Goal: Transaction & Acquisition: Purchase product/service

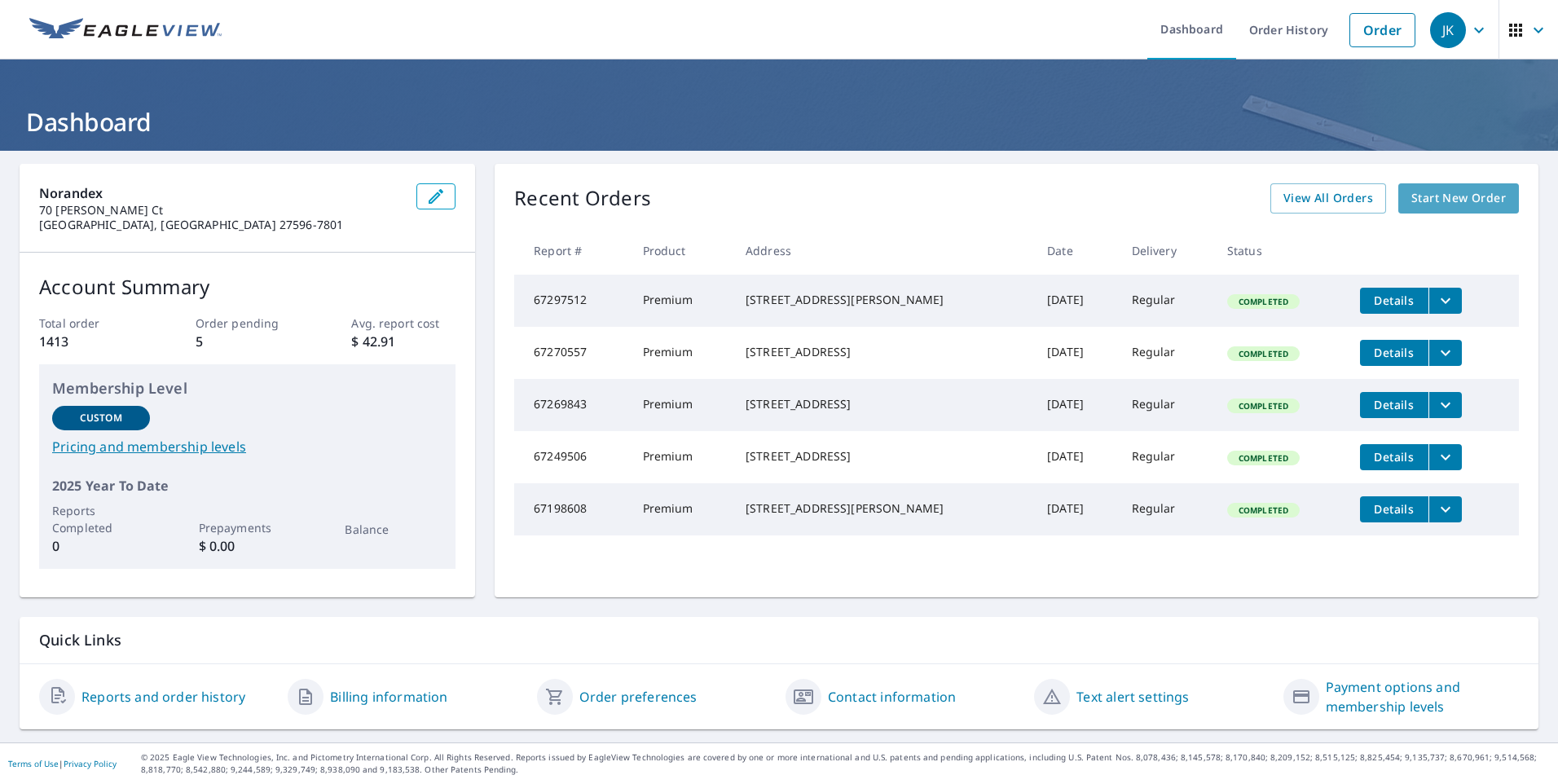
click at [1441, 201] on span "Start New Order" at bounding box center [1458, 199] width 95 height 20
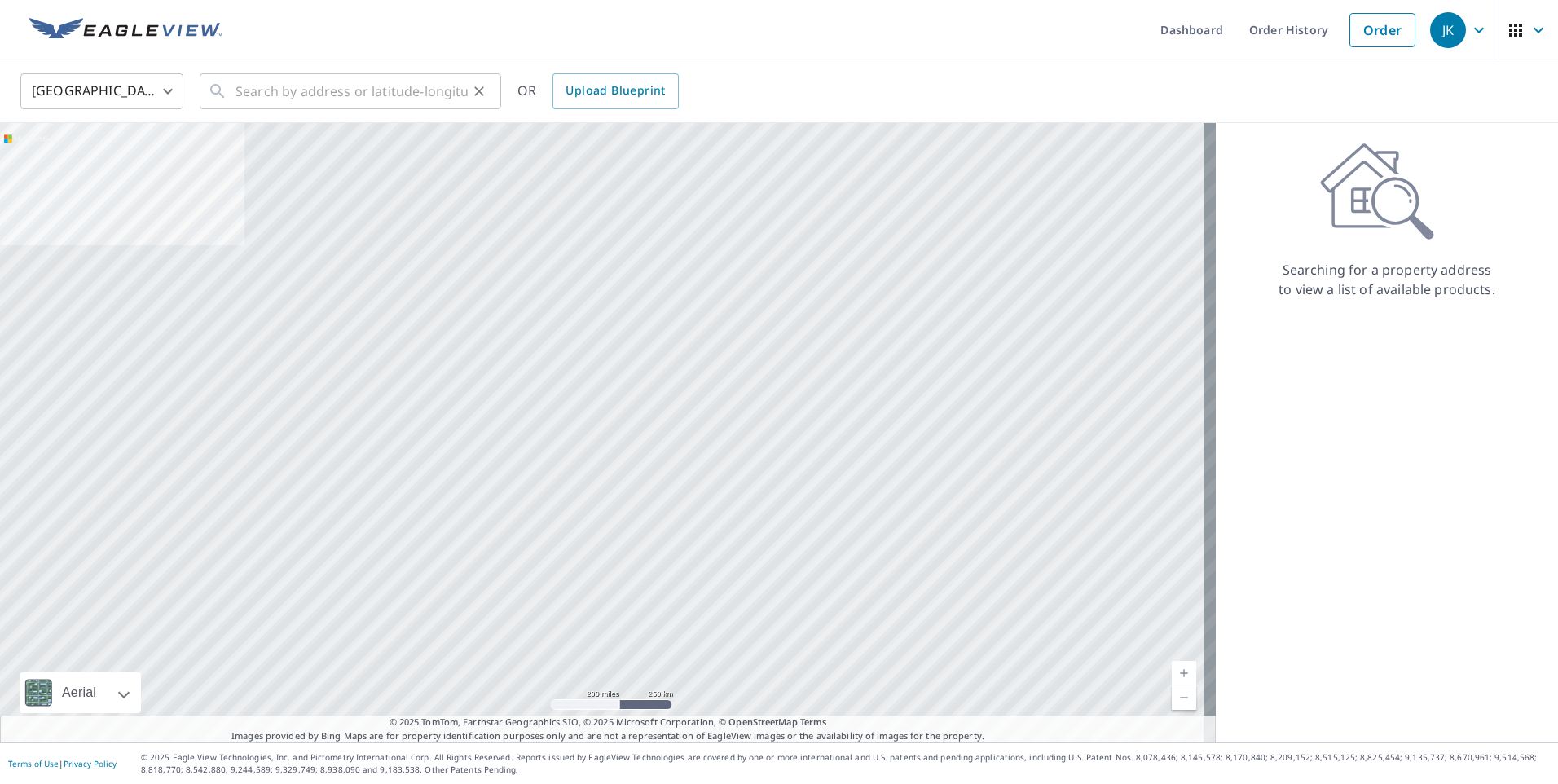
click at [234, 92] on div "​" at bounding box center [350, 91] width 301 height 36
drag, startPoint x: 234, startPoint y: 92, endPoint x: 226, endPoint y: 84, distance: 11.3
click at [241, 94] on input "text" at bounding box center [352, 90] width 232 height 45
paste input "[STREET_ADDRESS][PERSON_NAME]"
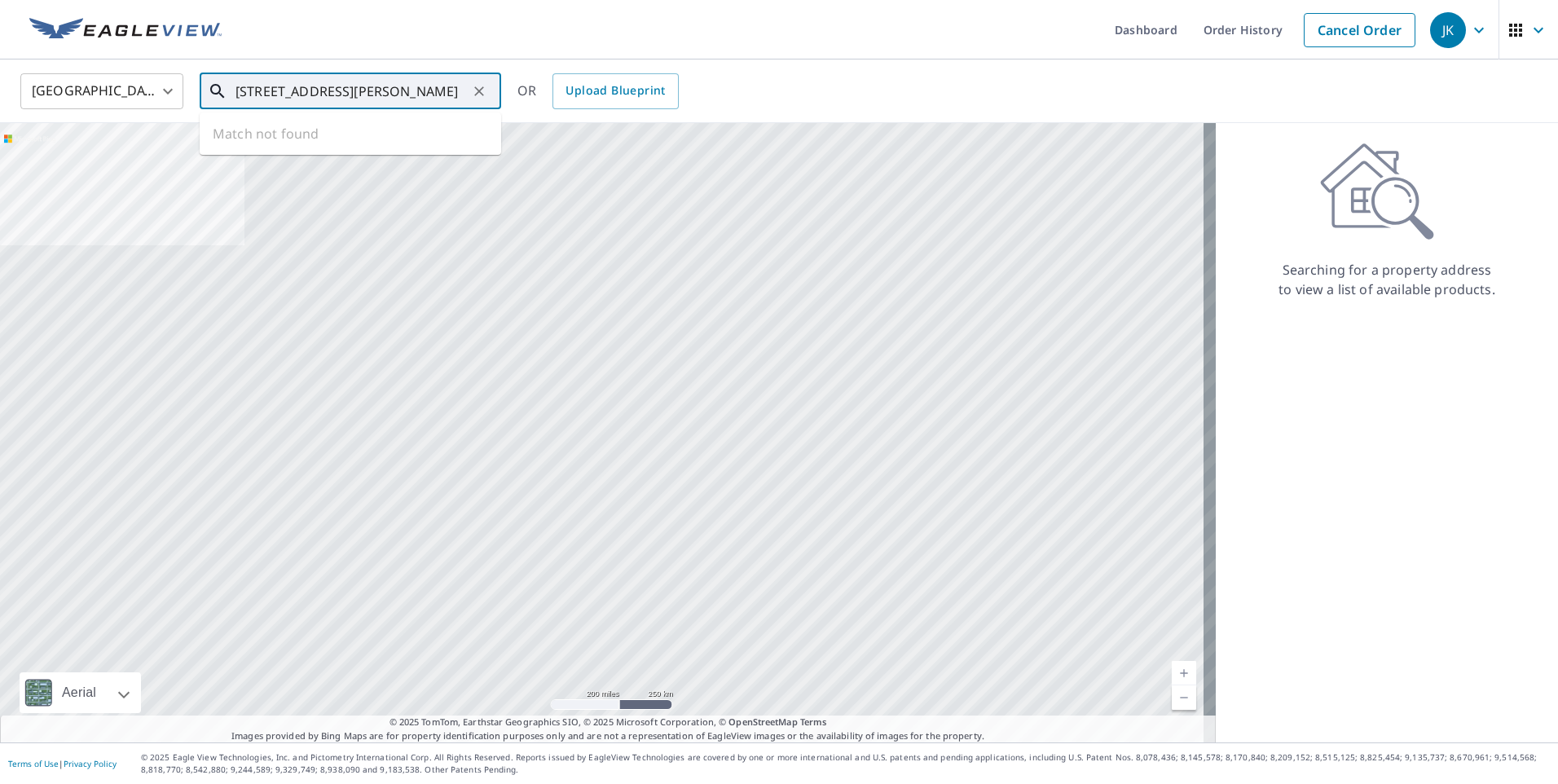
type input "[STREET_ADDRESS][PERSON_NAME]"
click at [1306, 408] on div "Searching for a property address to view a list of available products." at bounding box center [1387, 433] width 342 height 619
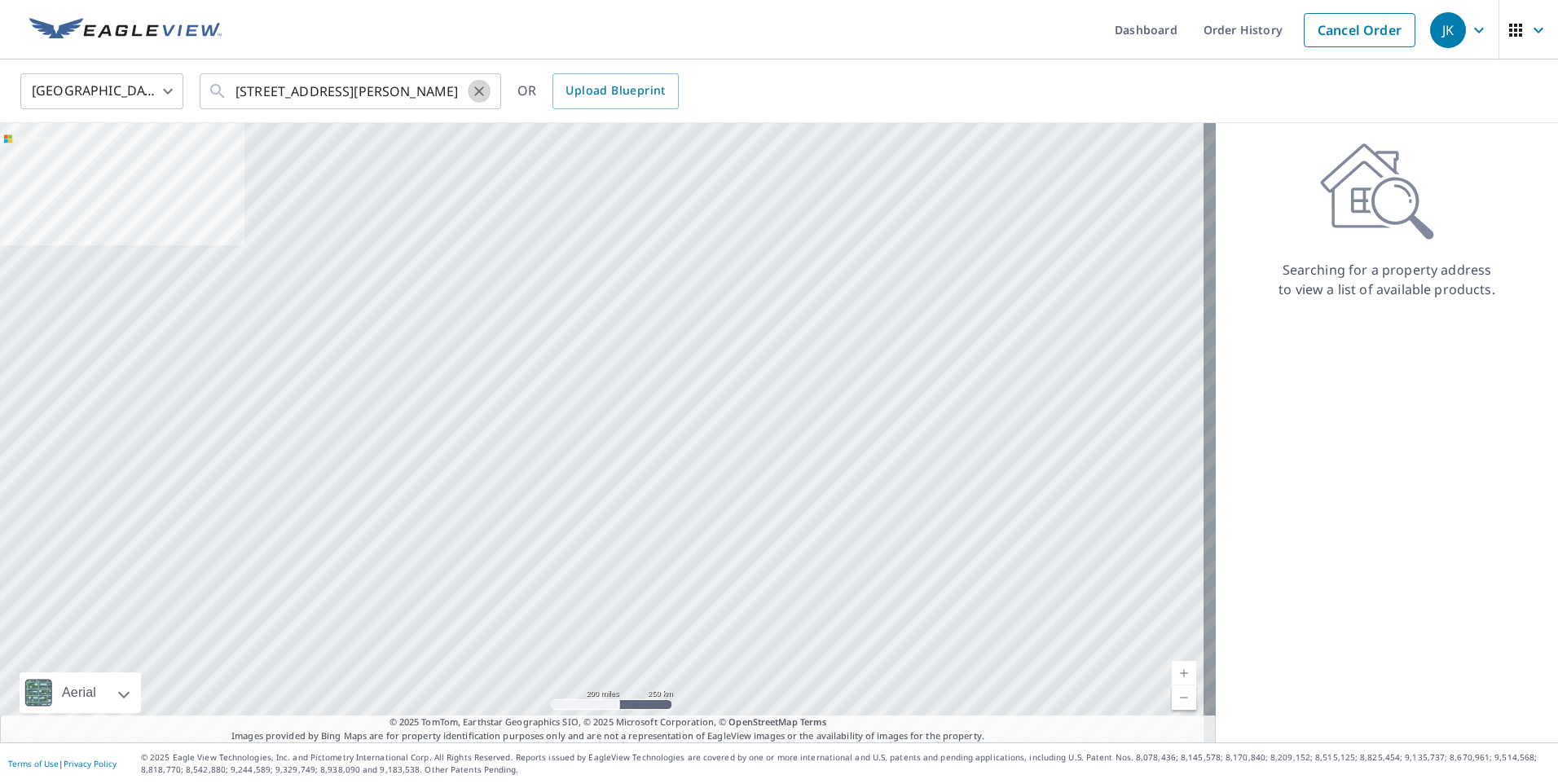
click at [468, 89] on button "Clear" at bounding box center [479, 91] width 23 height 23
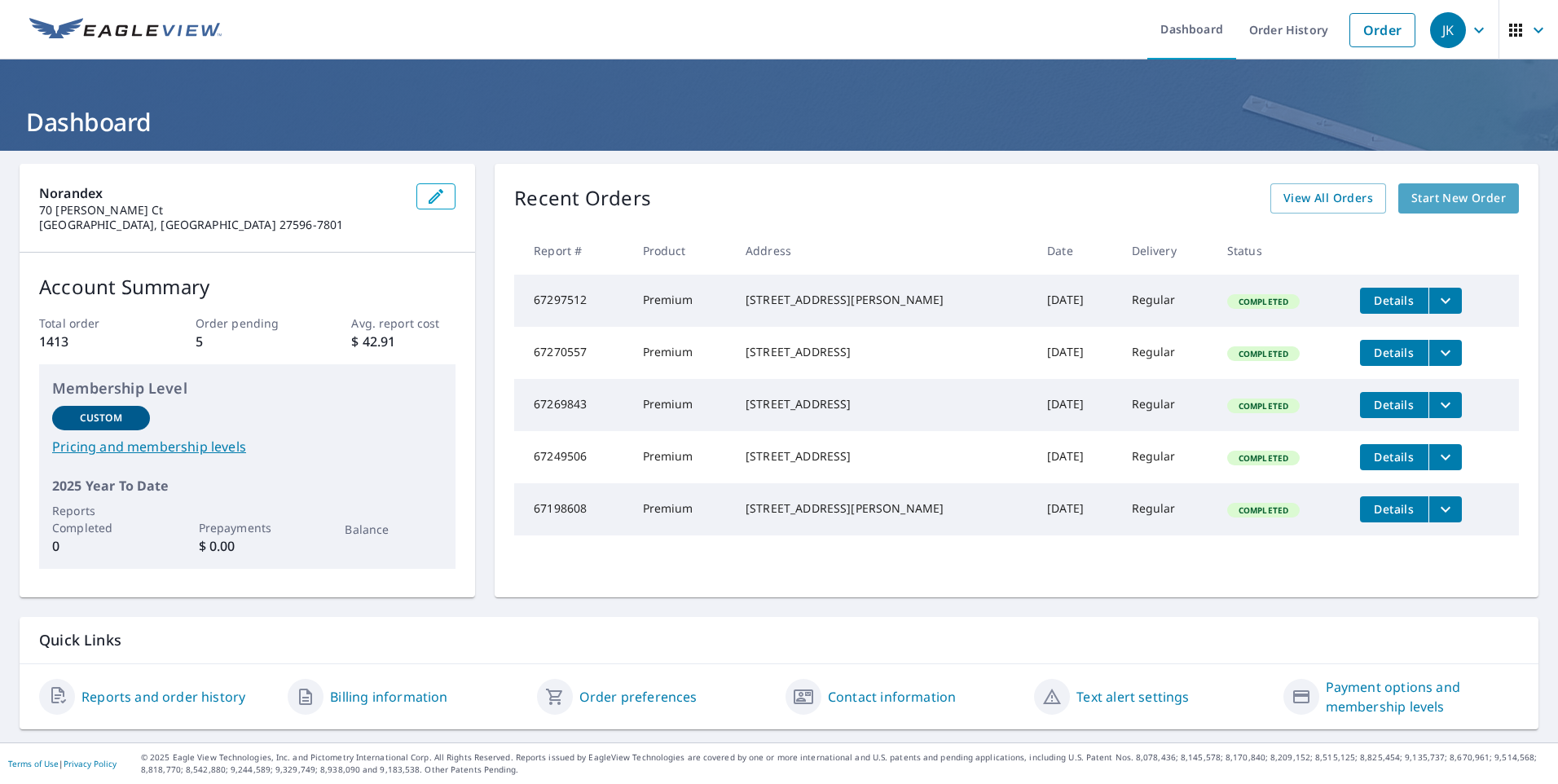
click at [1436, 200] on span "Start New Order" at bounding box center [1458, 199] width 95 height 20
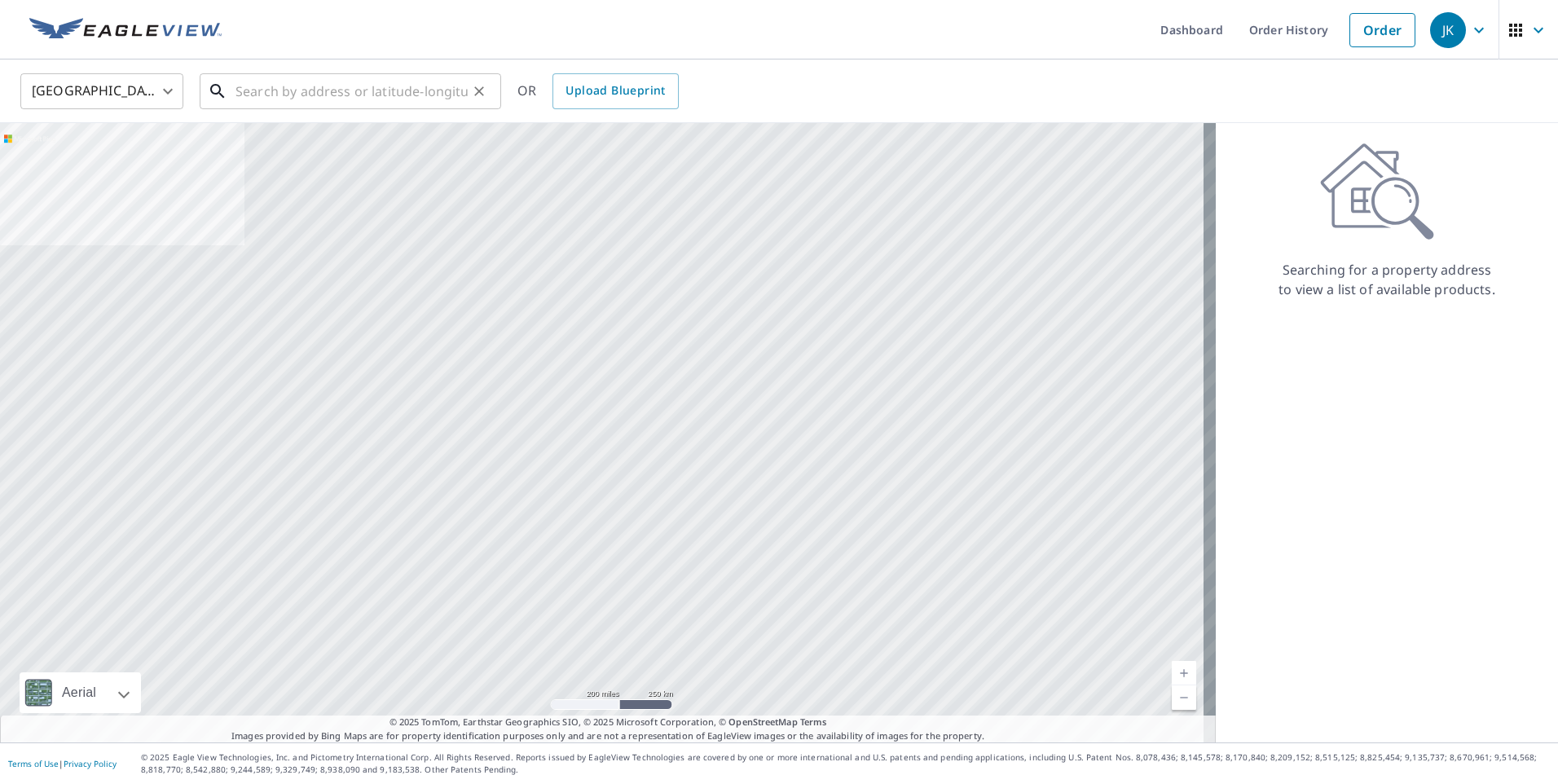
click at [237, 91] on input "text" at bounding box center [352, 90] width 232 height 45
paste input "[STREET_ADDRESS][PERSON_NAME]"
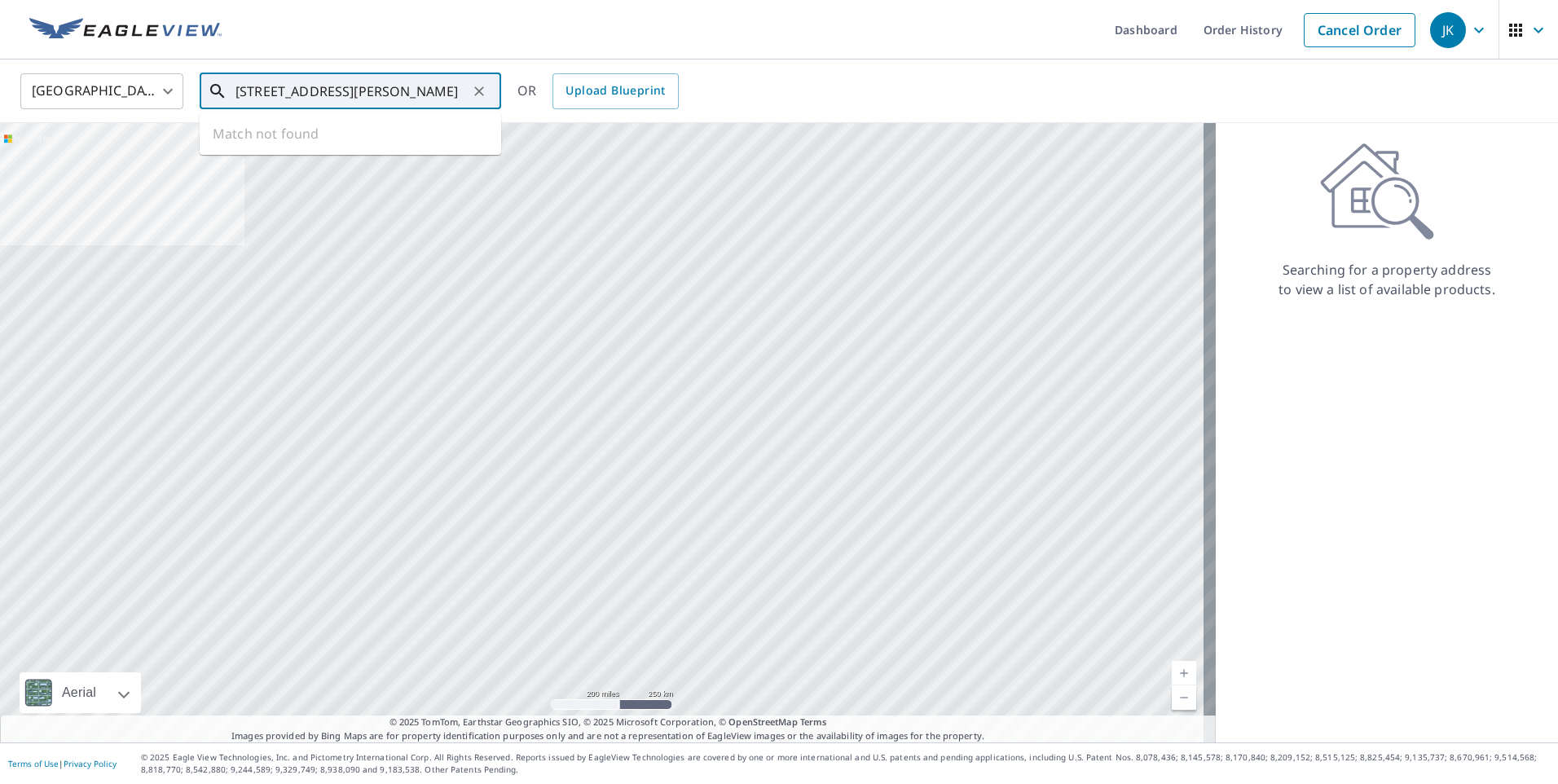
scroll to position [0, 9]
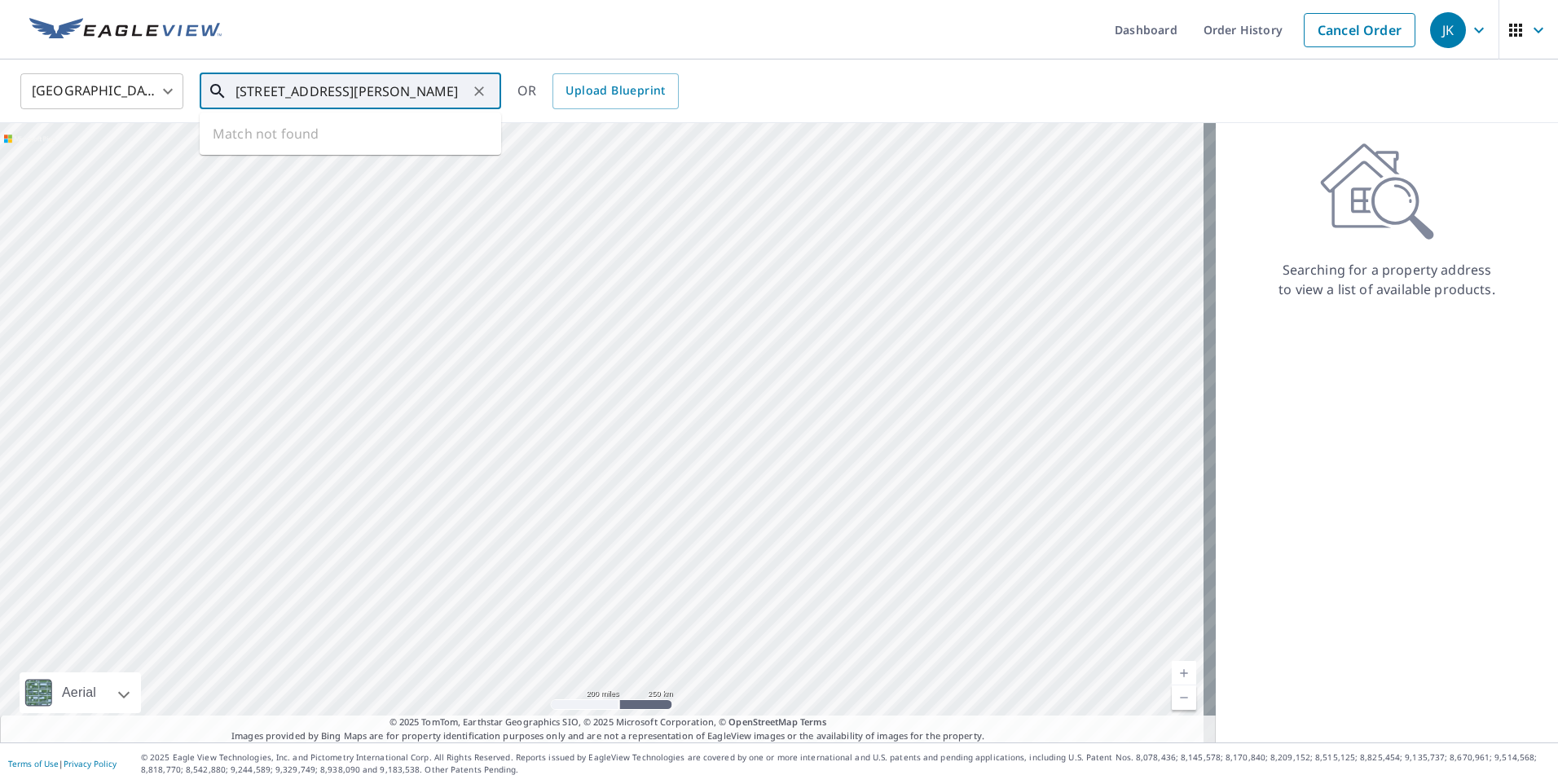
type input "[STREET_ADDRESS][PERSON_NAME]"
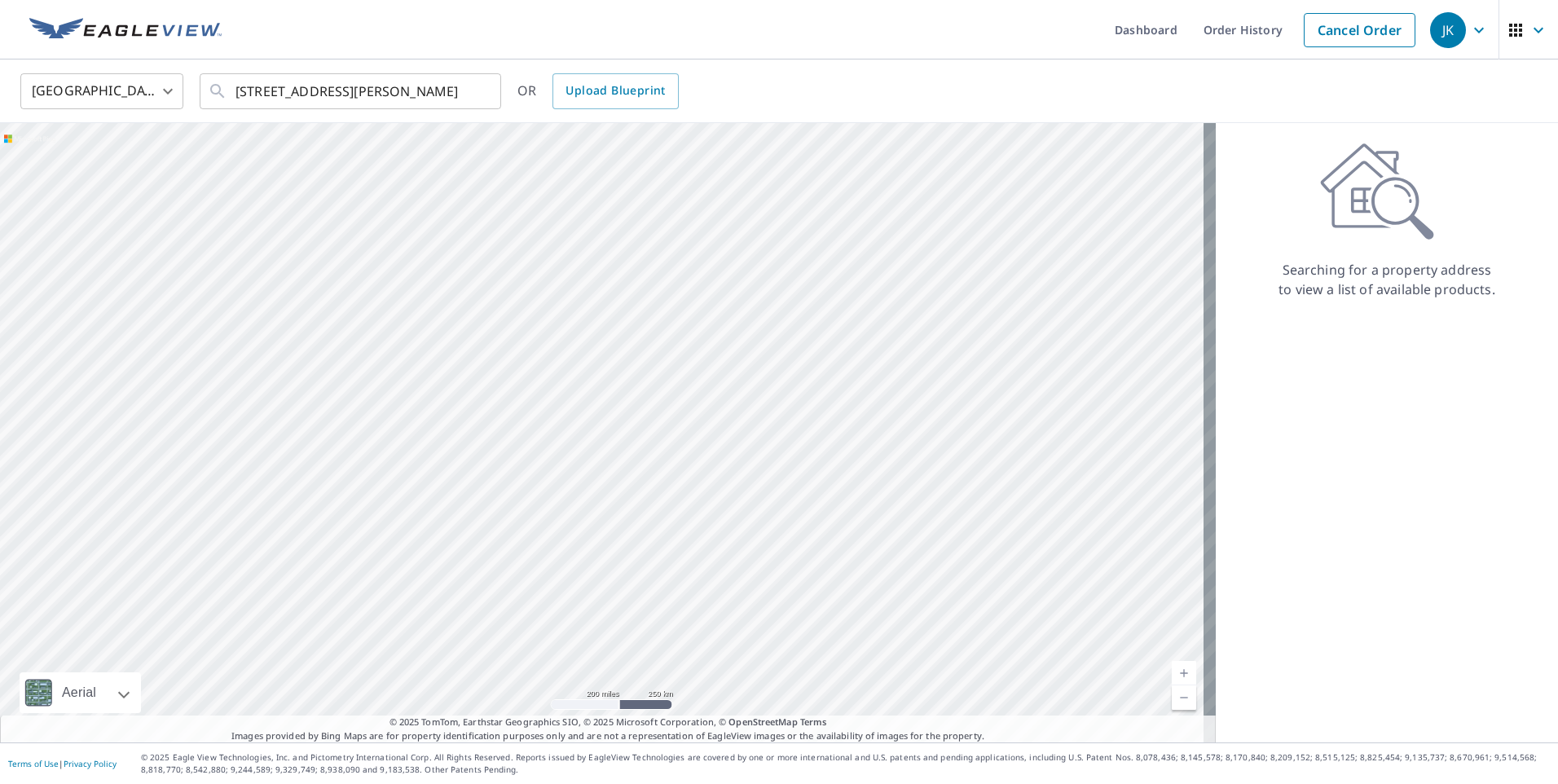
scroll to position [0, 0]
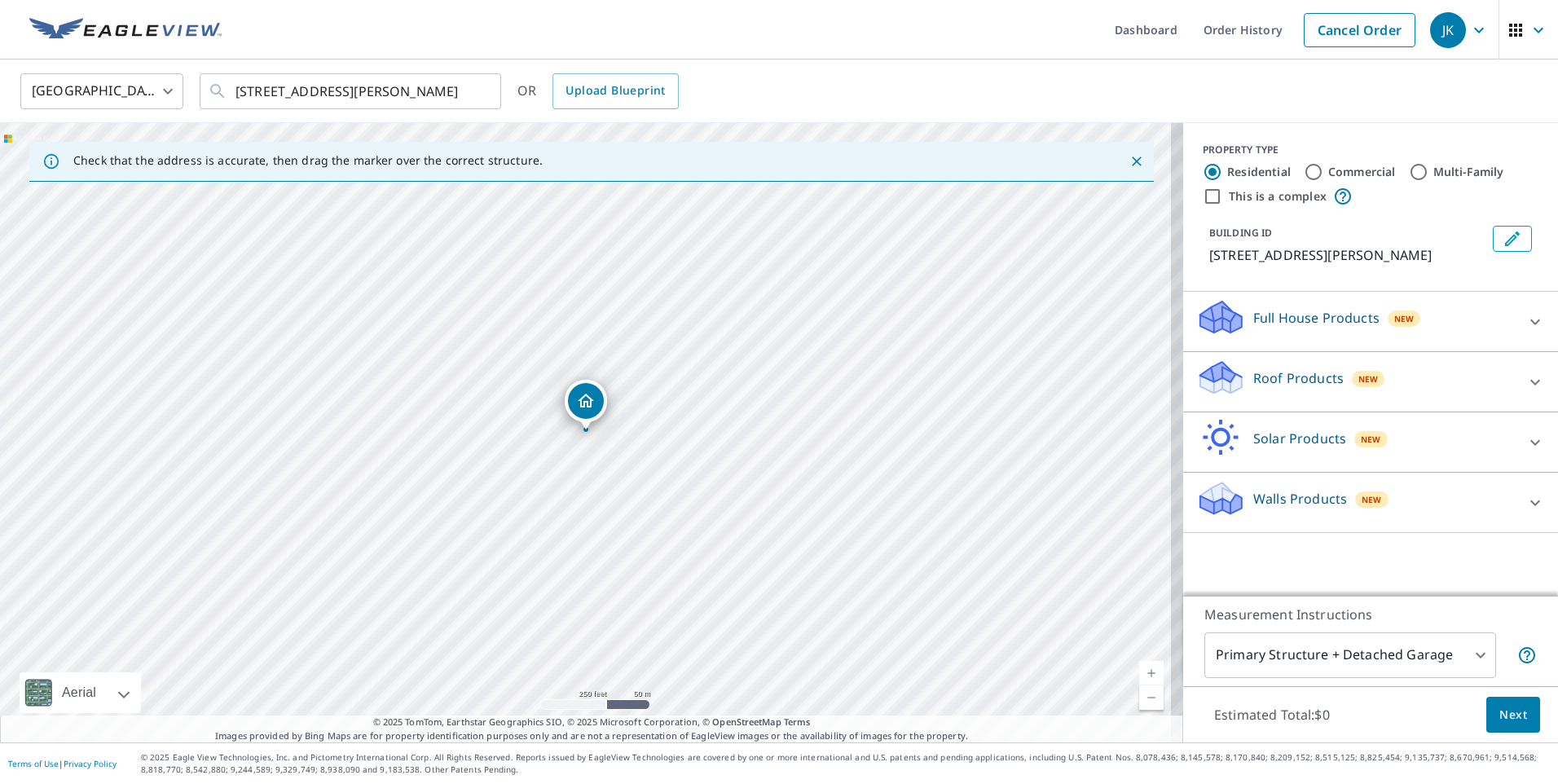
click at [1283, 380] on p "Roof Products" at bounding box center [1299, 378] width 90 height 20
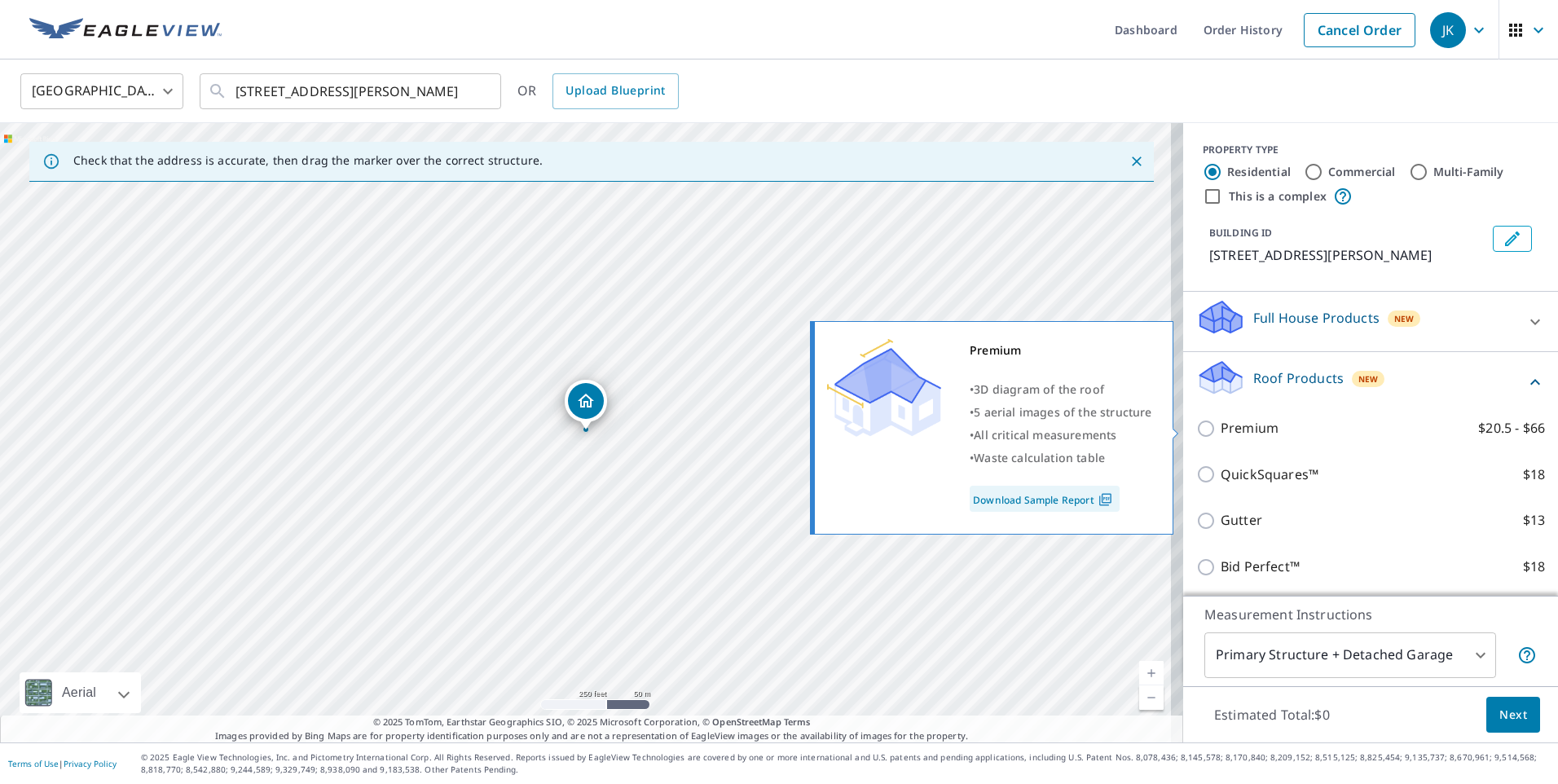
click at [1196, 427] on input "Premium $20.5 - $66" at bounding box center [1208, 428] width 25 height 20
checkbox input "true"
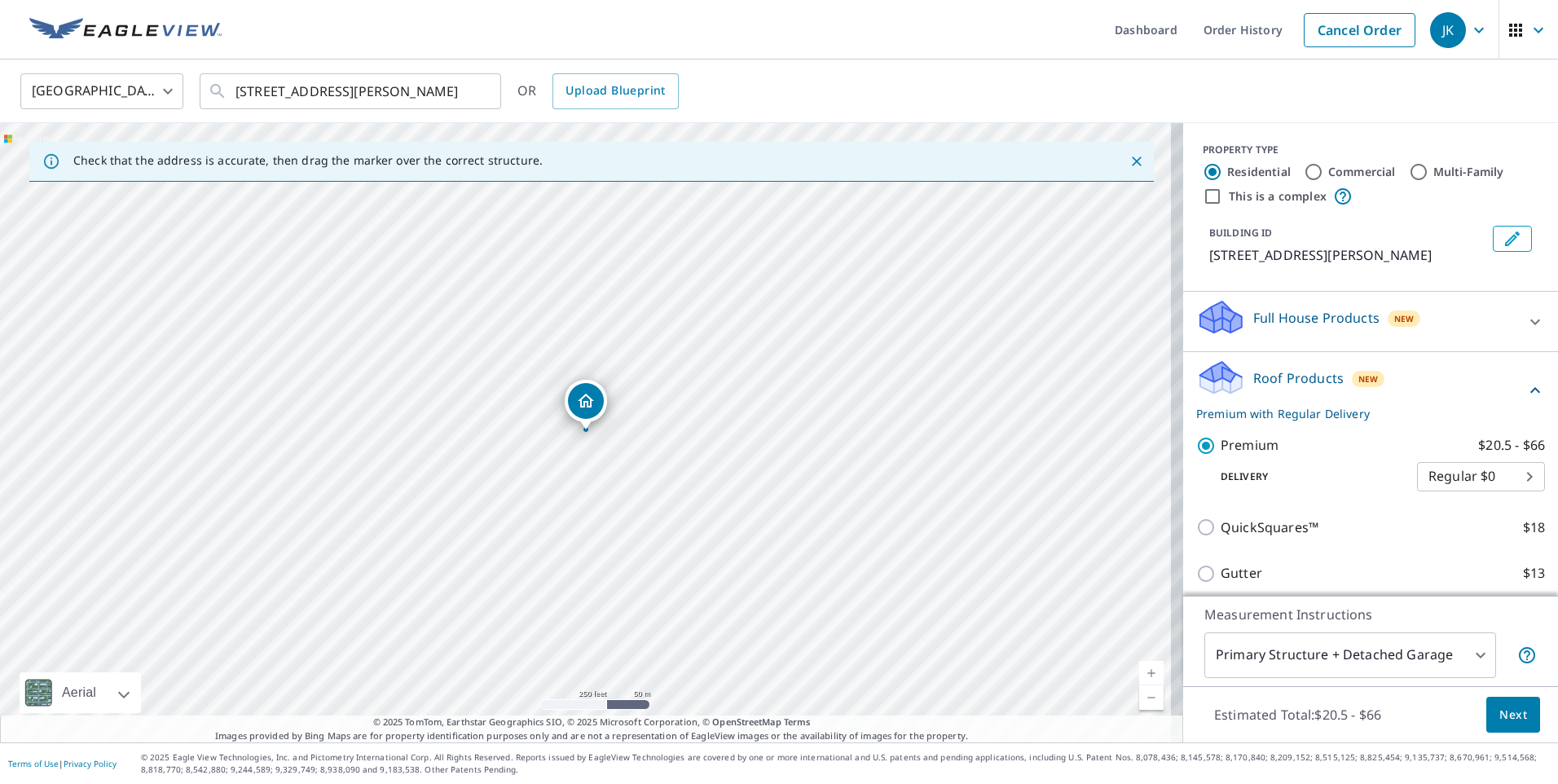
click at [1503, 718] on span "Next" at bounding box center [1513, 715] width 27 height 20
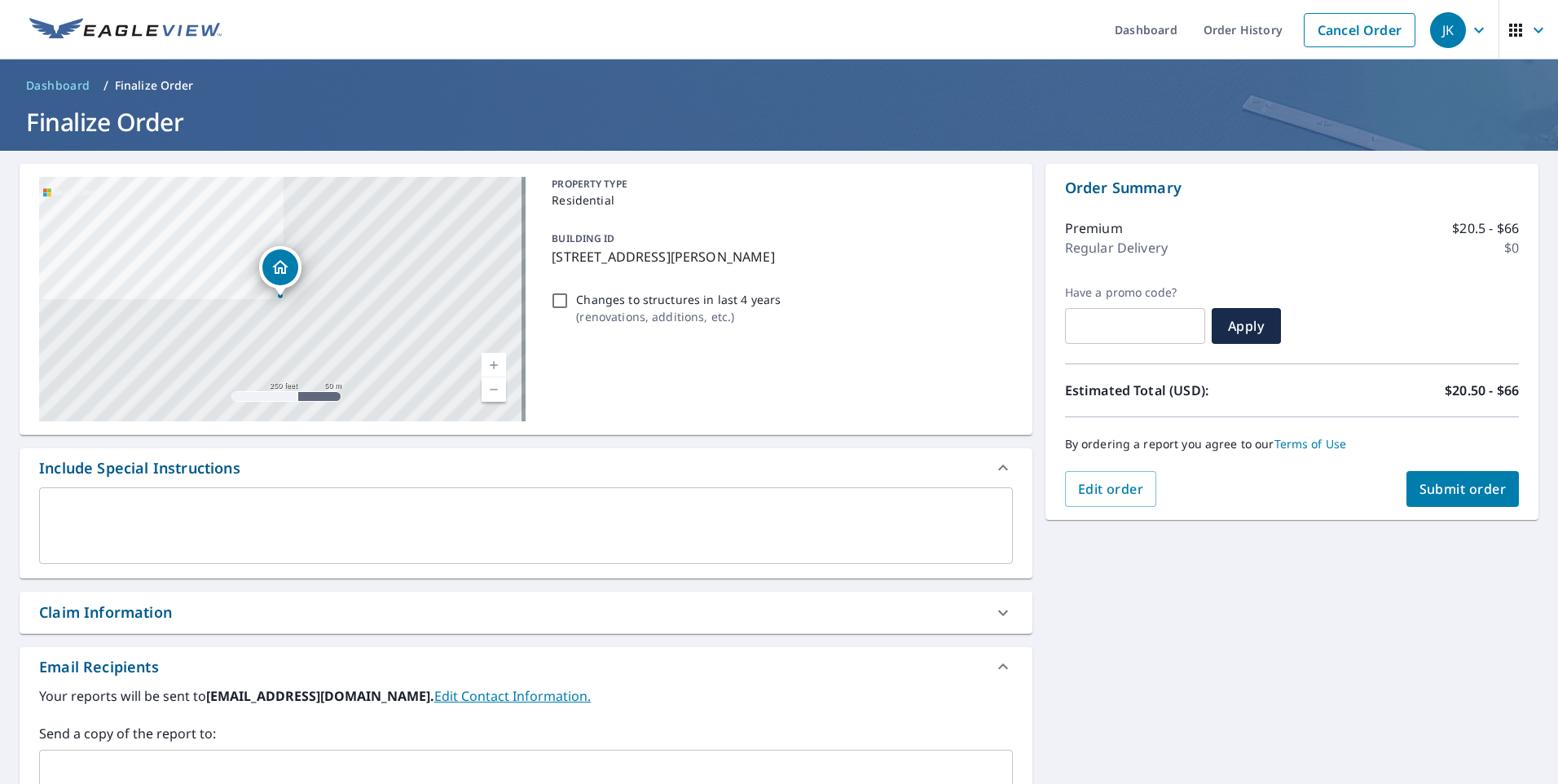
click at [74, 510] on textarea at bounding box center [526, 526] width 950 height 46
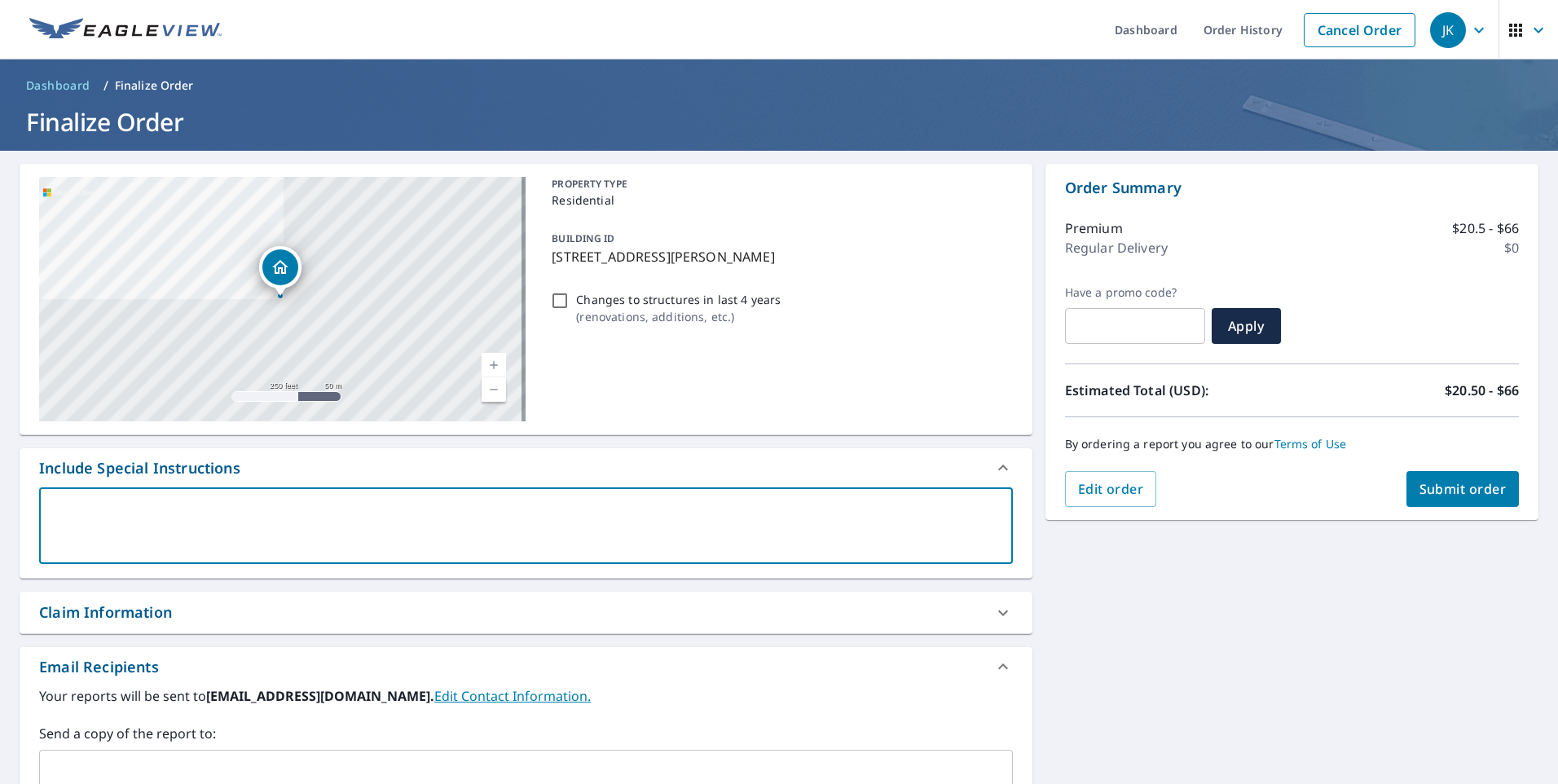
type textarea "6"
type textarea "x"
checkbox input "true"
type textarea "6/"
type textarea "x"
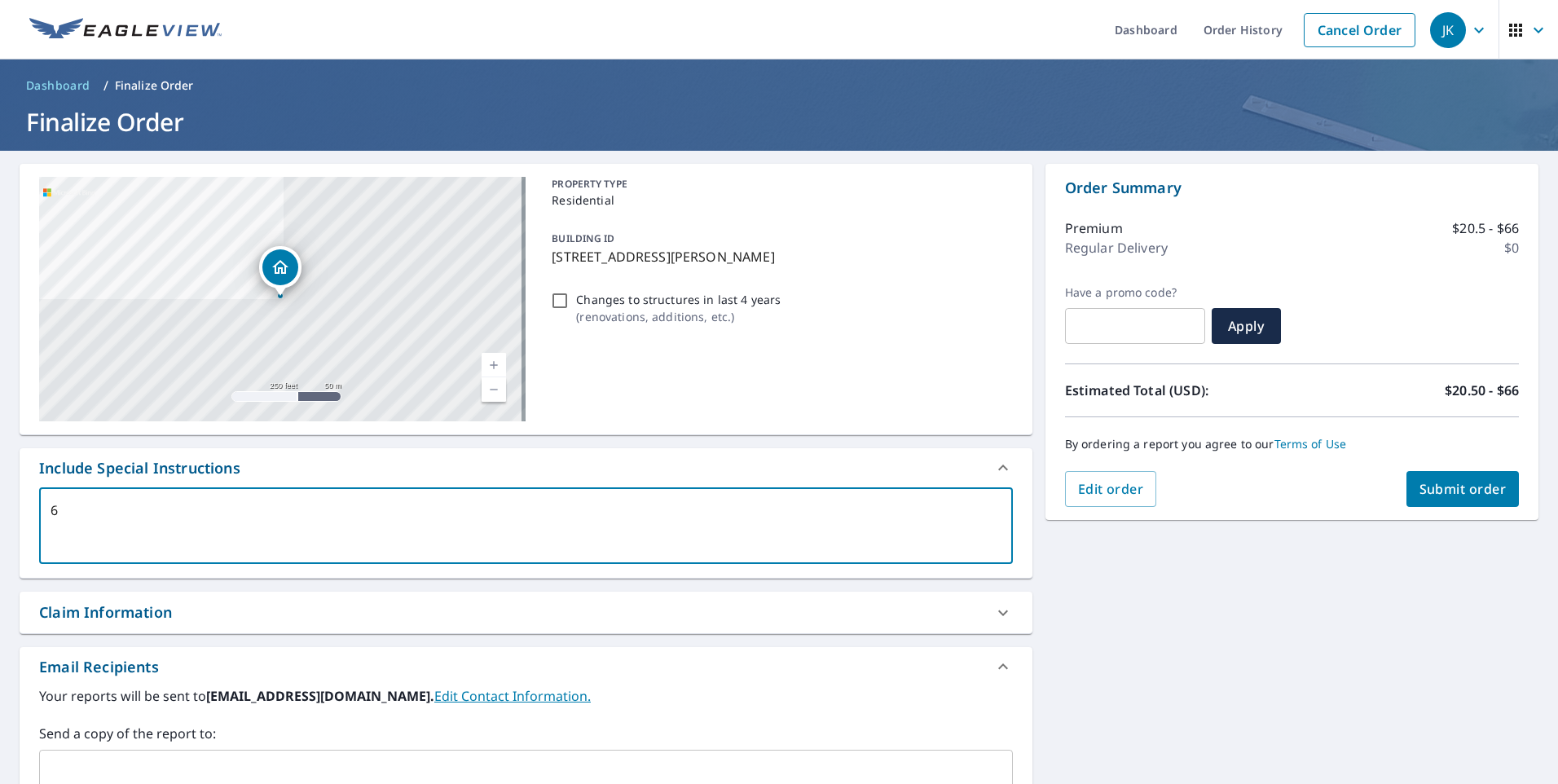
checkbox input "true"
type textarea "6/1"
type textarea "x"
checkbox input "true"
type textarea "6/12"
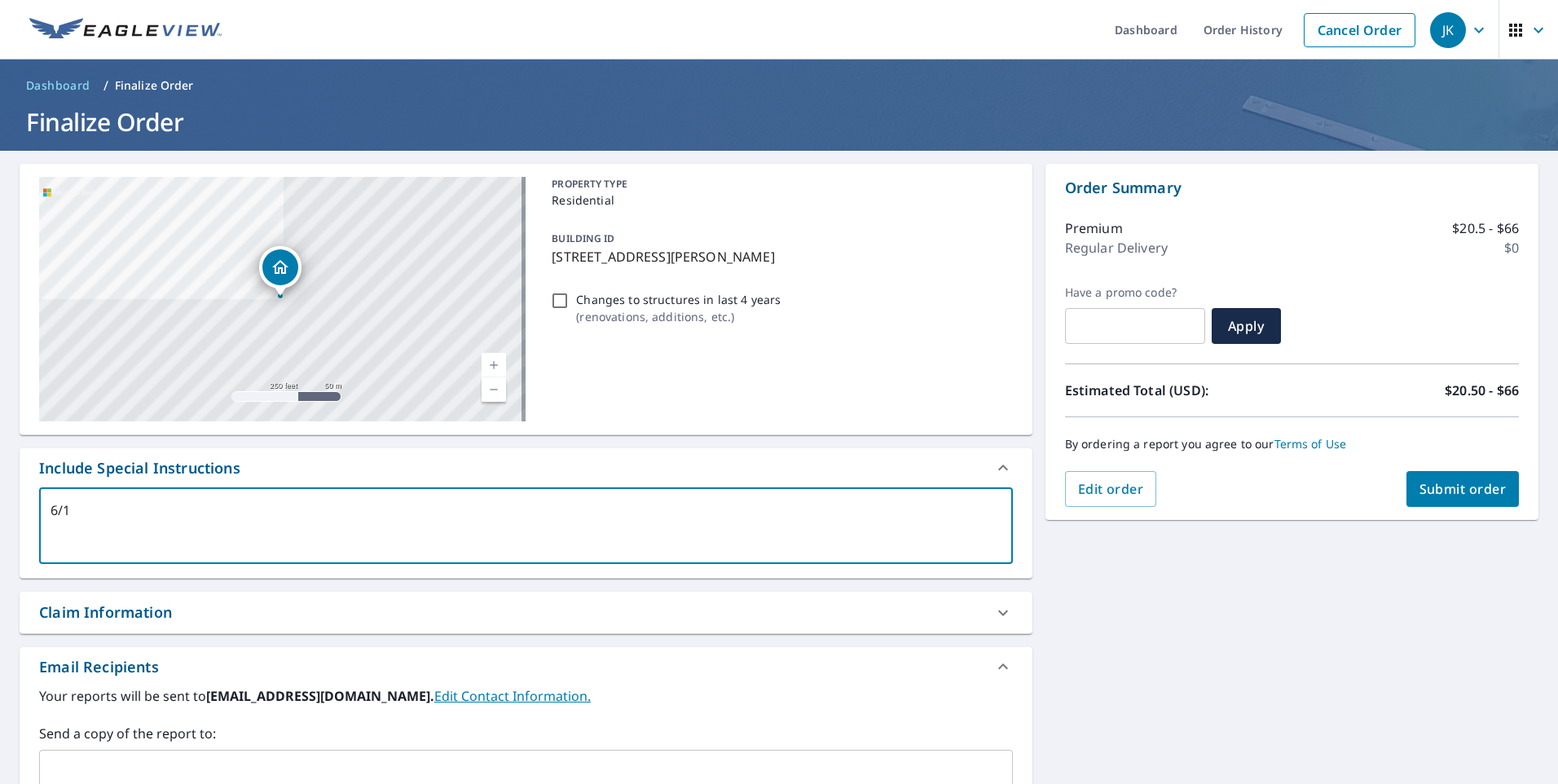
type textarea "x"
checkbox input "true"
type textarea "6/12"
type textarea "x"
checkbox input "true"
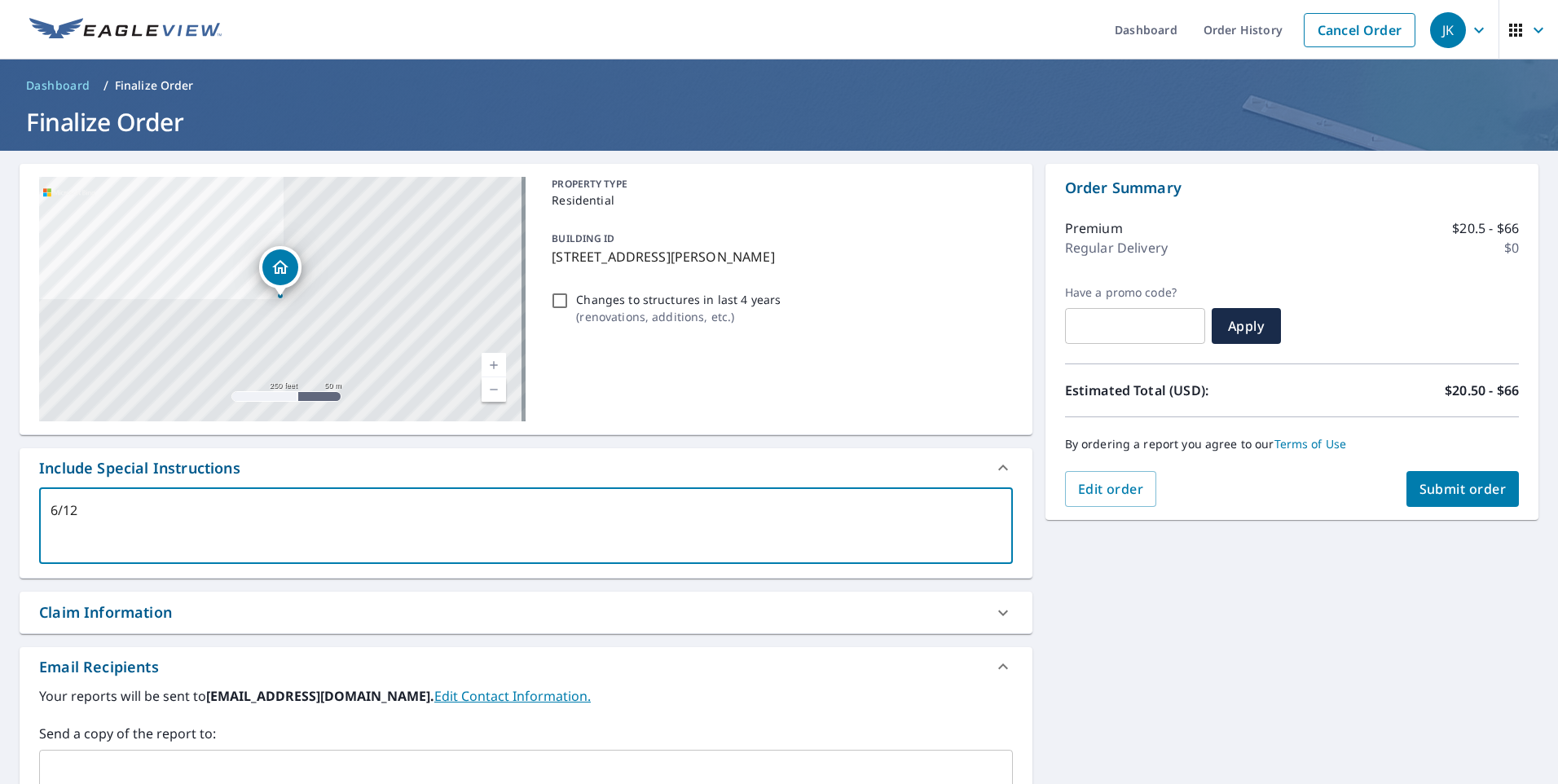
type textarea "6/12 p"
type textarea "x"
checkbox input "true"
type textarea "6/12 pi"
type textarea "x"
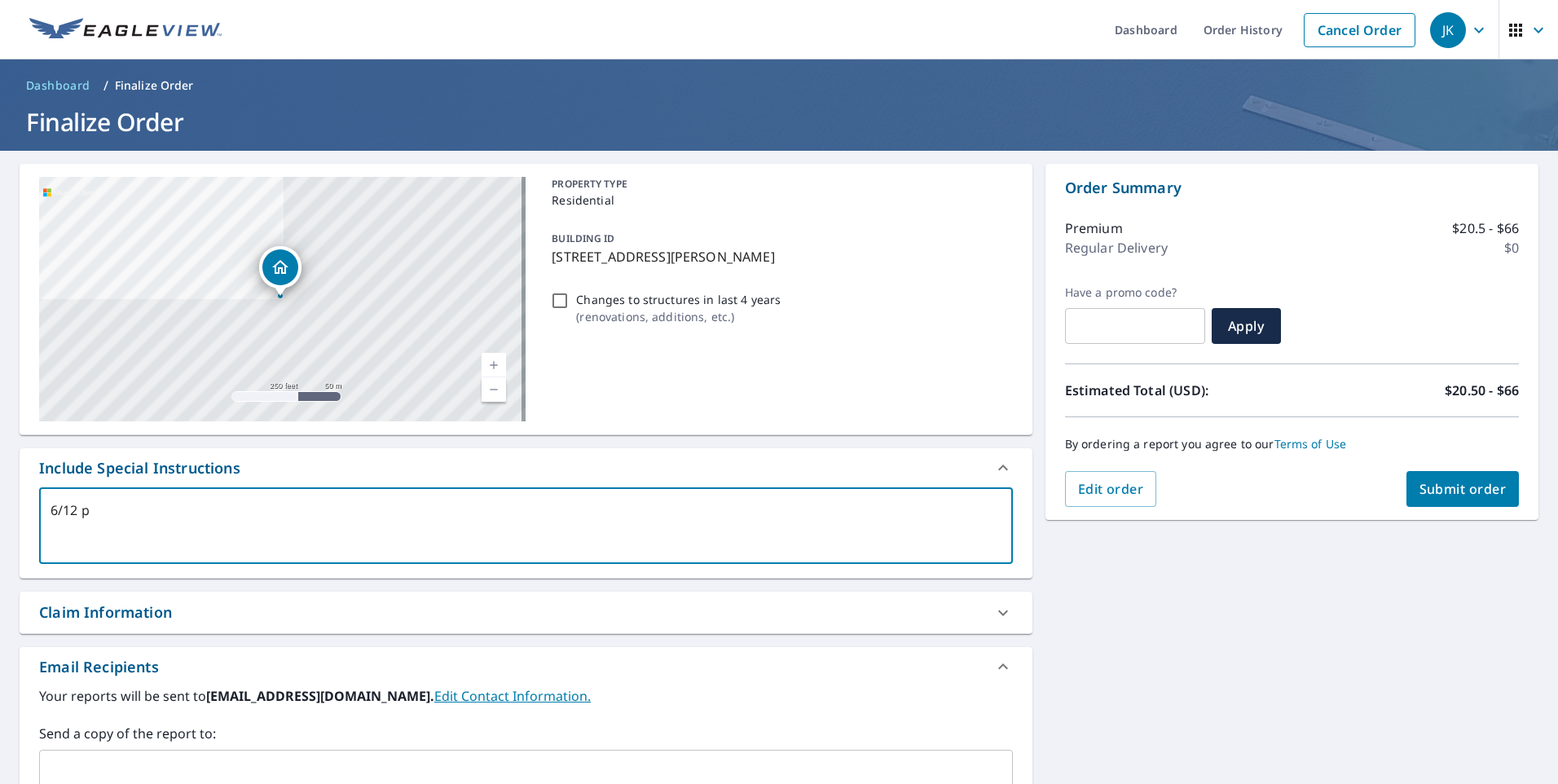
checkbox input "true"
type textarea "6/12 pit"
type textarea "x"
checkbox input "true"
type textarea "6/12 pitc"
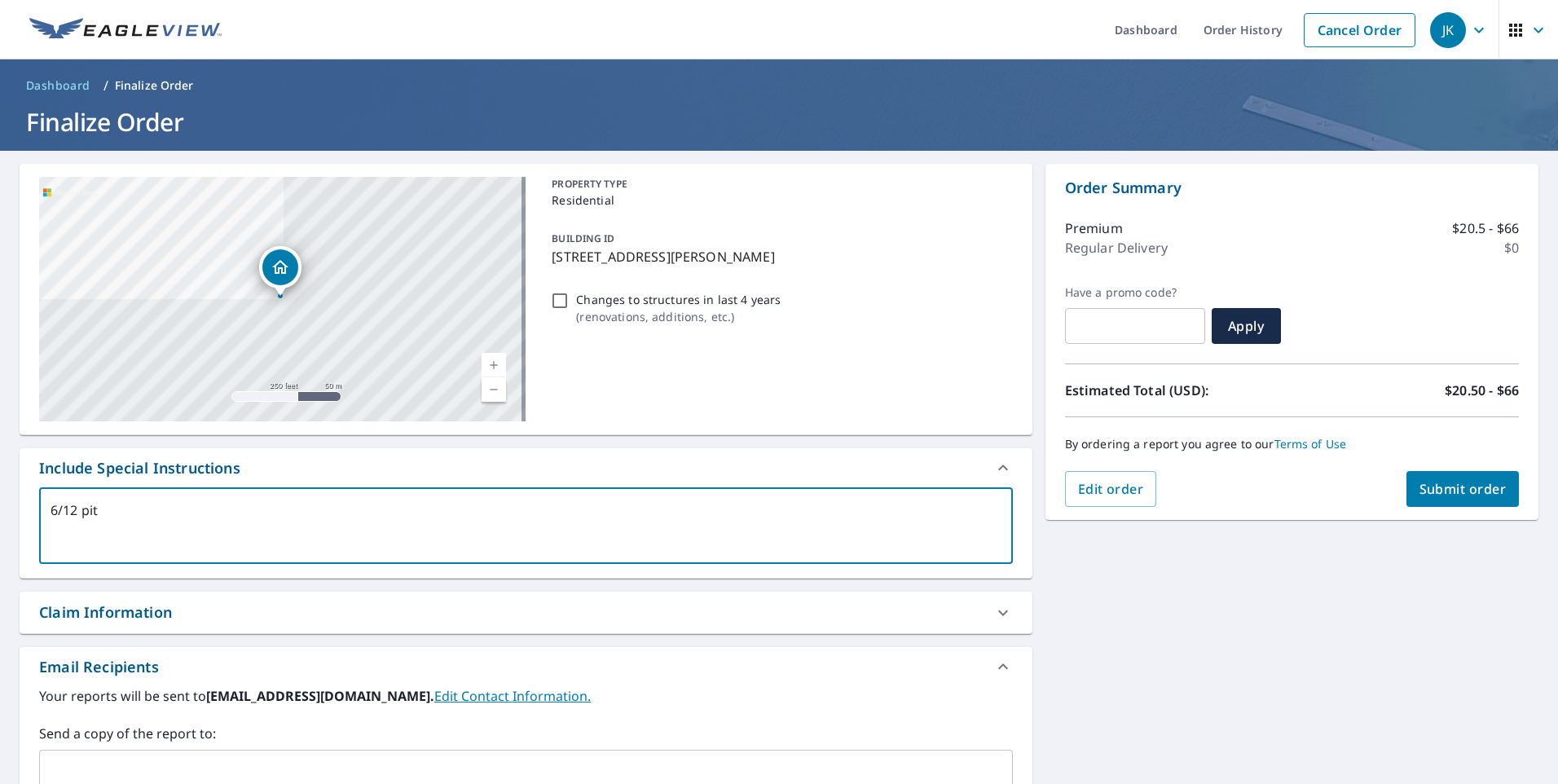
type textarea "x"
checkbox input "true"
type textarea "6/12 pitch"
type textarea "x"
checkbox input "true"
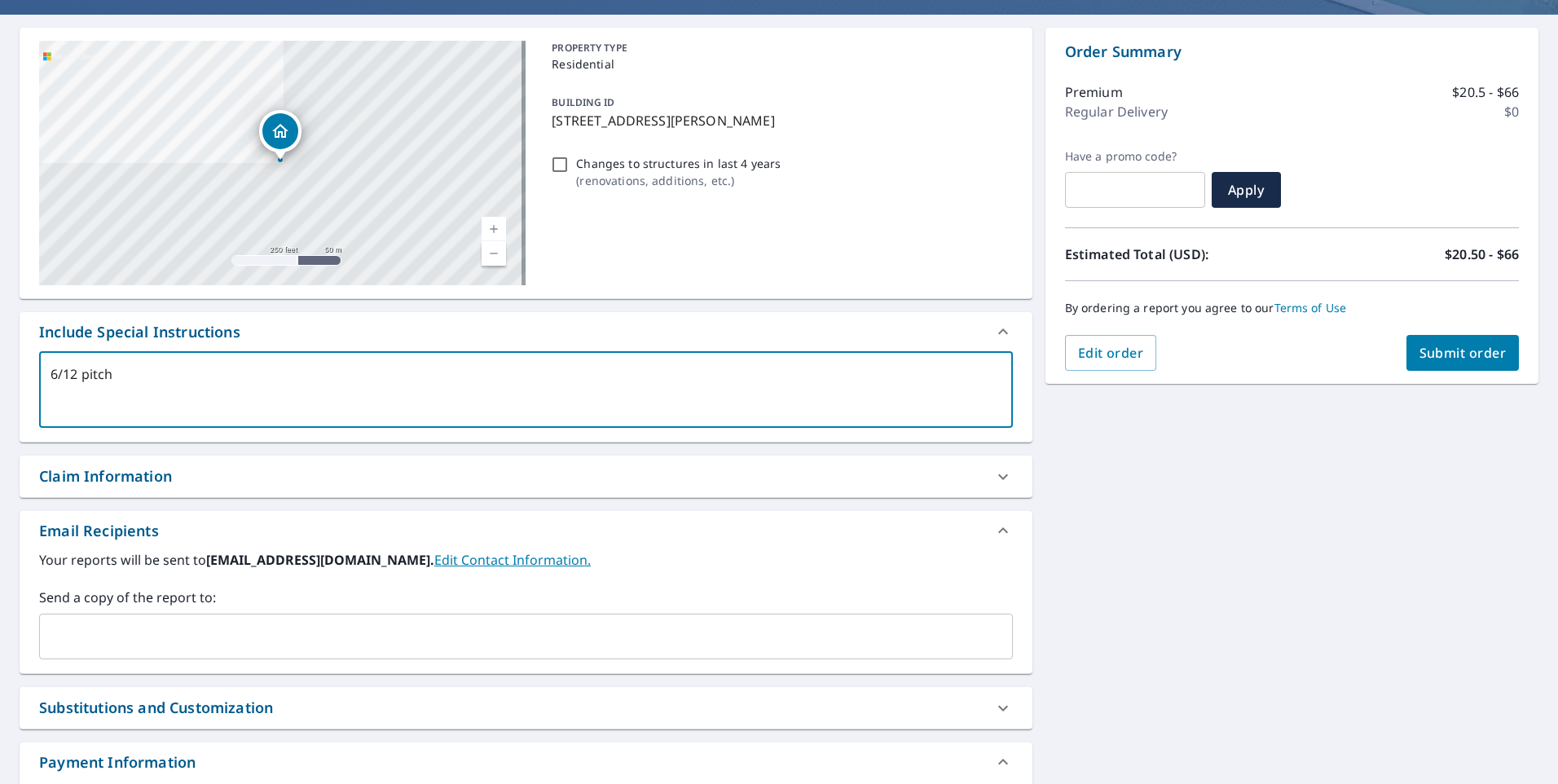
scroll to position [244, 0]
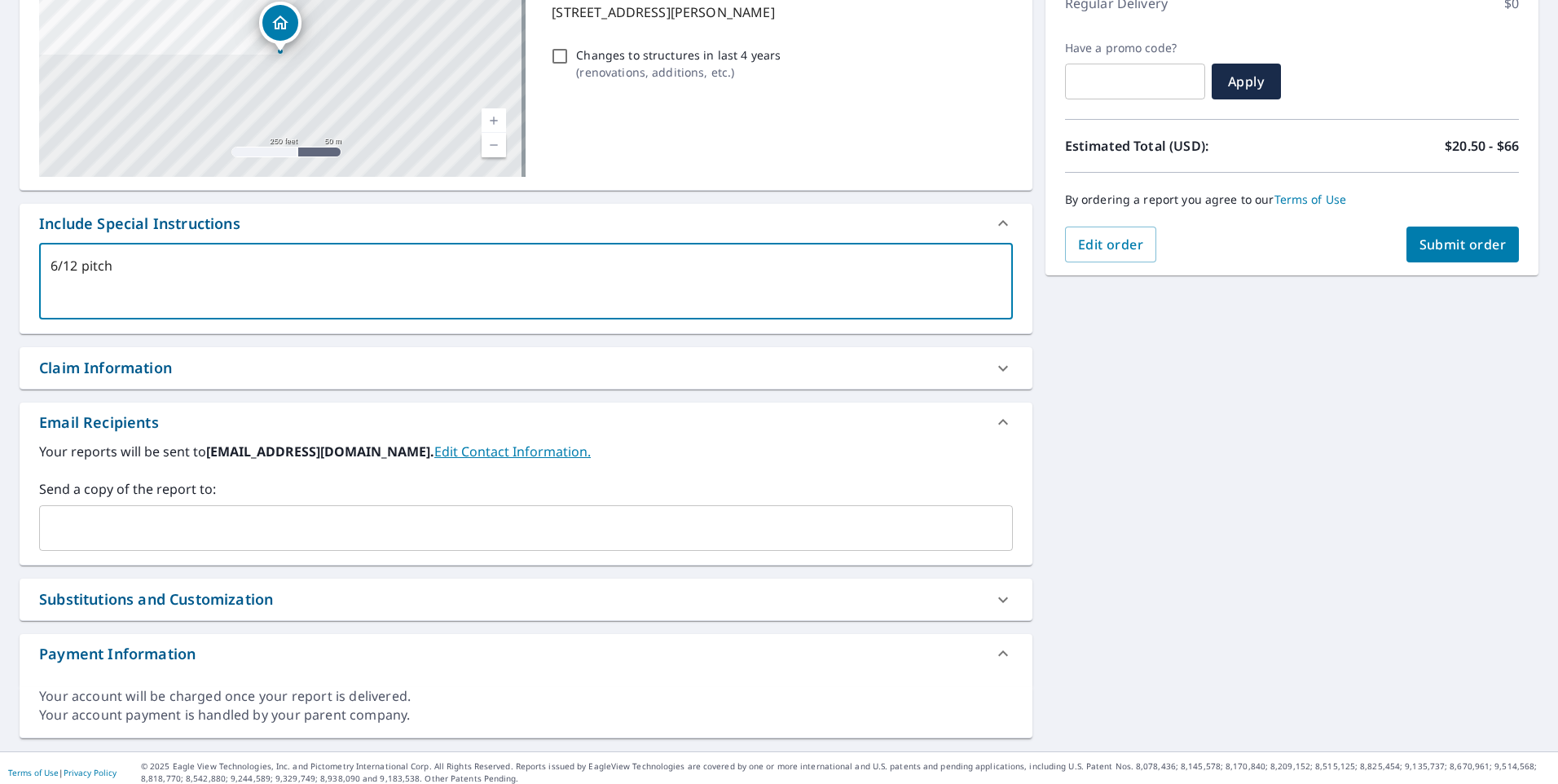
type textarea "6/12 pitch"
type textarea "x"
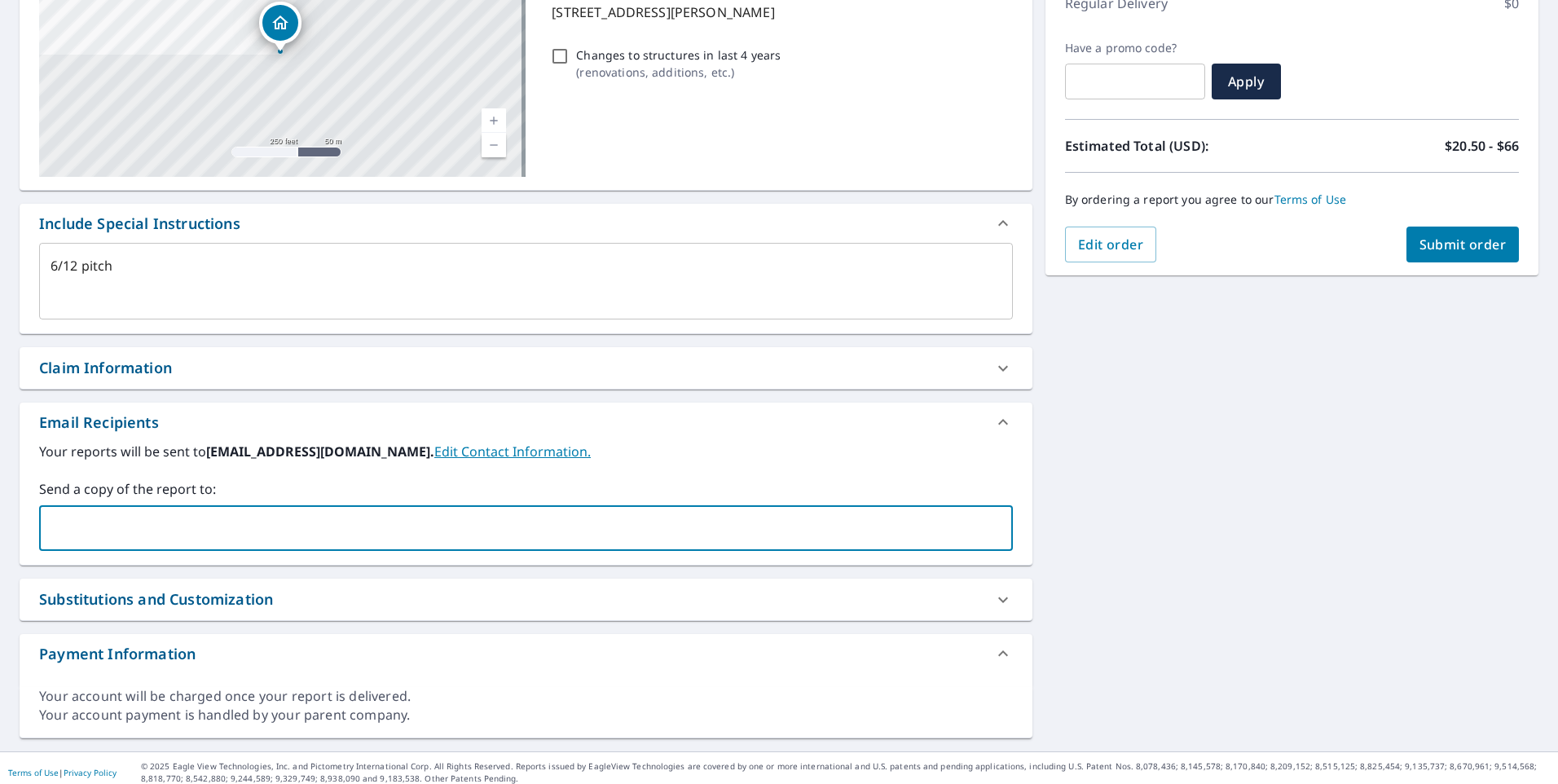
click at [78, 527] on input "text" at bounding box center [513, 528] width 934 height 31
click at [288, 531] on input "[PERSON_NAME][EMAIL_ADDRESS][PERSON_NAME][DOMAIN_NAME]" at bounding box center [513, 528] width 934 height 31
drag, startPoint x: 49, startPoint y: 531, endPoint x: 208, endPoint y: 527, distance: 159.1
click at [246, 524] on input "[PERSON_NAME][EMAIL_ADDRESS][PERSON_NAME][DOMAIN_NAME]" at bounding box center [513, 528] width 934 height 31
type input "[PERSON_NAME][EMAIL_ADDRESS][PERSON_NAME][DOMAIN_NAME]"
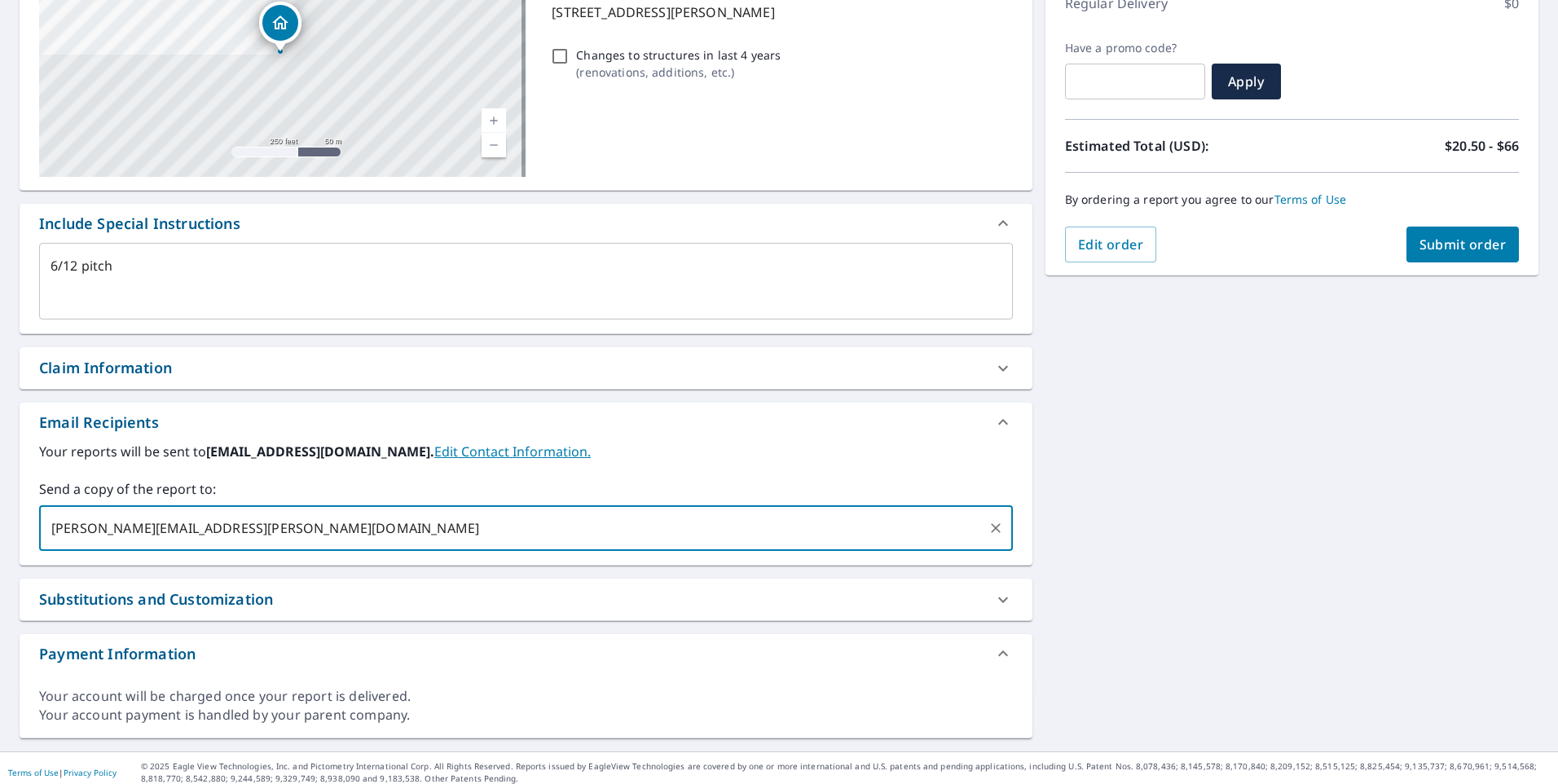
type textarea "x"
checkbox input "true"
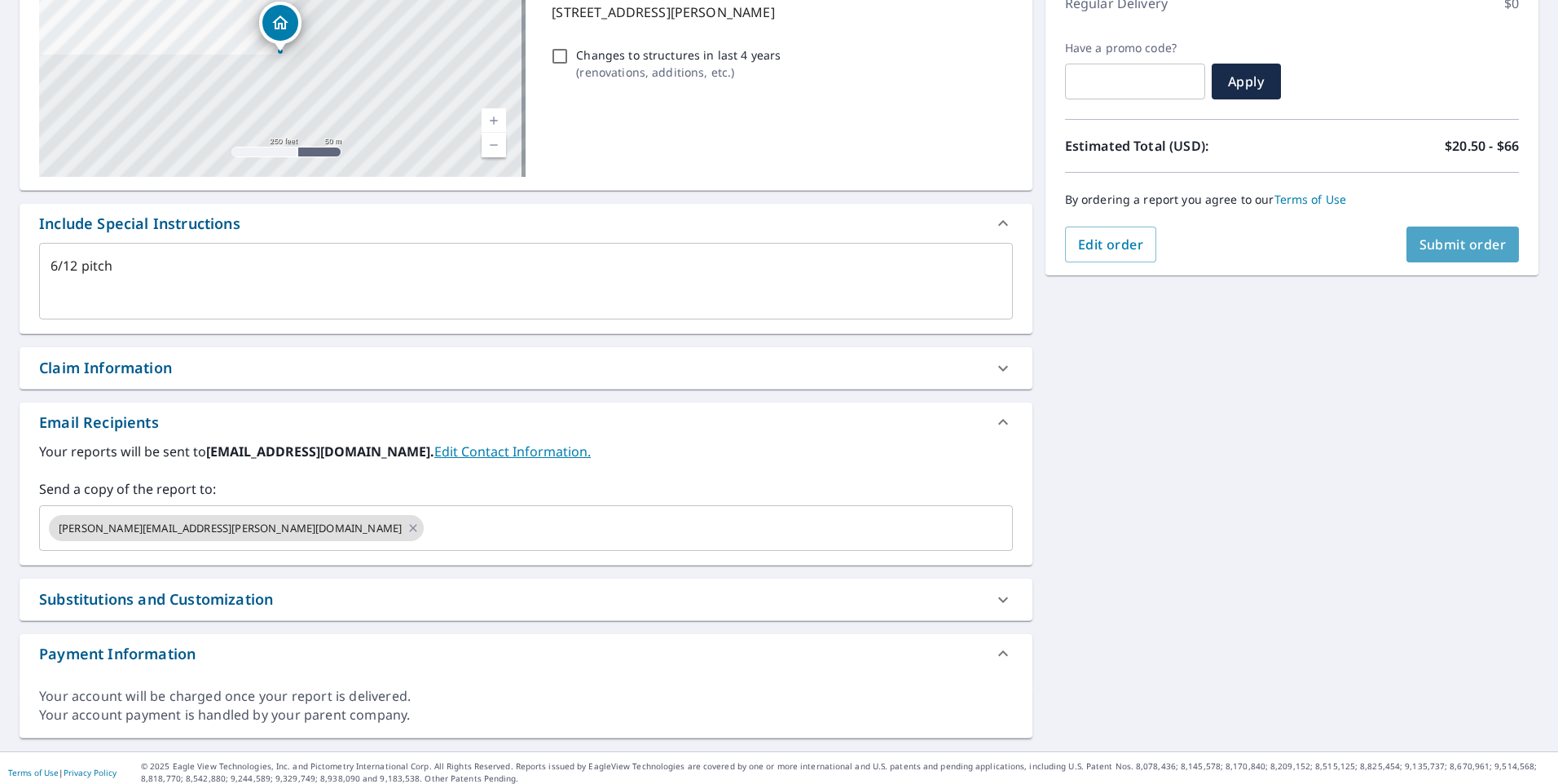
click at [1468, 238] on span "Submit order" at bounding box center [1462, 244] width 87 height 18
type textarea "x"
checkbox input "true"
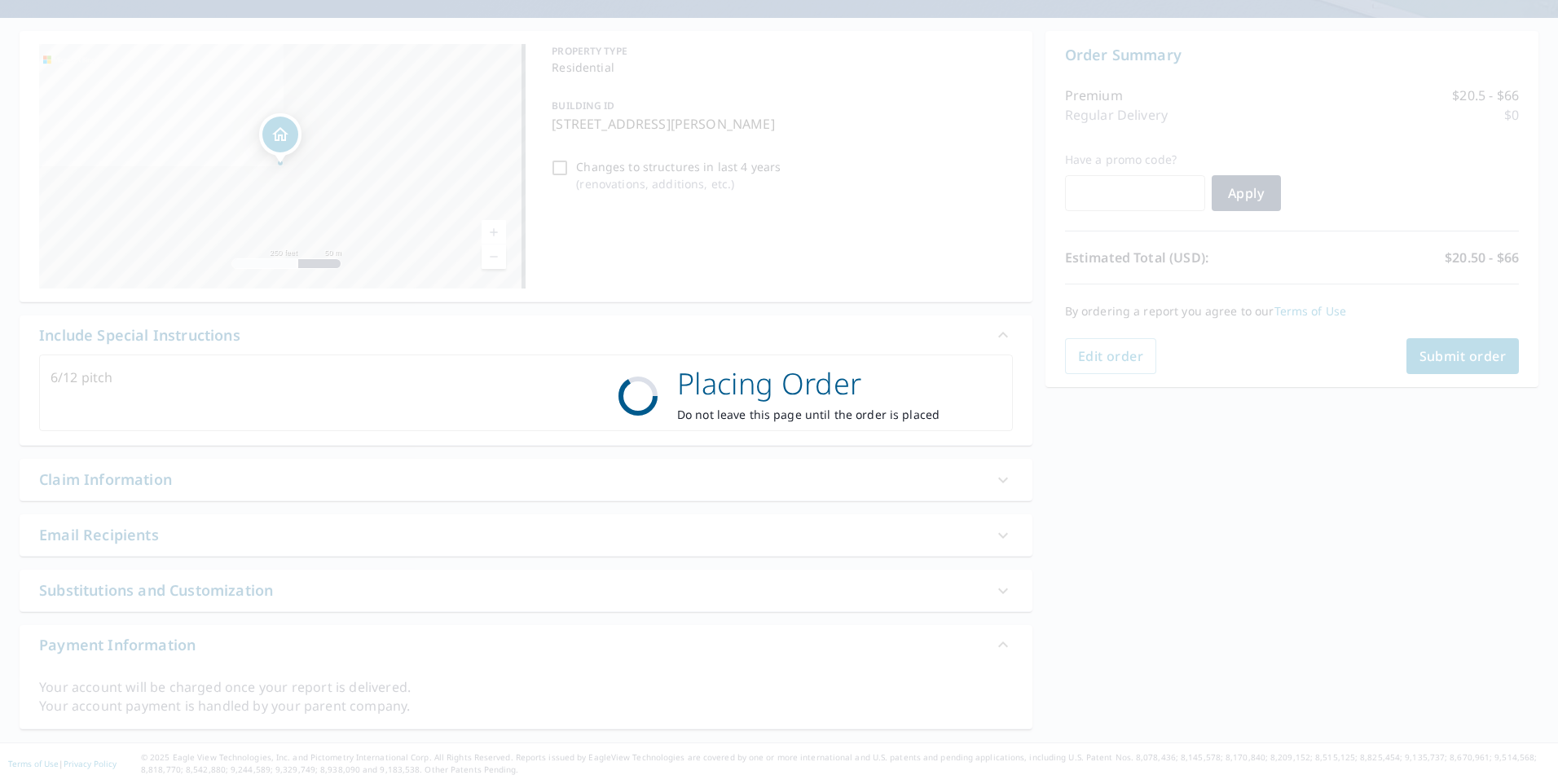
scroll to position [133, 0]
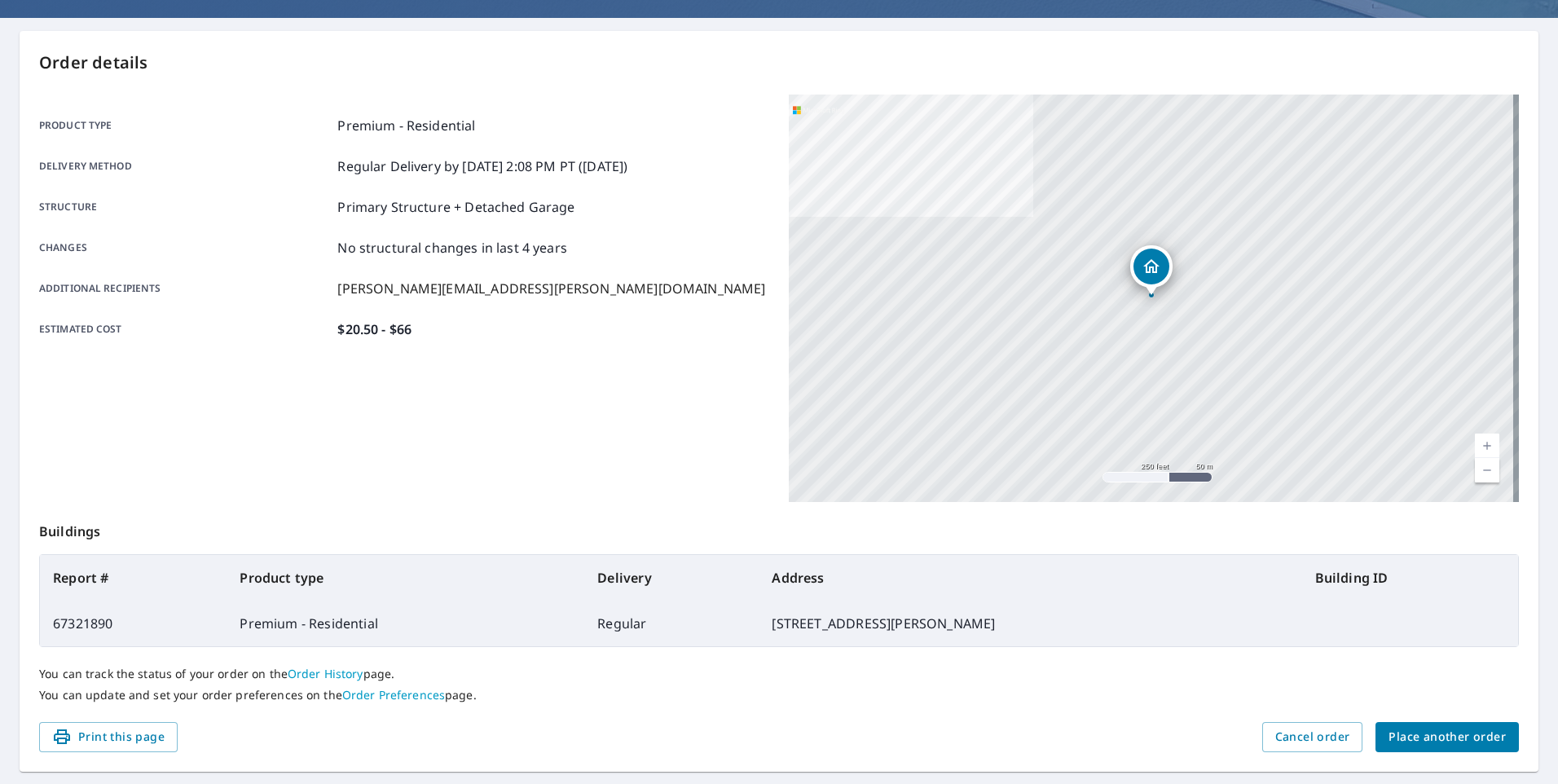
click at [1433, 734] on span "Place another order" at bounding box center [1447, 737] width 118 height 20
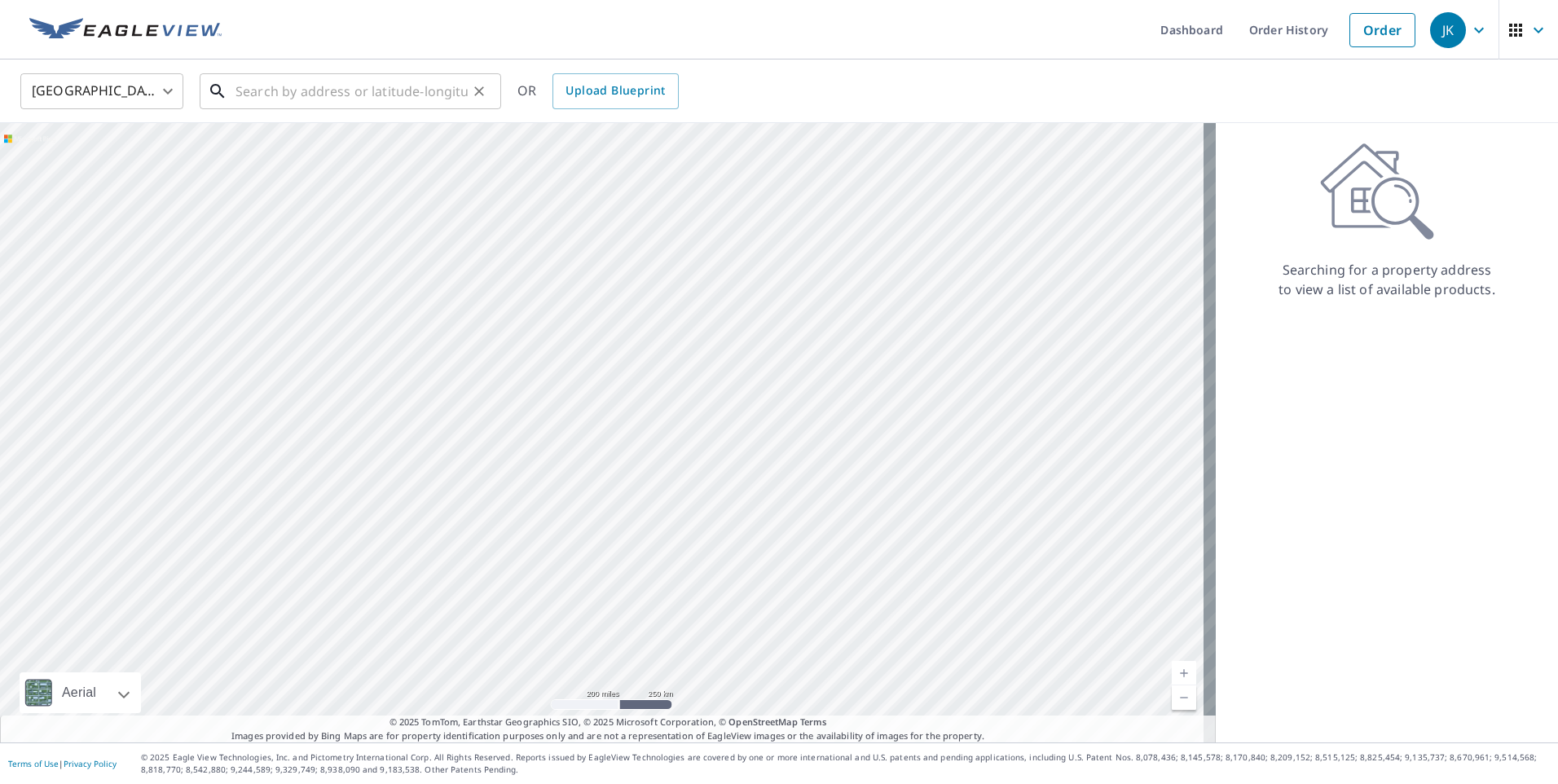
click at [253, 97] on input "text" at bounding box center [352, 90] width 232 height 45
paste input "[STREET_ADDRESS]. 24540"
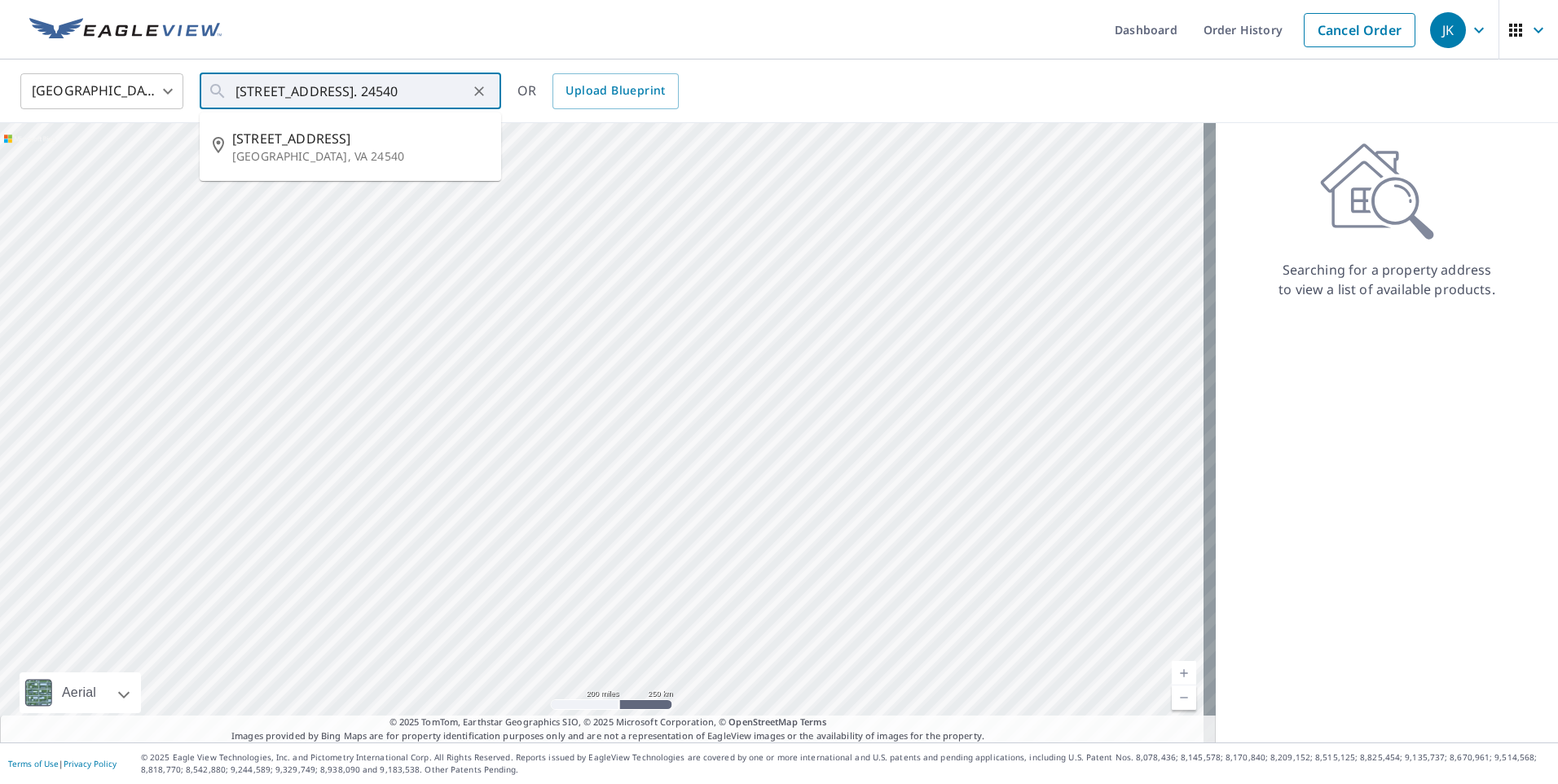
click at [1338, 401] on div "Searching for a property address to view a list of available products." at bounding box center [1387, 433] width 342 height 619
click at [466, 89] on input "[STREET_ADDRESS]. 24540" at bounding box center [352, 90] width 232 height 45
click at [294, 148] on p "[GEOGRAPHIC_DATA], VA 24540" at bounding box center [360, 156] width 256 height 16
type input "[STREET_ADDRESS]"
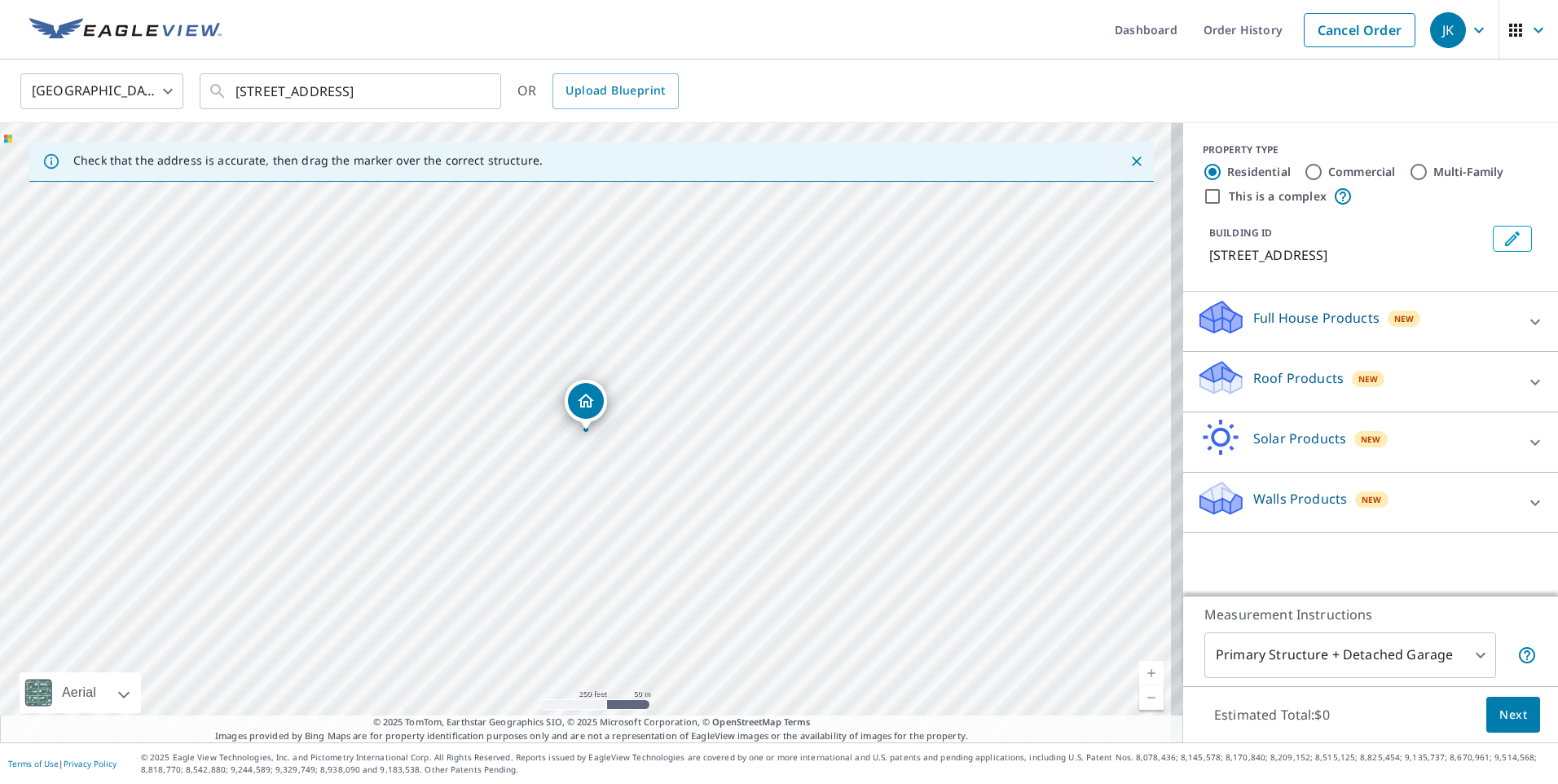
click at [1253, 373] on p "Roof Products" at bounding box center [1299, 378] width 90 height 20
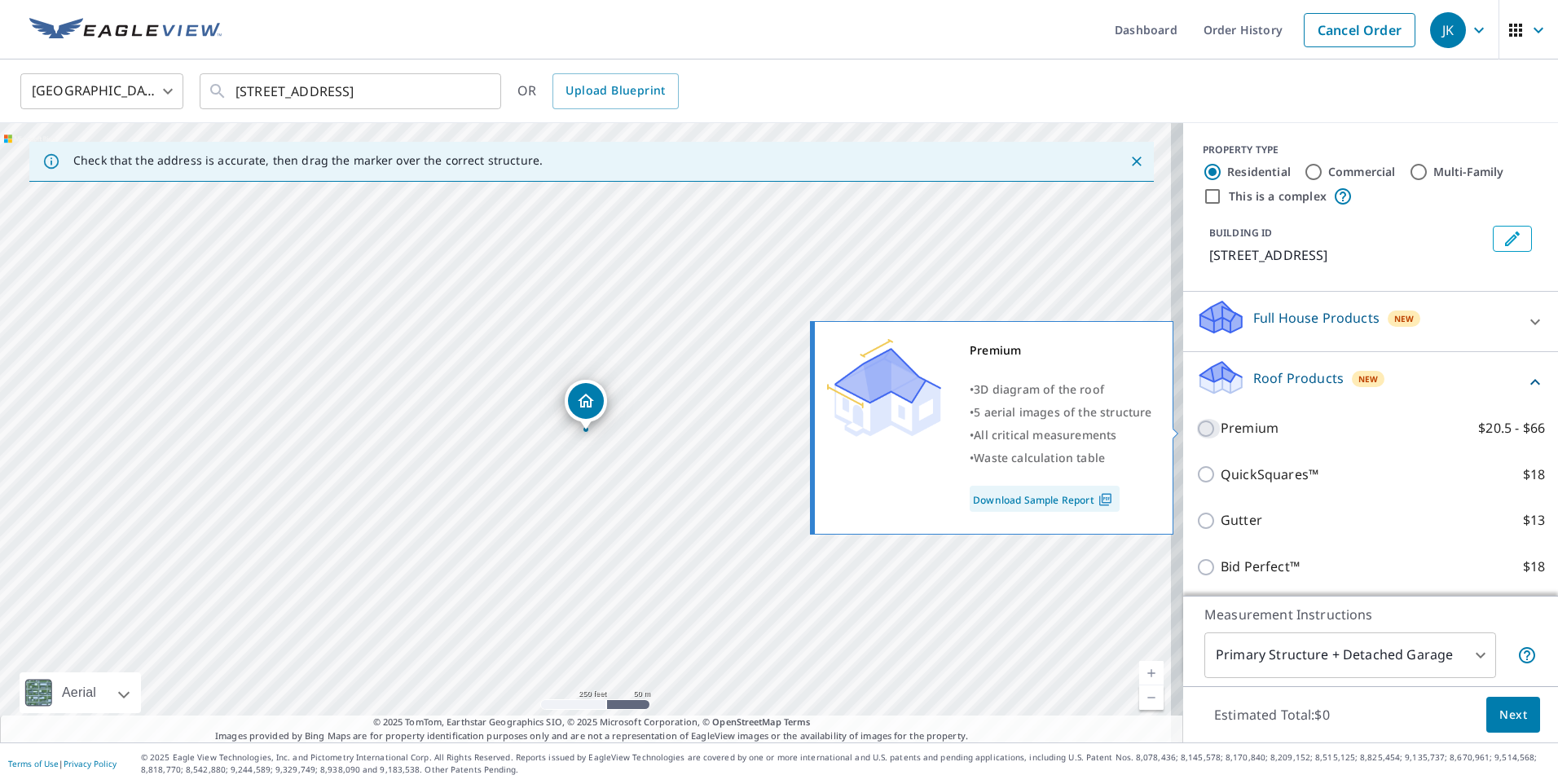
click at [1196, 426] on input "Premium $20.5 - $66" at bounding box center [1208, 428] width 25 height 20
checkbox input "true"
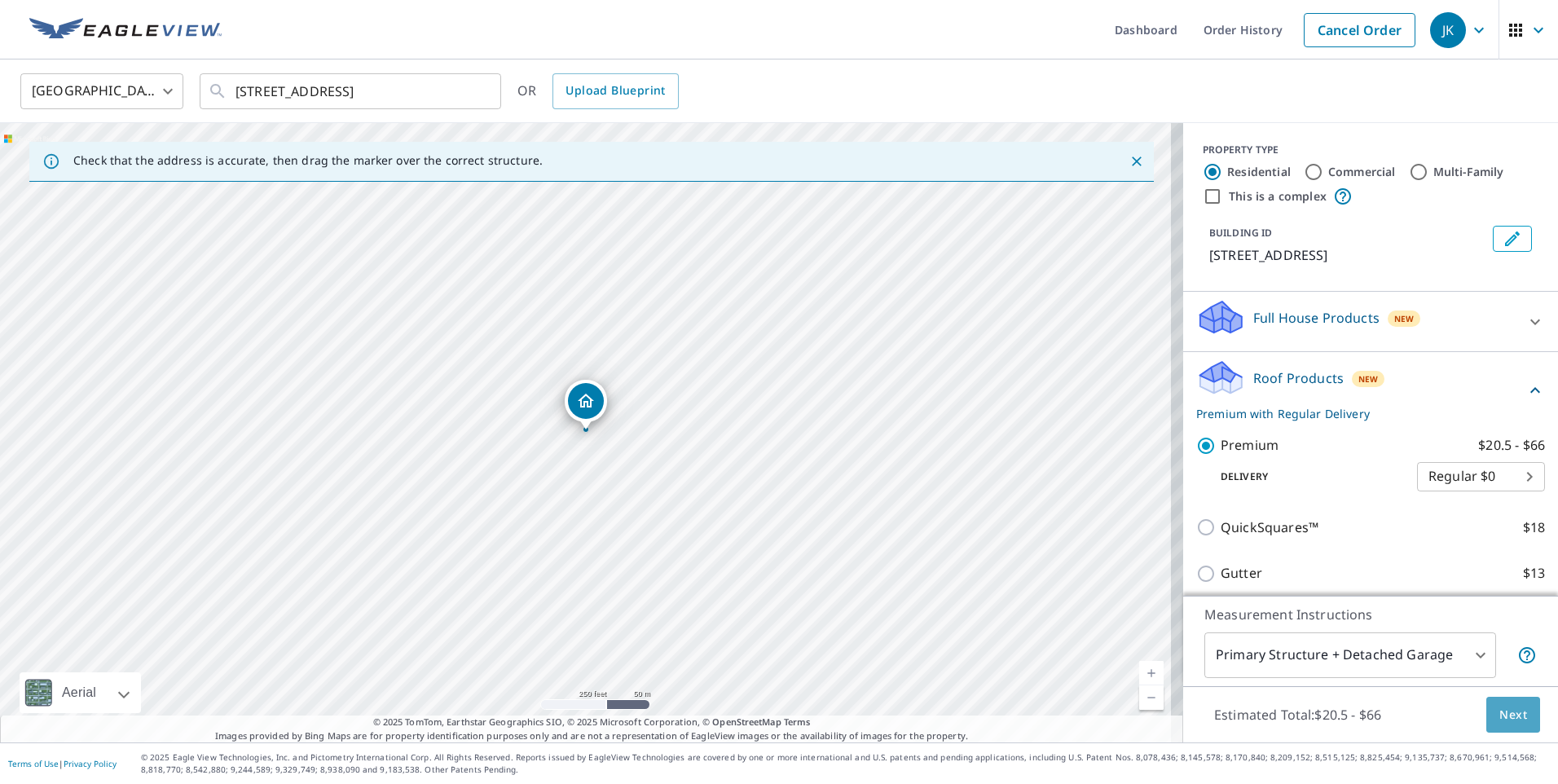
click at [1500, 717] on span "Next" at bounding box center [1513, 715] width 27 height 20
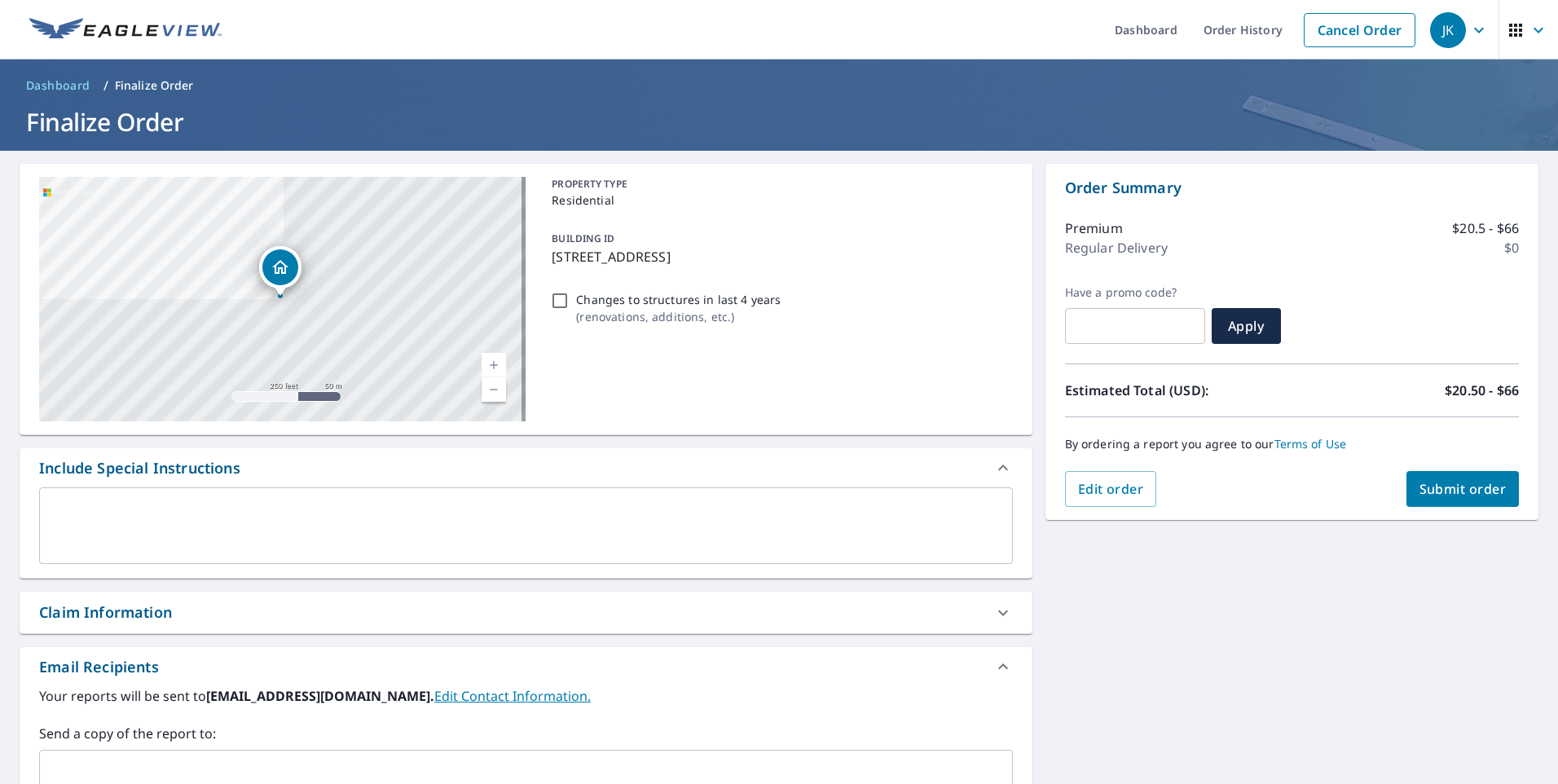
click at [83, 531] on textarea at bounding box center [526, 526] width 950 height 46
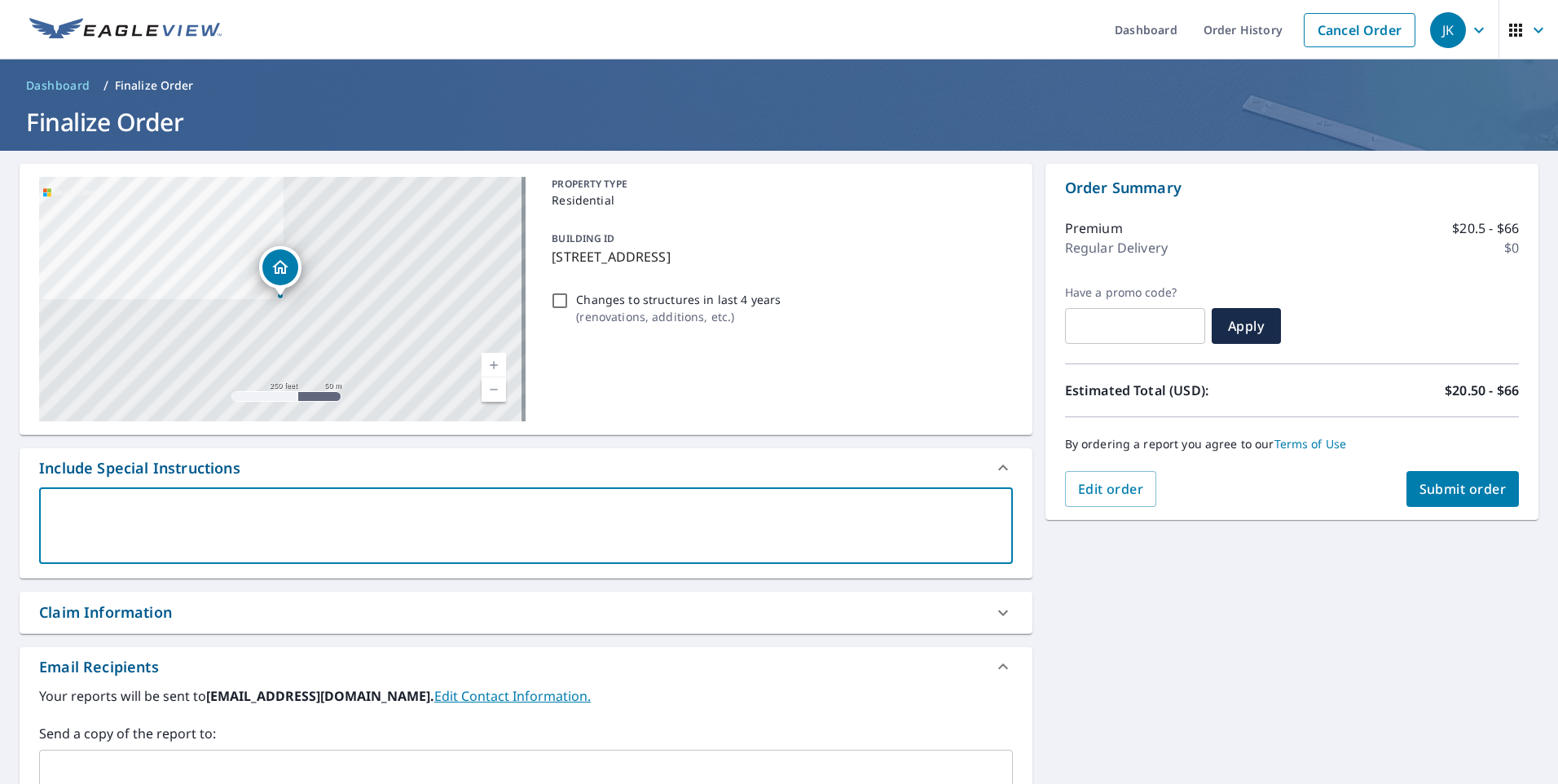
type textarea "6"
type textarea "x"
checkbox input "true"
type textarea "6/"
type textarea "x"
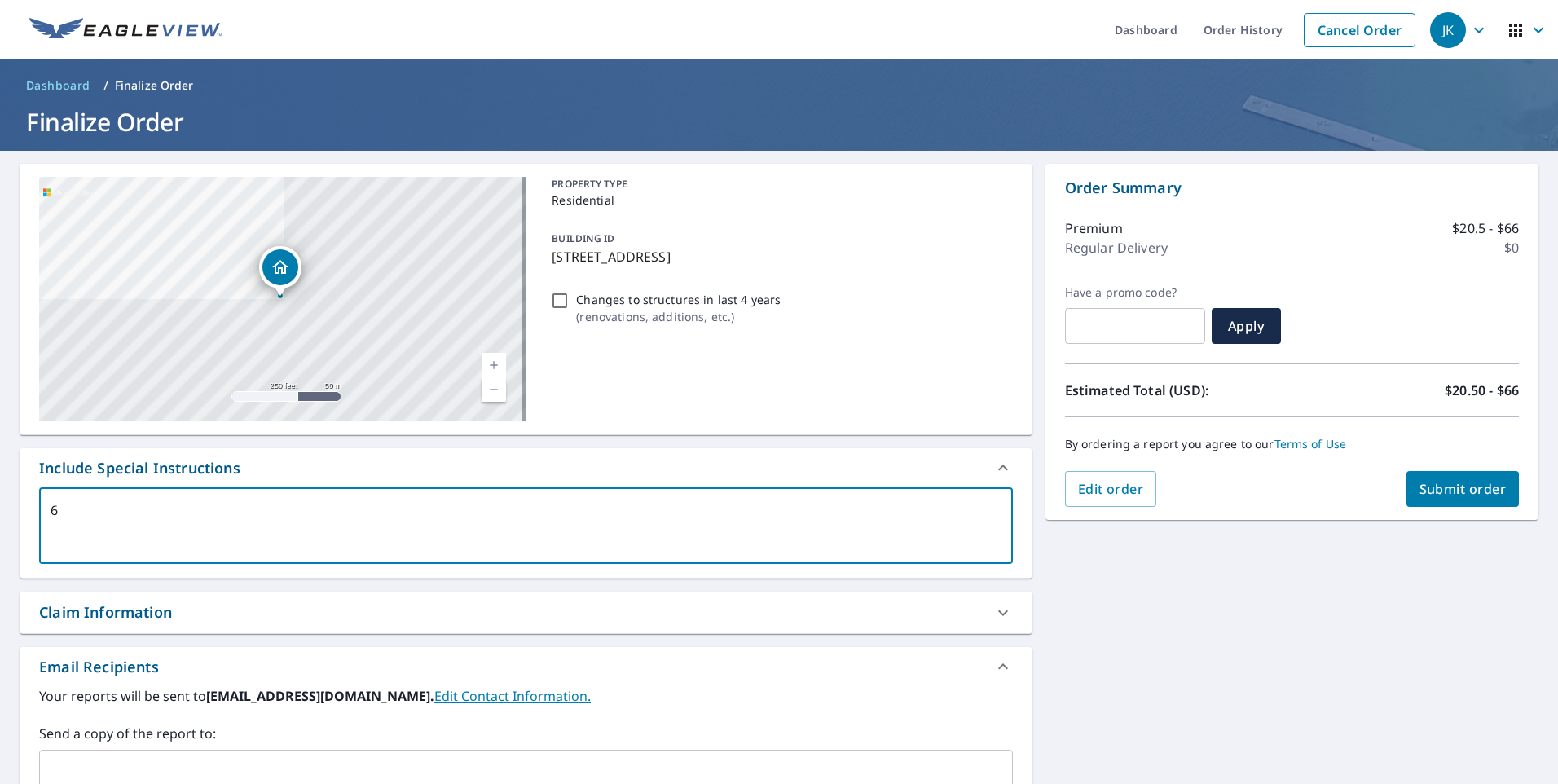
checkbox input "true"
type textarea "6/1"
type textarea "x"
checkbox input "true"
type textarea "6/12"
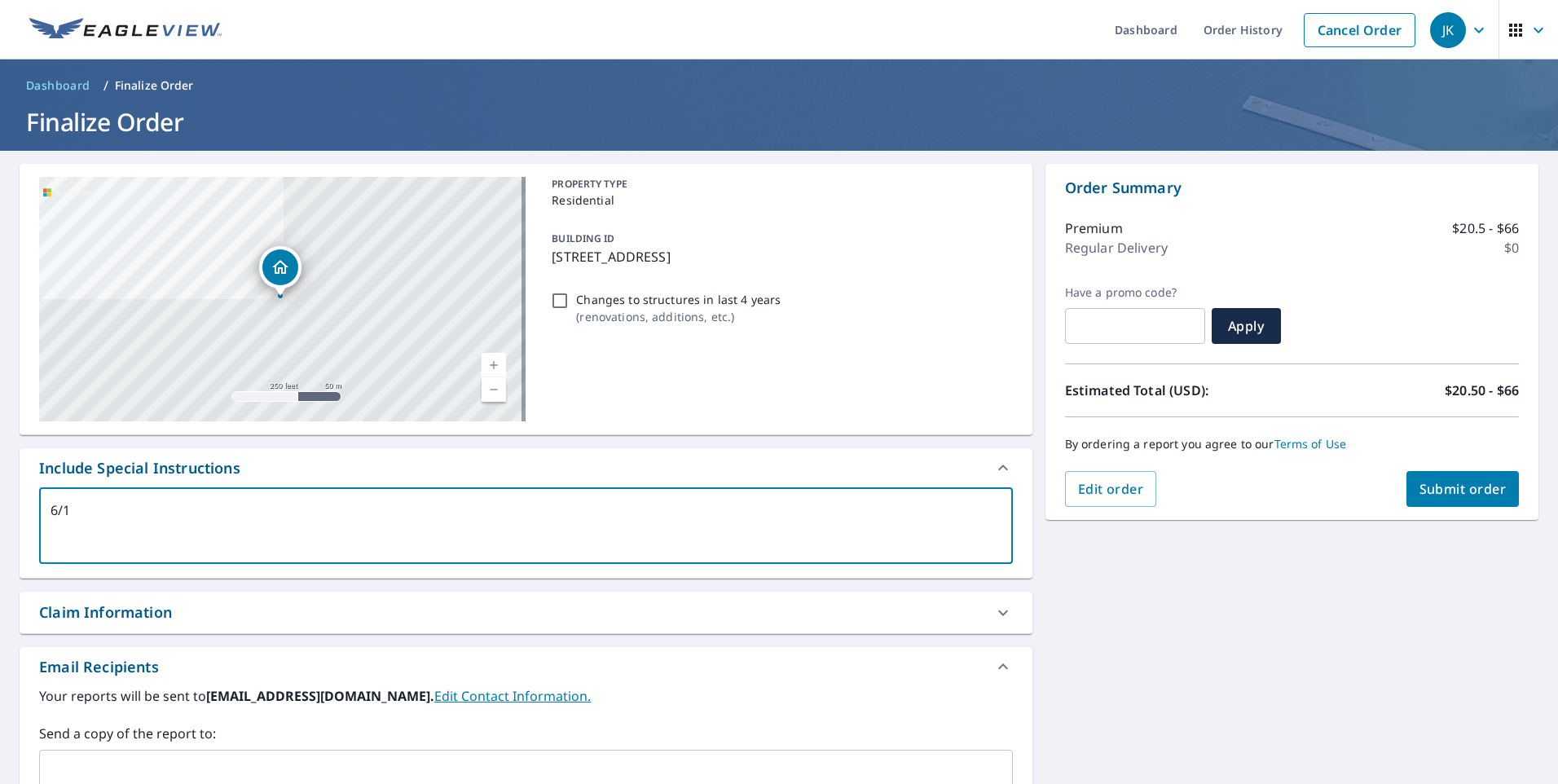
type textarea "x"
checkbox input "true"
type textarea "6/12"
type textarea "x"
checkbox input "true"
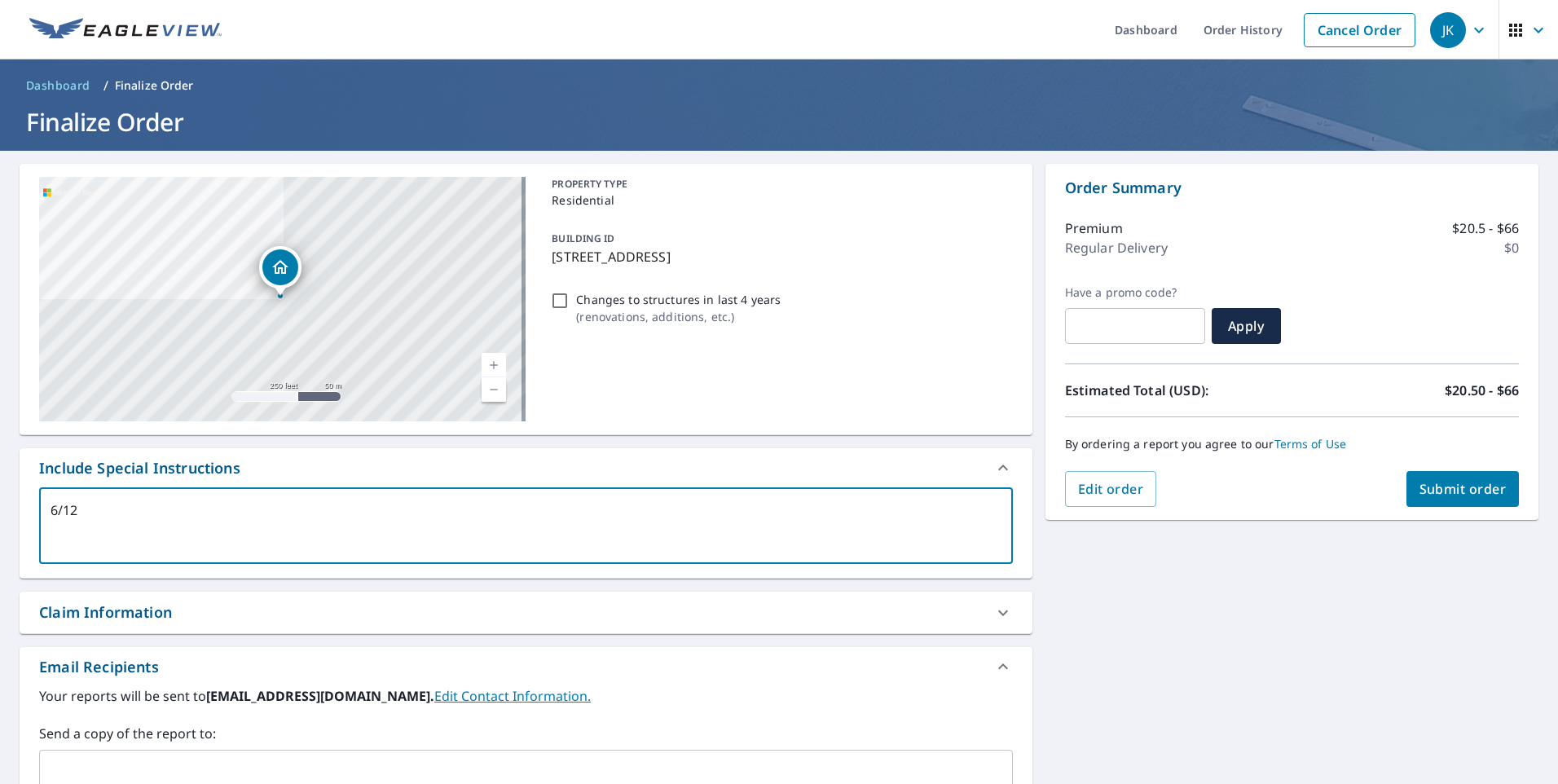
type textarea "6/12 p"
type textarea "x"
checkbox input "true"
type textarea "6/12 pi"
type textarea "x"
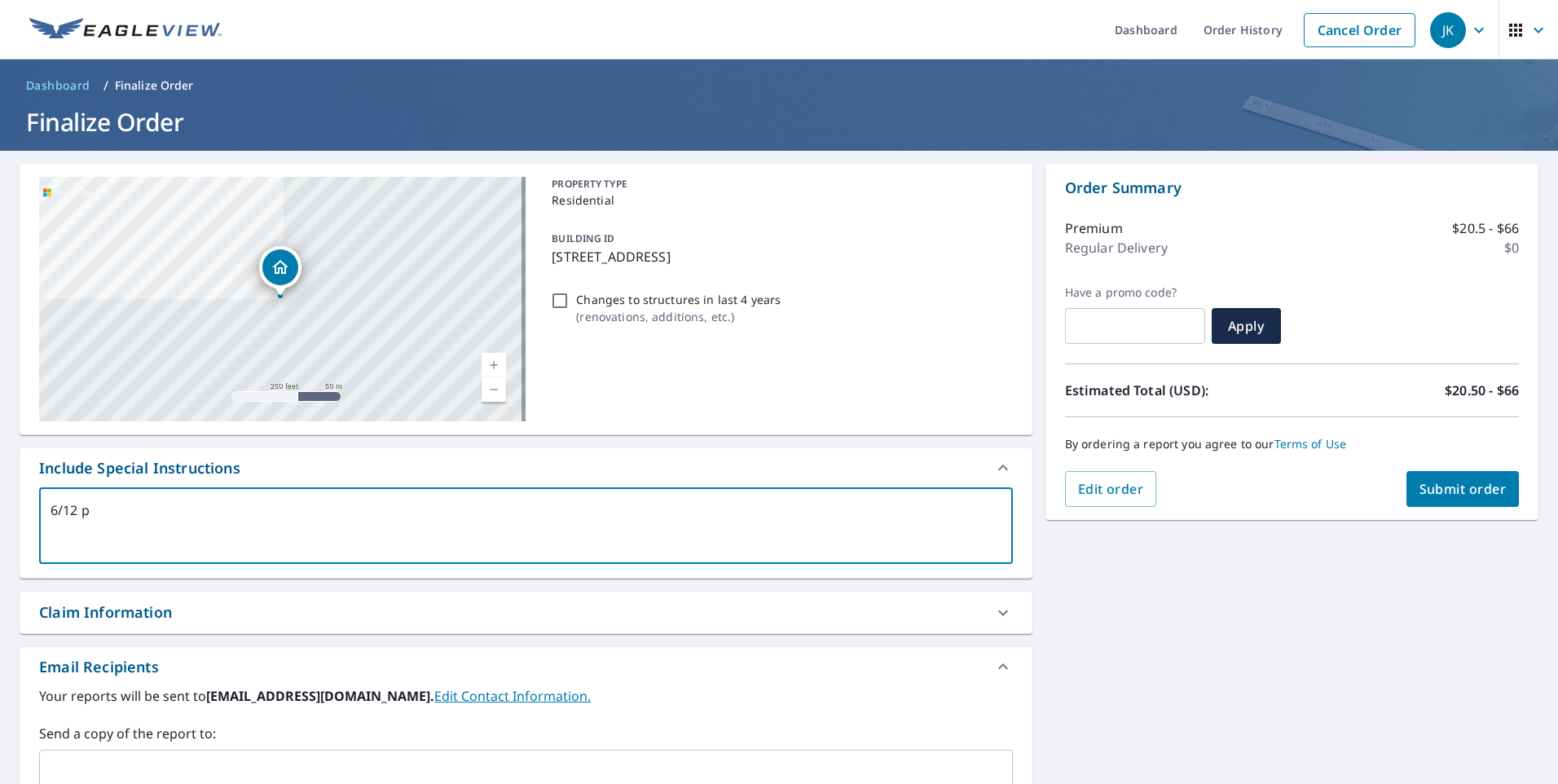
checkbox input "true"
type textarea "6/12 pit"
type textarea "x"
checkbox input "true"
type textarea "6/12 pith"
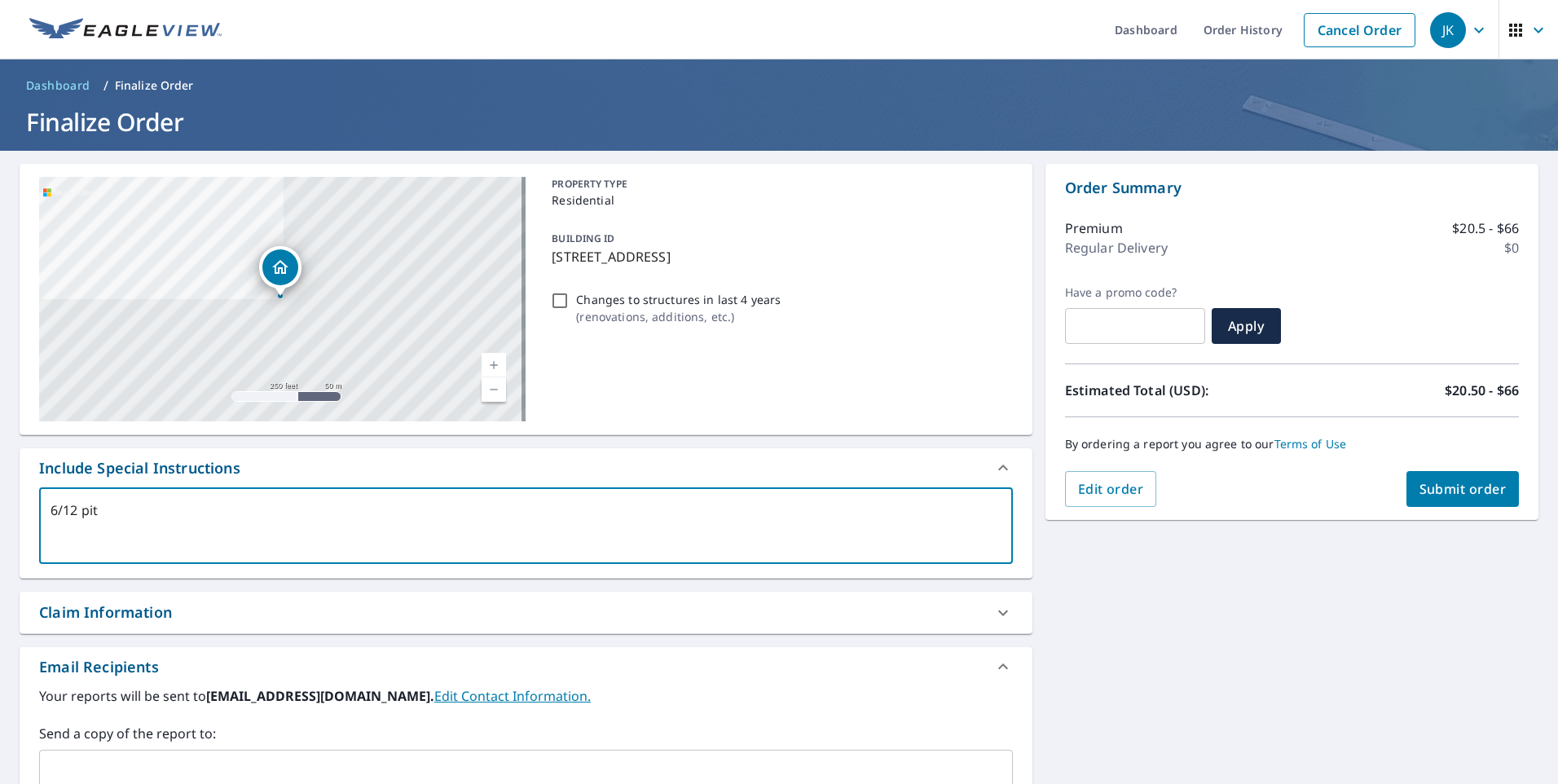
type textarea "x"
checkbox input "true"
type textarea "6/12 pit"
type textarea "x"
checkbox input "true"
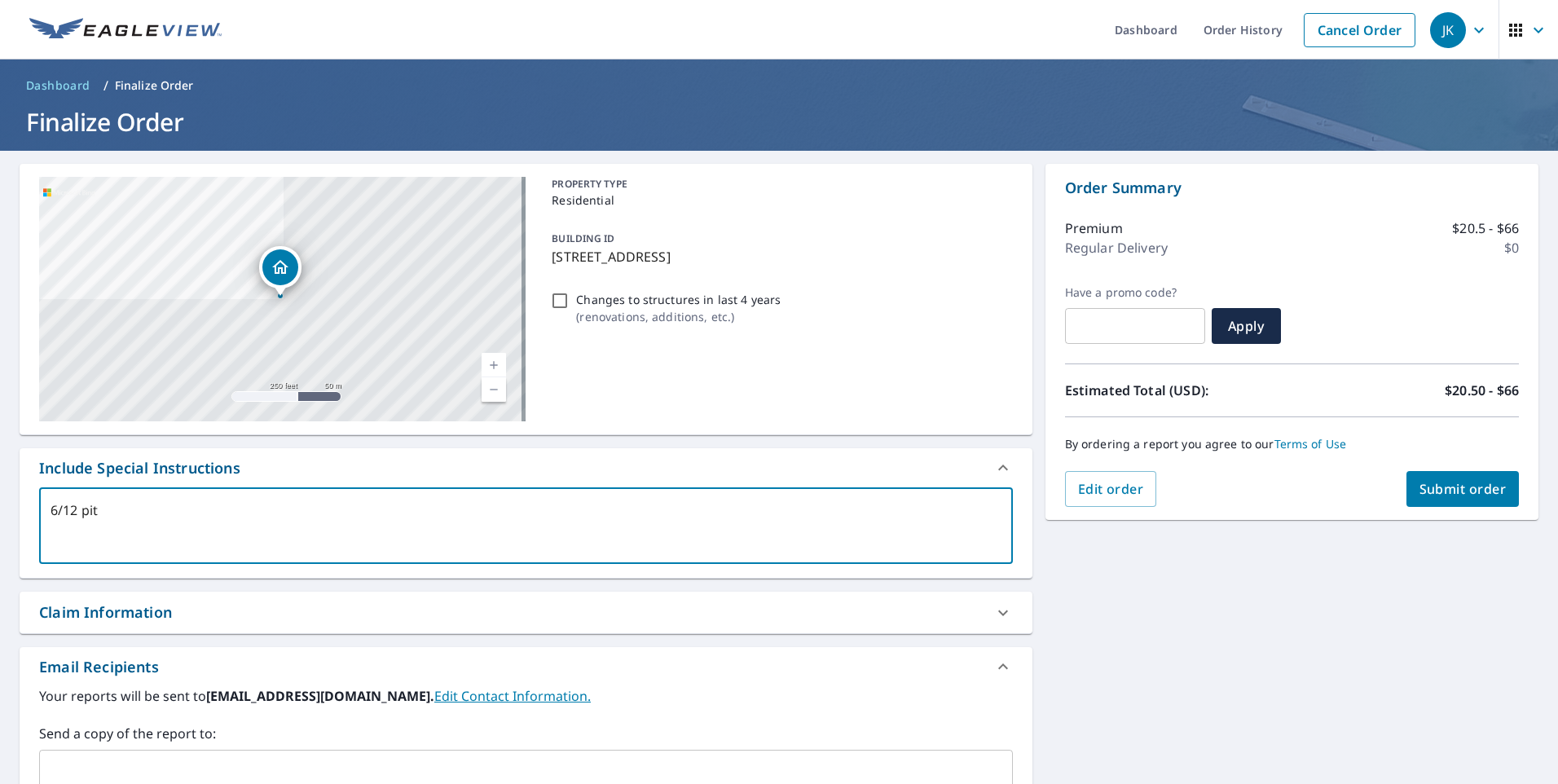
type textarea "6/12 pitc"
type textarea "x"
checkbox input "true"
type textarea "6/12 pitch"
type textarea "x"
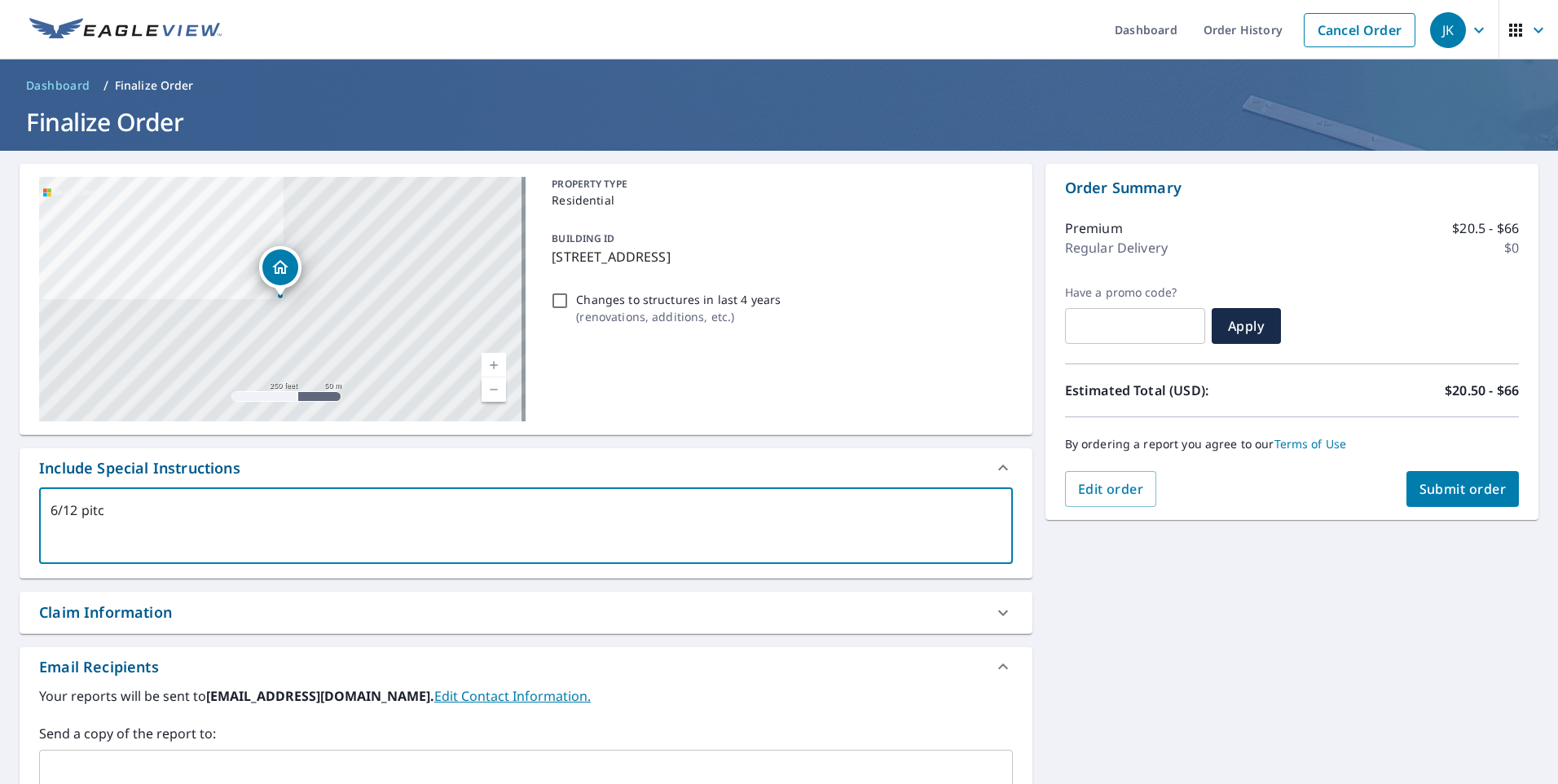
checkbox input "true"
type textarea "6/12 pitch"
type textarea "x"
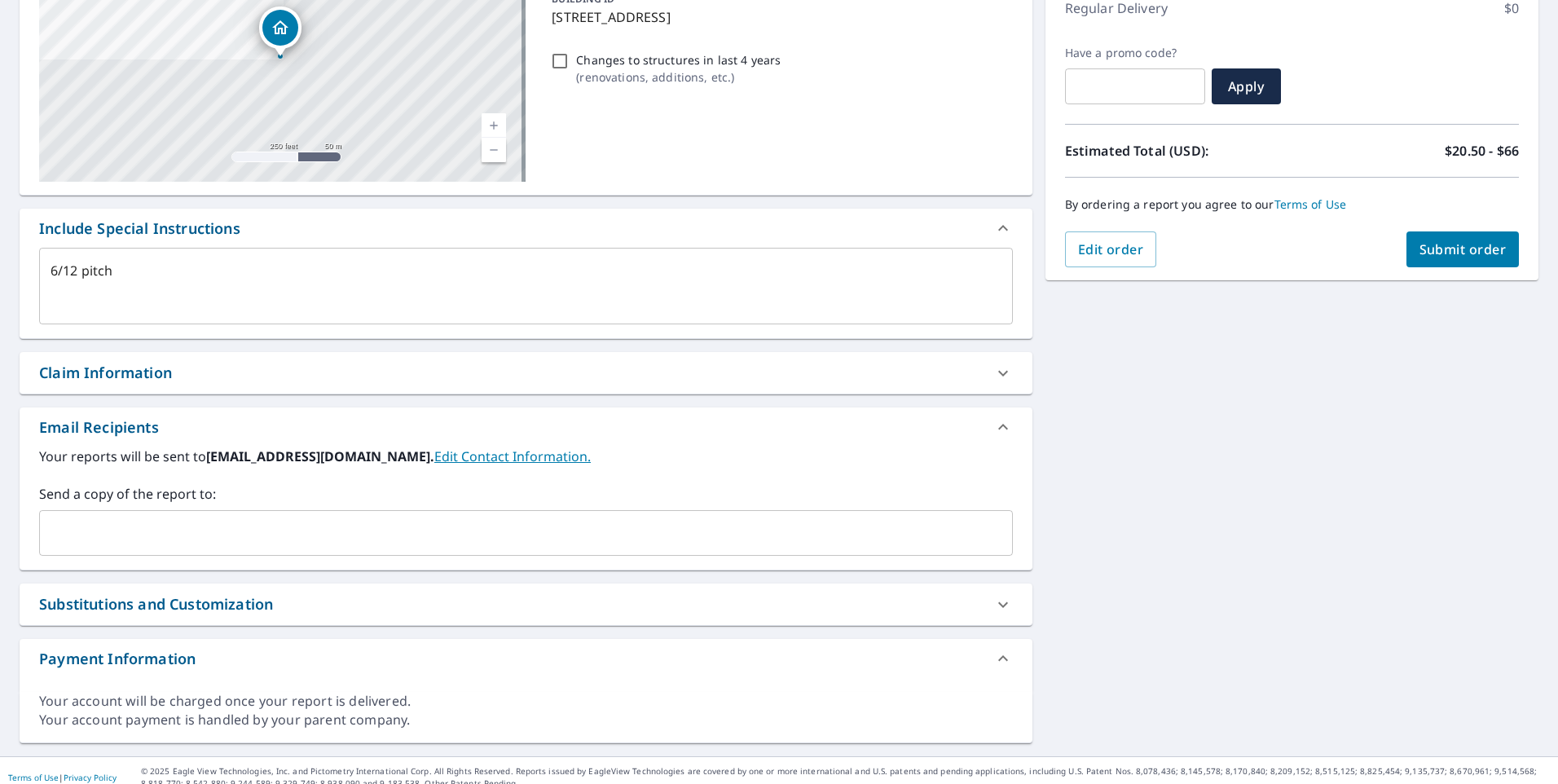
scroll to position [253, 0]
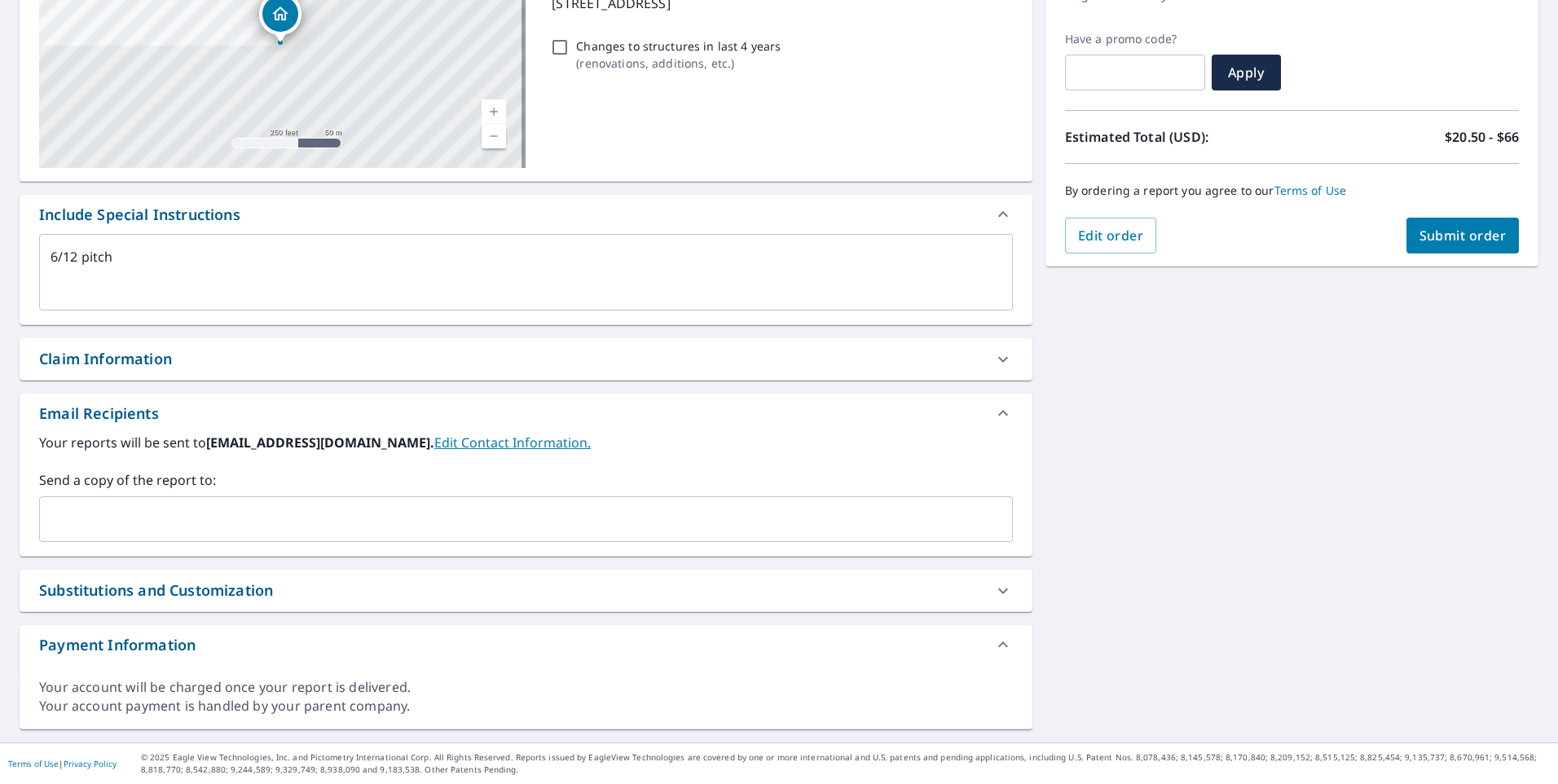
click at [57, 522] on input "text" at bounding box center [513, 519] width 934 height 31
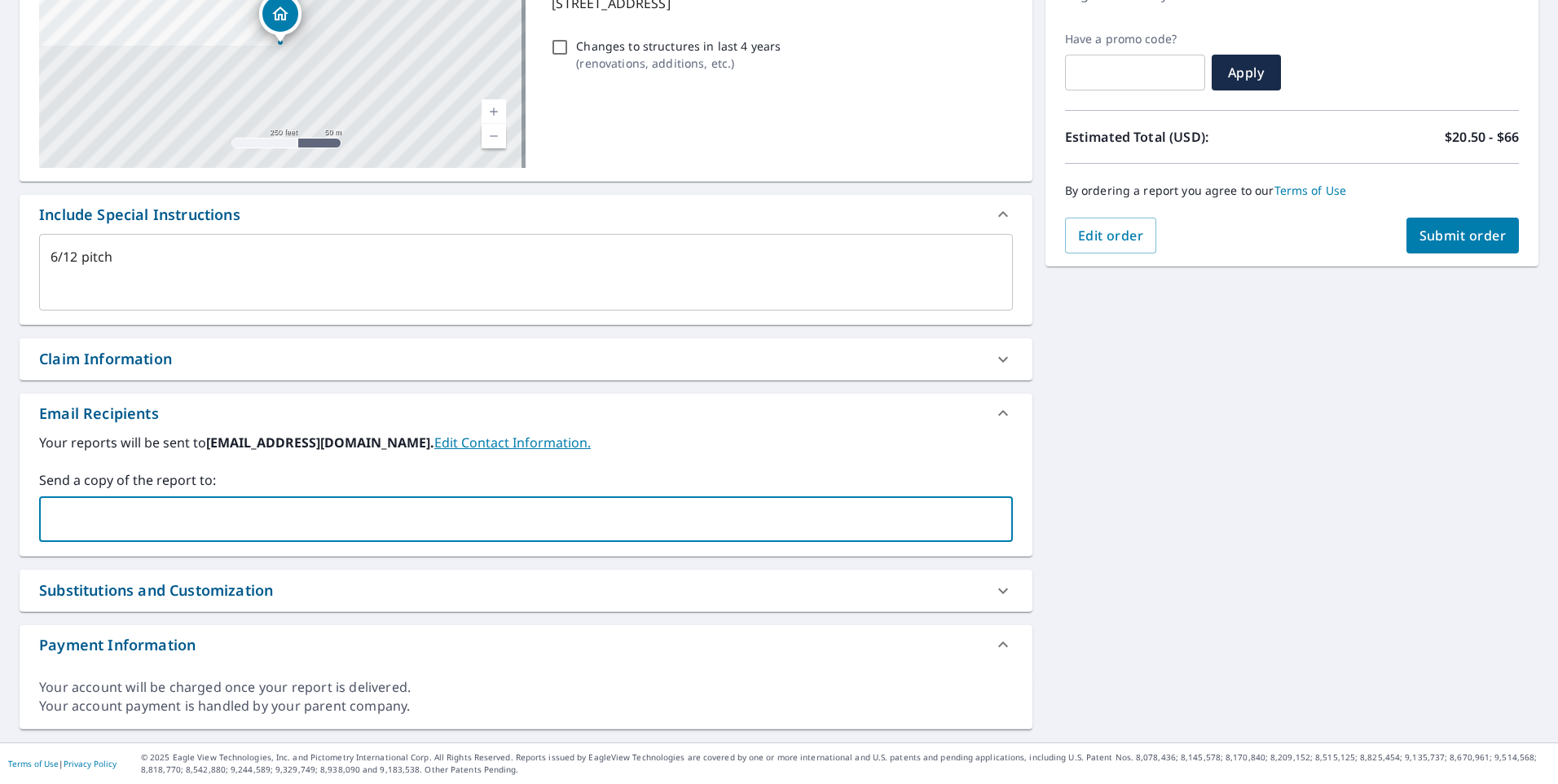
click at [99, 518] on input "text" at bounding box center [513, 519] width 934 height 31
type input "[PERSON_NAME][EMAIL_ADDRESS][PERSON_NAME][DOMAIN_NAME]"
type textarea "x"
checkbox input "true"
click at [1475, 241] on span "Submit order" at bounding box center [1462, 235] width 87 height 18
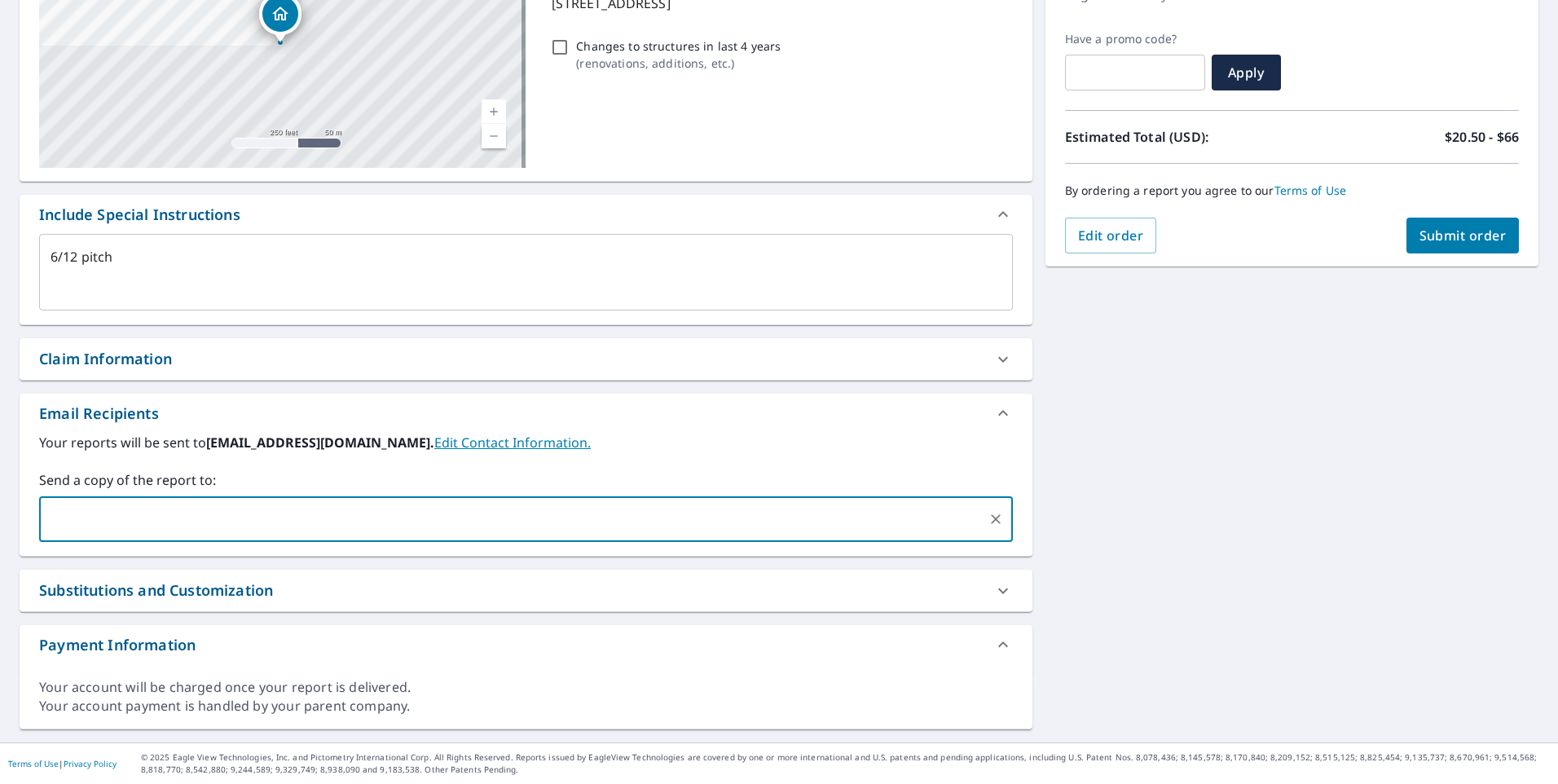
type textarea "x"
checkbox input "true"
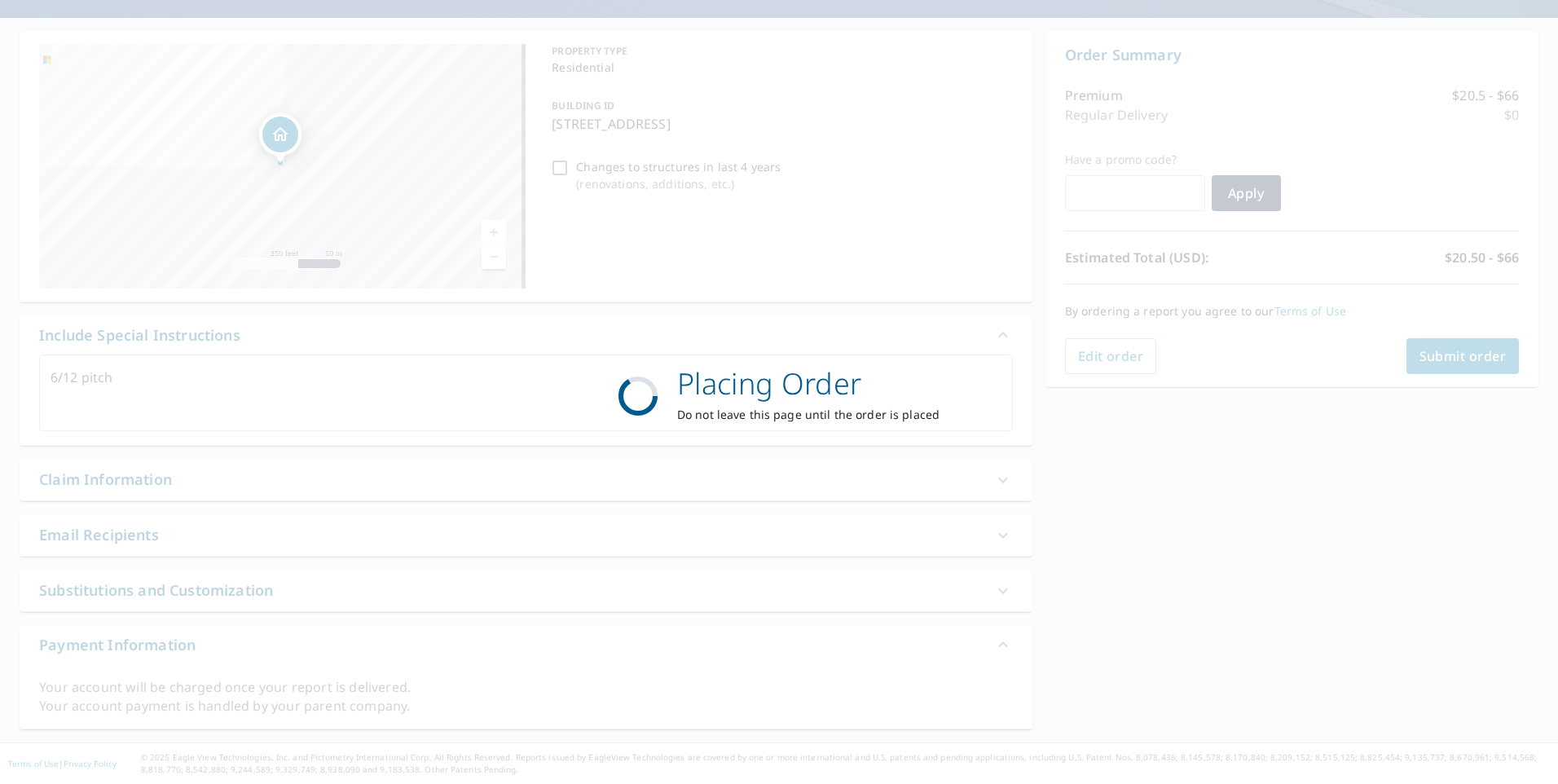
scroll to position [133, 0]
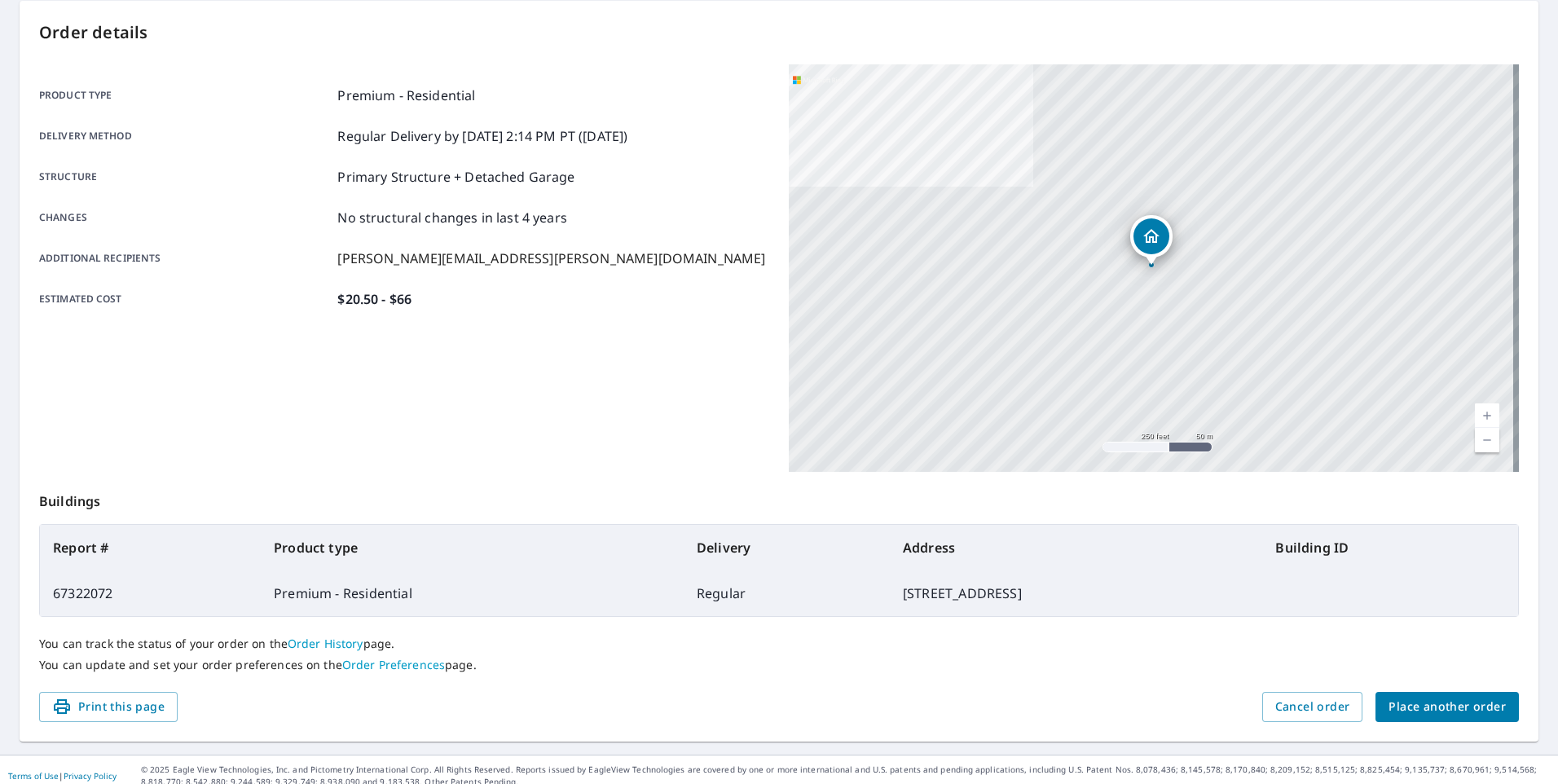
scroll to position [175, 0]
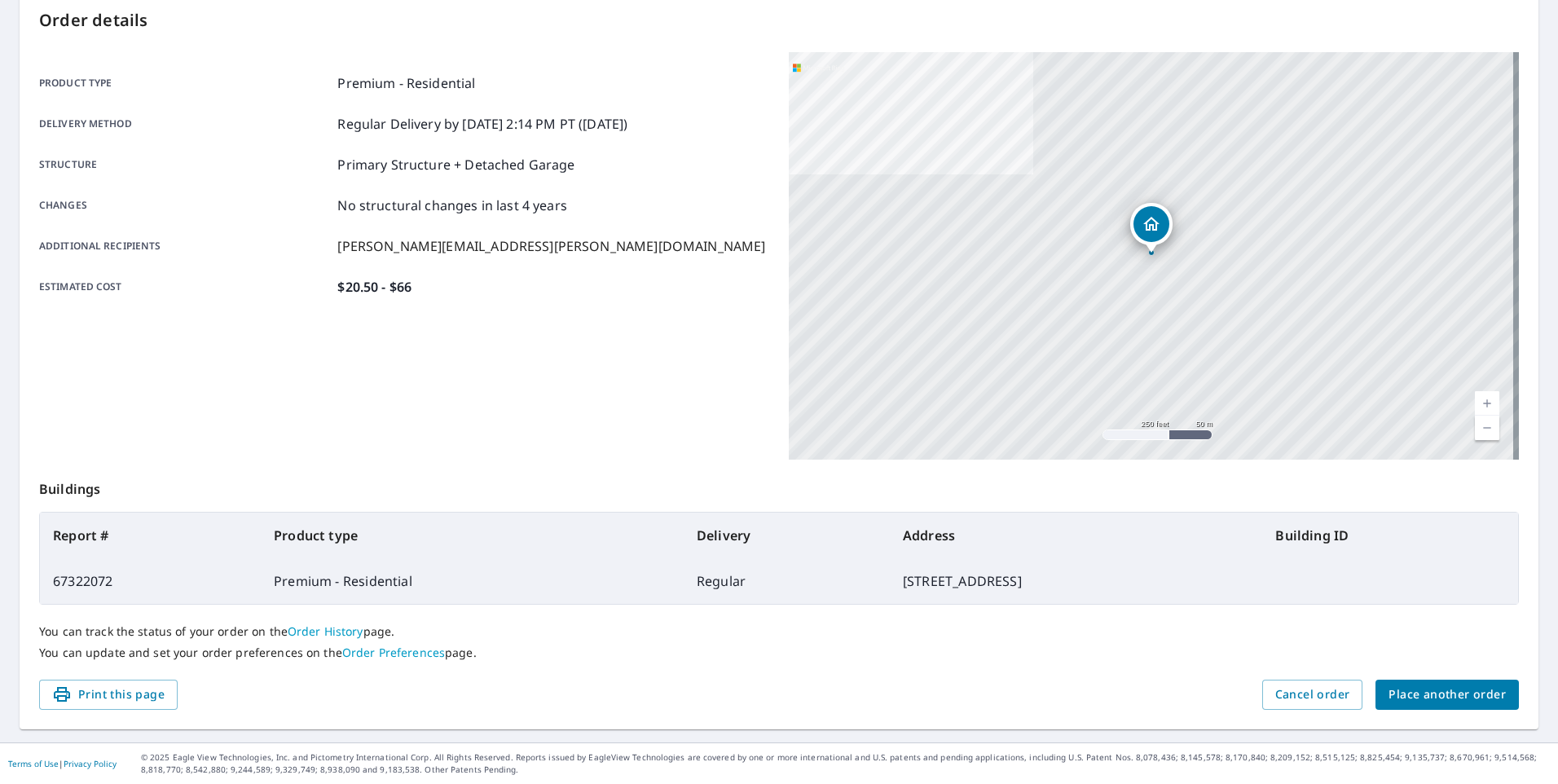
click at [1421, 690] on span "Place another order" at bounding box center [1447, 694] width 118 height 20
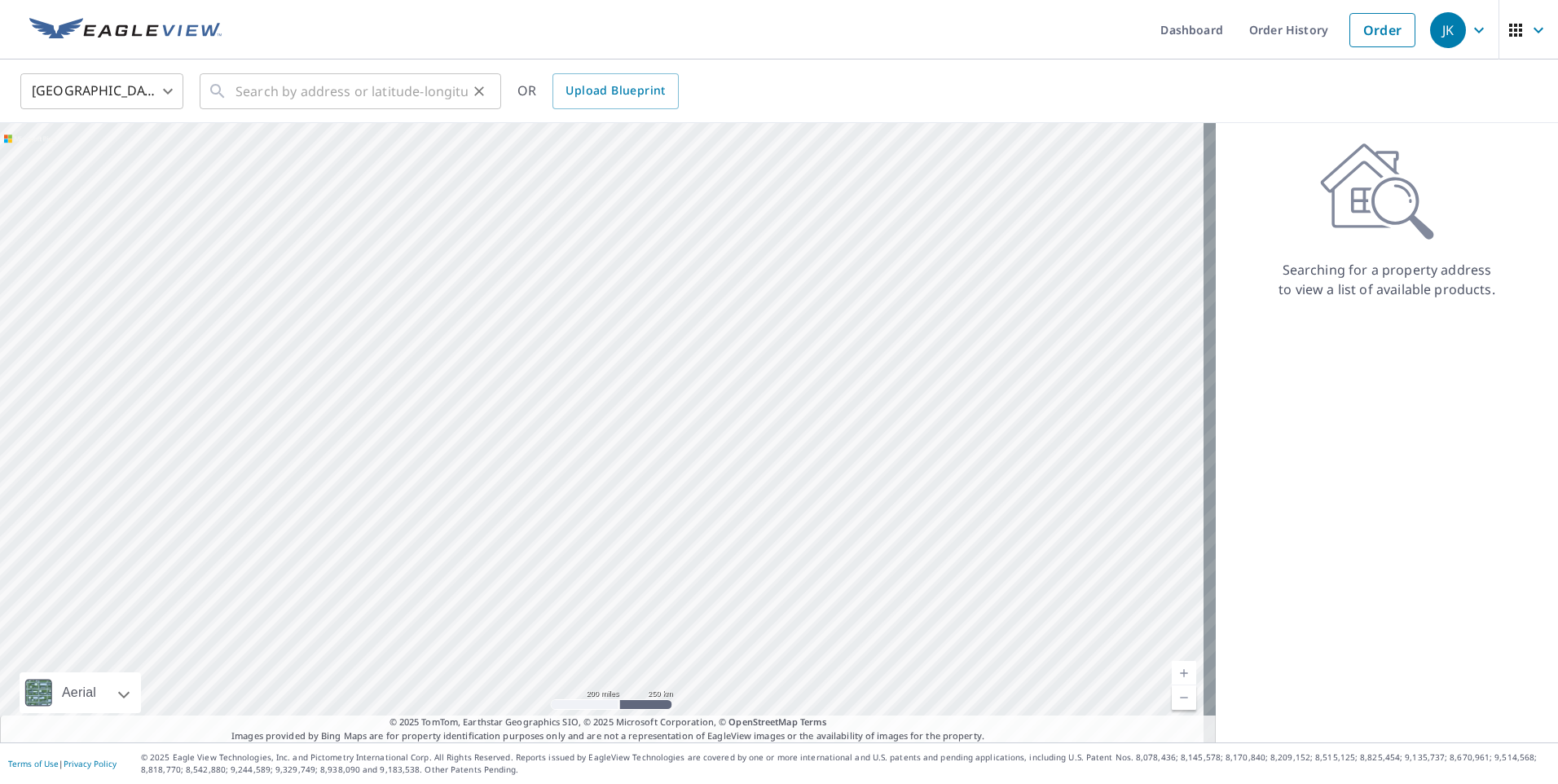
click at [227, 95] on div "​" at bounding box center [350, 91] width 301 height 36
drag, startPoint x: 227, startPoint y: 95, endPoint x: 217, endPoint y: 84, distance: 14.9
click at [217, 84] on icon at bounding box center [217, 90] width 14 height 14
click at [220, 89] on icon at bounding box center [217, 90] width 14 height 14
click at [233, 94] on div "​" at bounding box center [350, 91] width 301 height 36
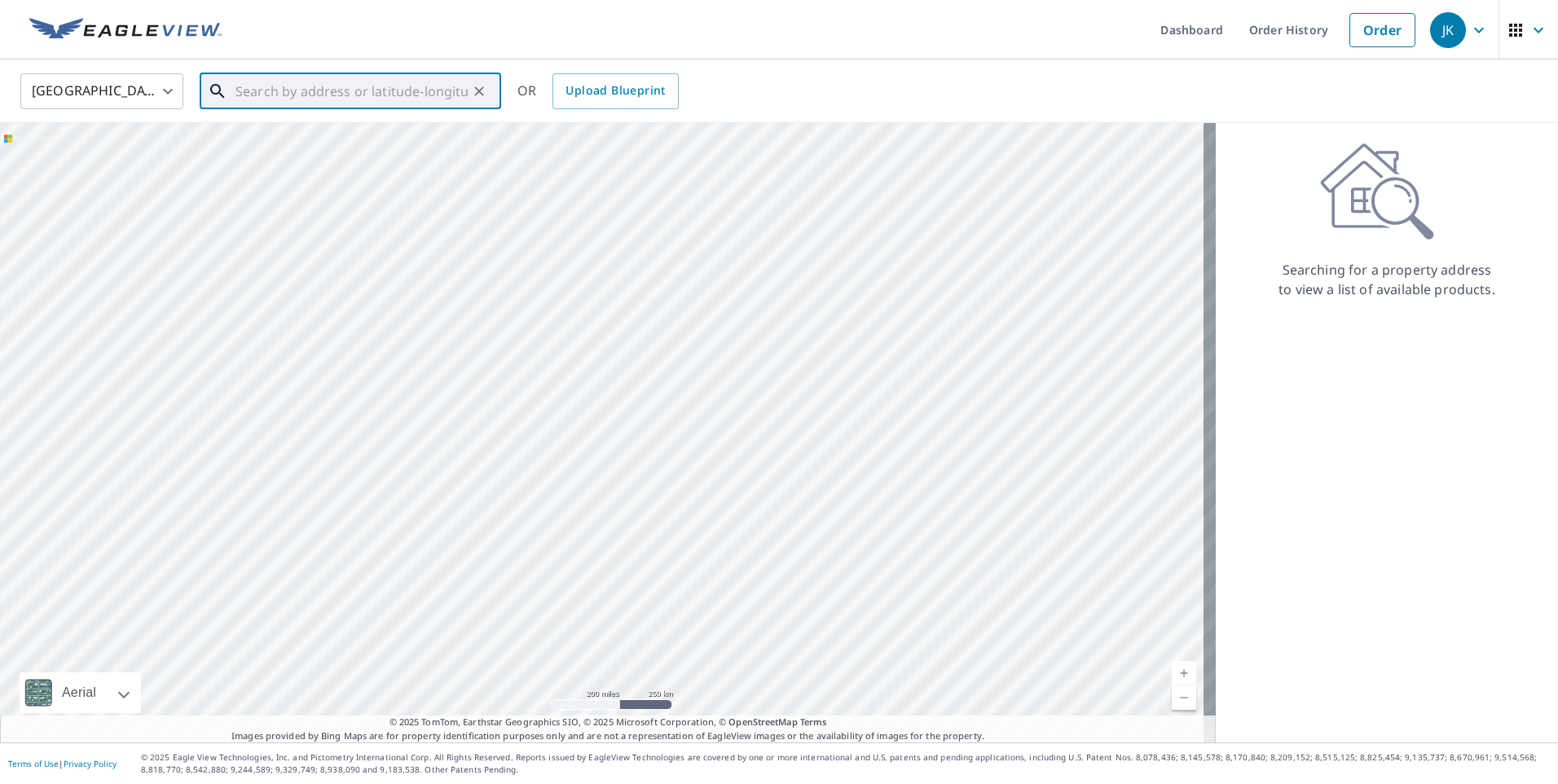
click at [235, 87] on input "text" at bounding box center [352, 90] width 232 height 45
paste input "[STREET_ADDRESS][PERSON_NAME]"
type input "[STREET_ADDRESS][PERSON_NAME]"
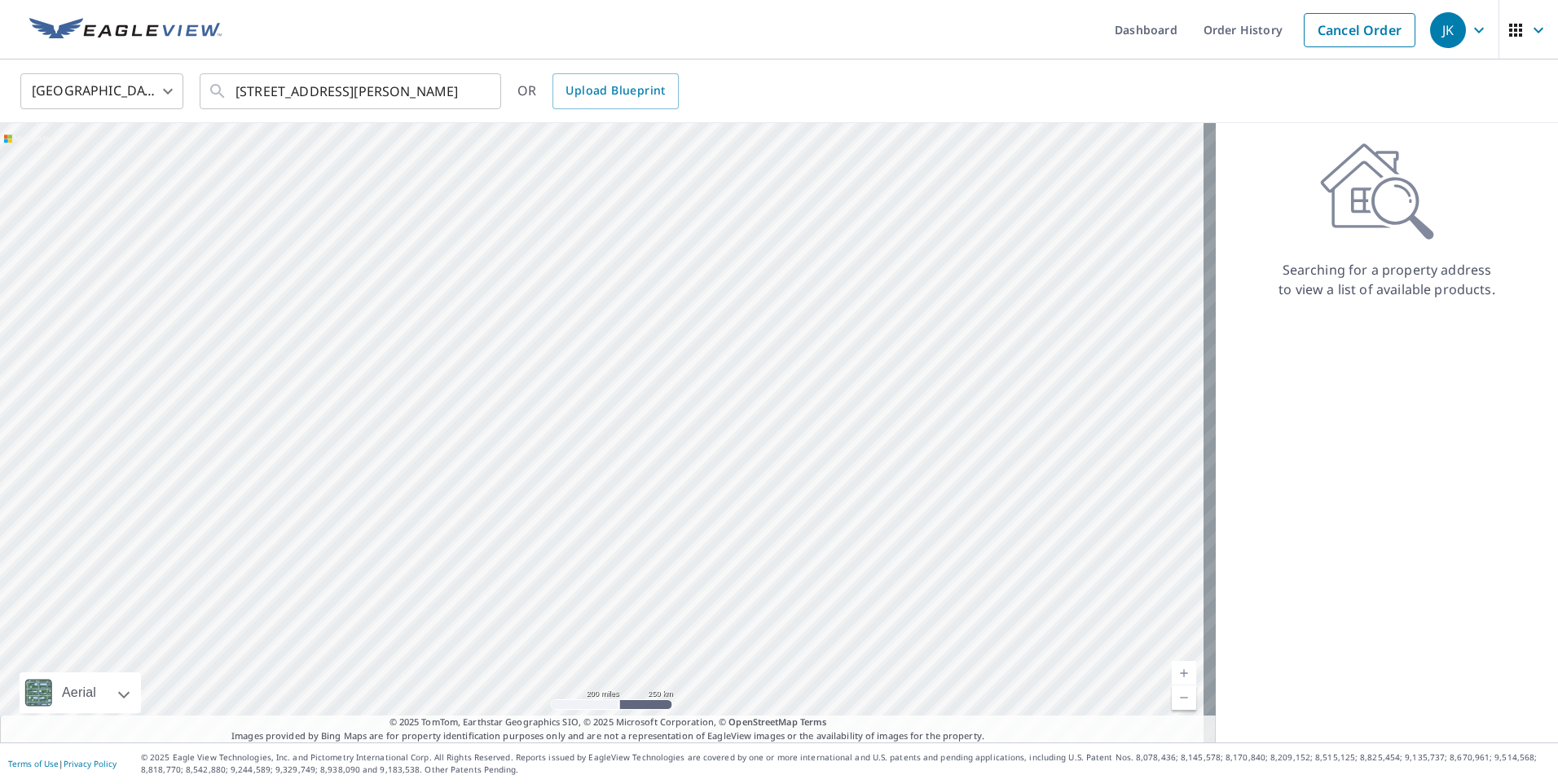
click at [1125, 81] on div "[GEOGRAPHIC_DATA] [GEOGRAPHIC_DATA] ​ [STREET_ADDRESS][PERSON_NAME] ​ OR Upload…" at bounding box center [773, 90] width 1530 height 38
click at [461, 92] on input "[STREET_ADDRESS][PERSON_NAME]" at bounding box center [352, 90] width 232 height 45
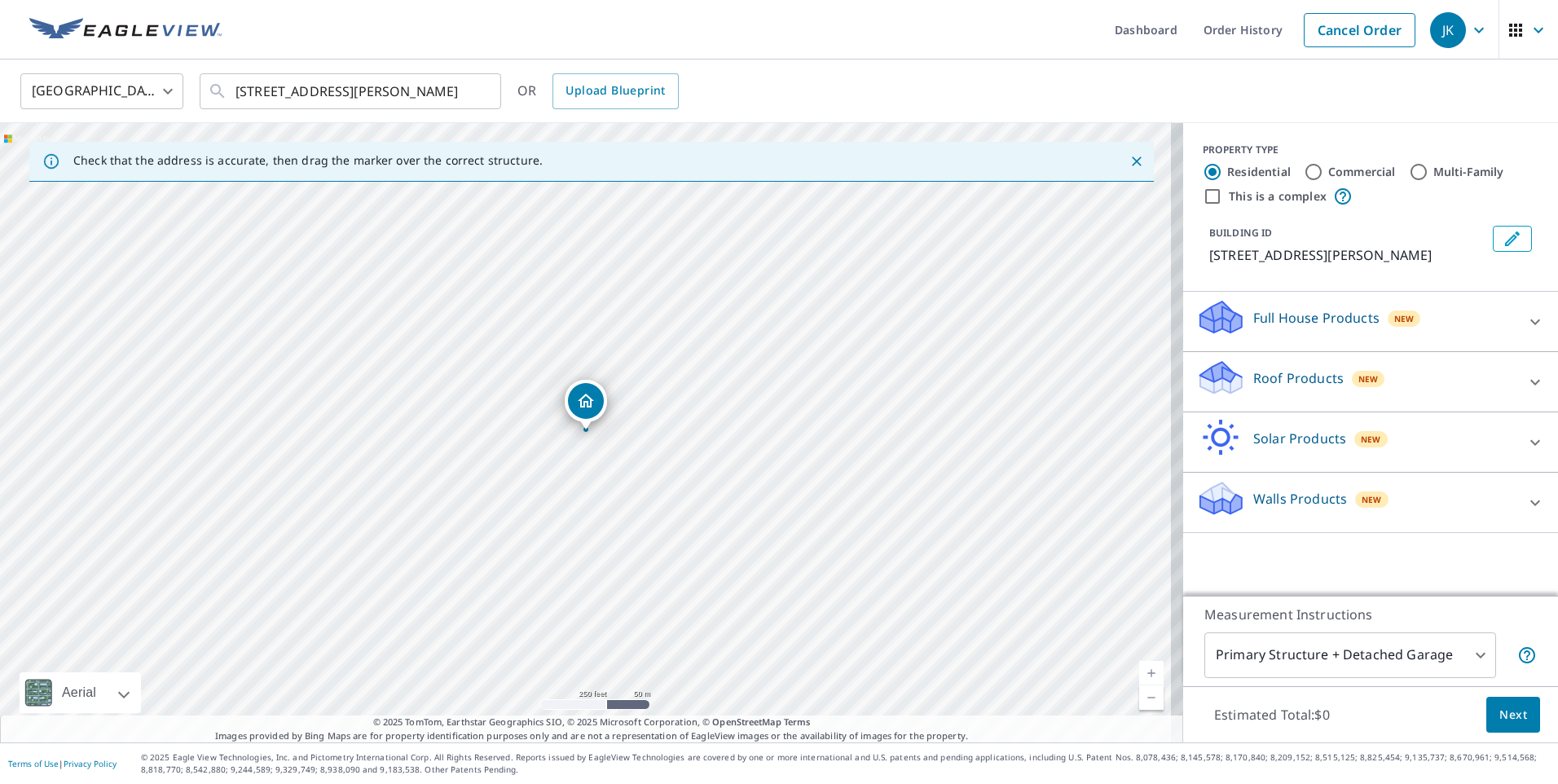
click at [1266, 380] on p "Roof Products" at bounding box center [1299, 378] width 90 height 20
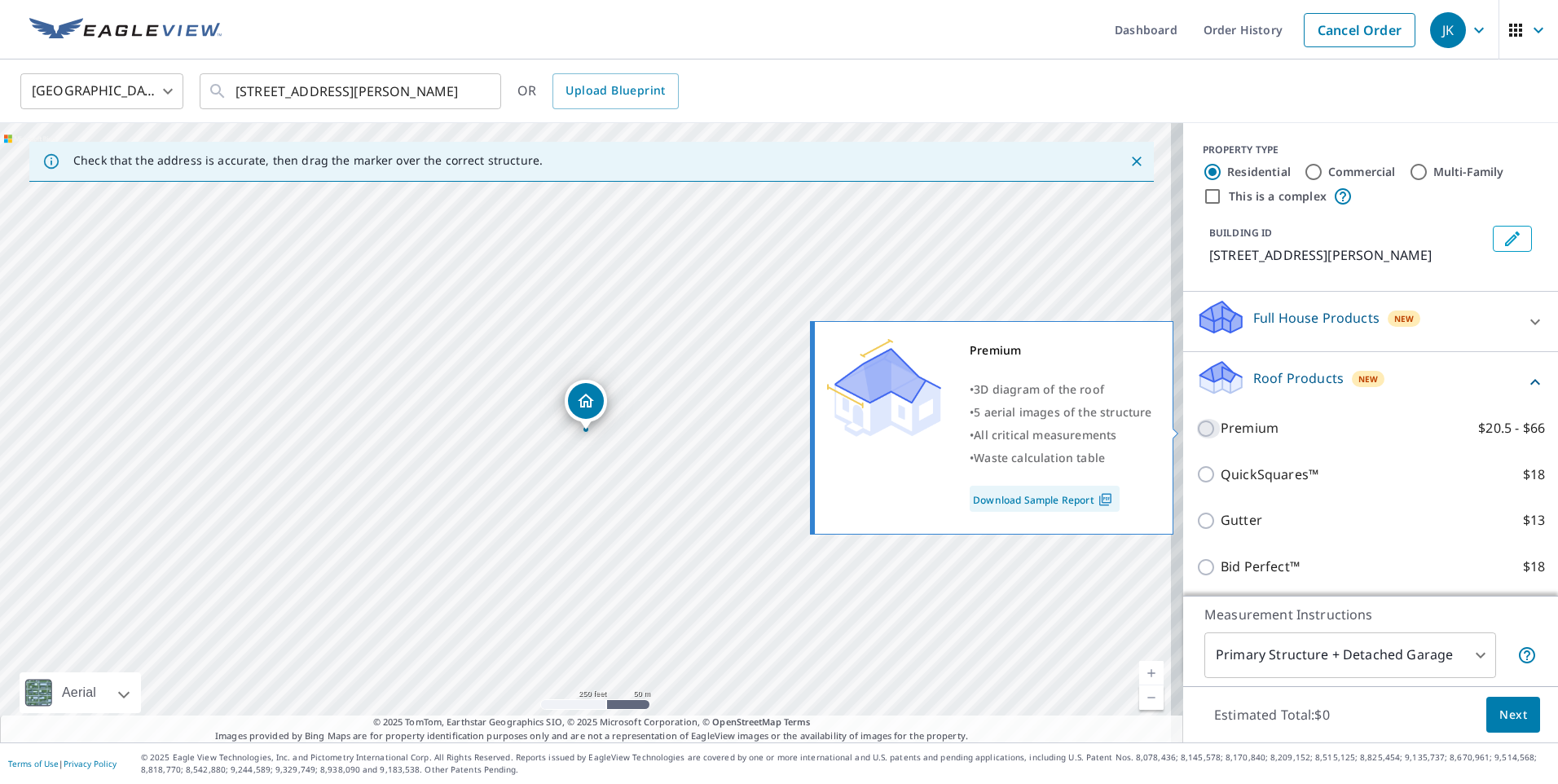
click at [1196, 421] on input "Premium $20.5 - $66" at bounding box center [1208, 428] width 25 height 20
checkbox input "true"
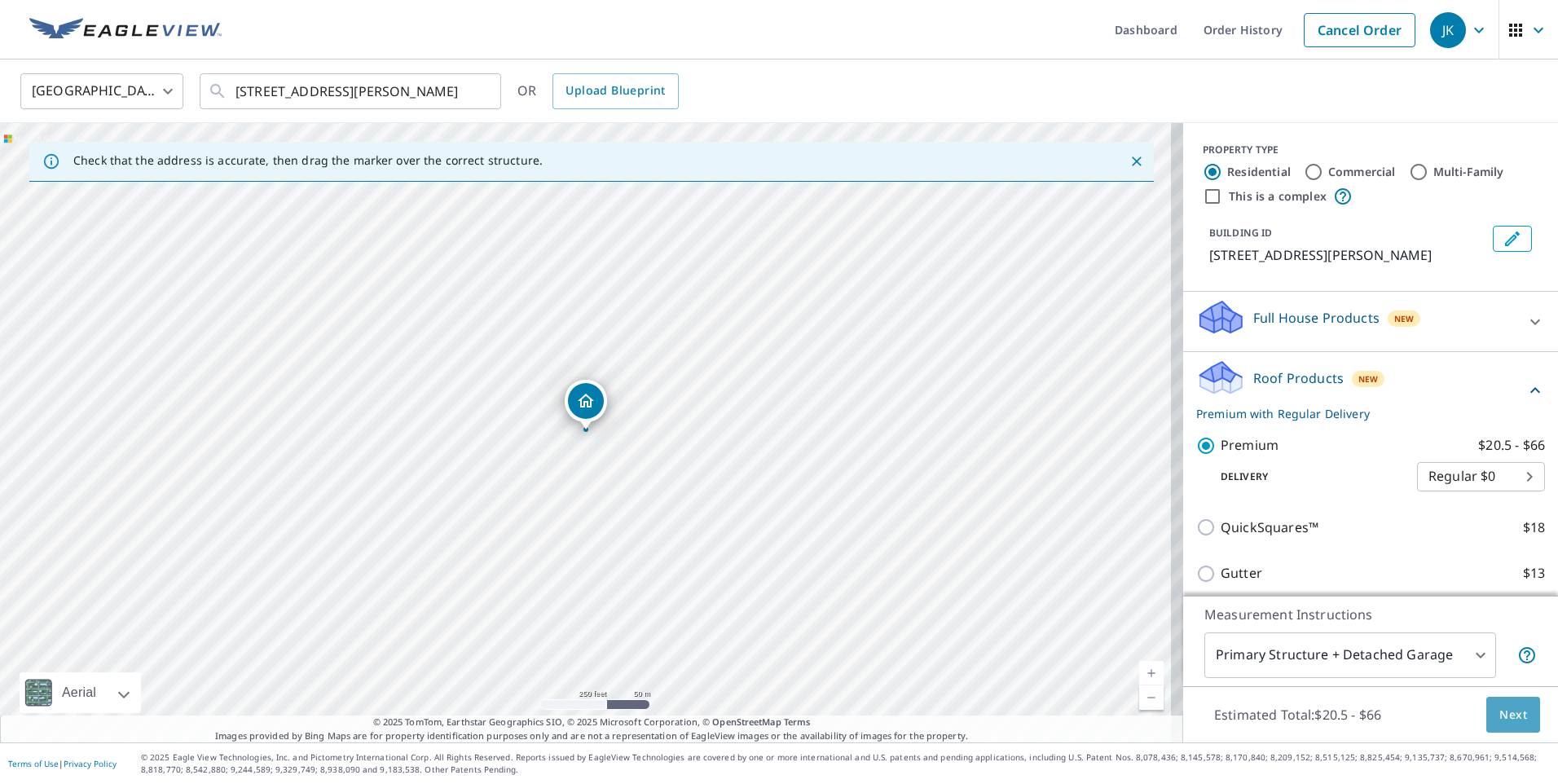
click at [1499, 712] on span "Next" at bounding box center [1513, 715] width 27 height 20
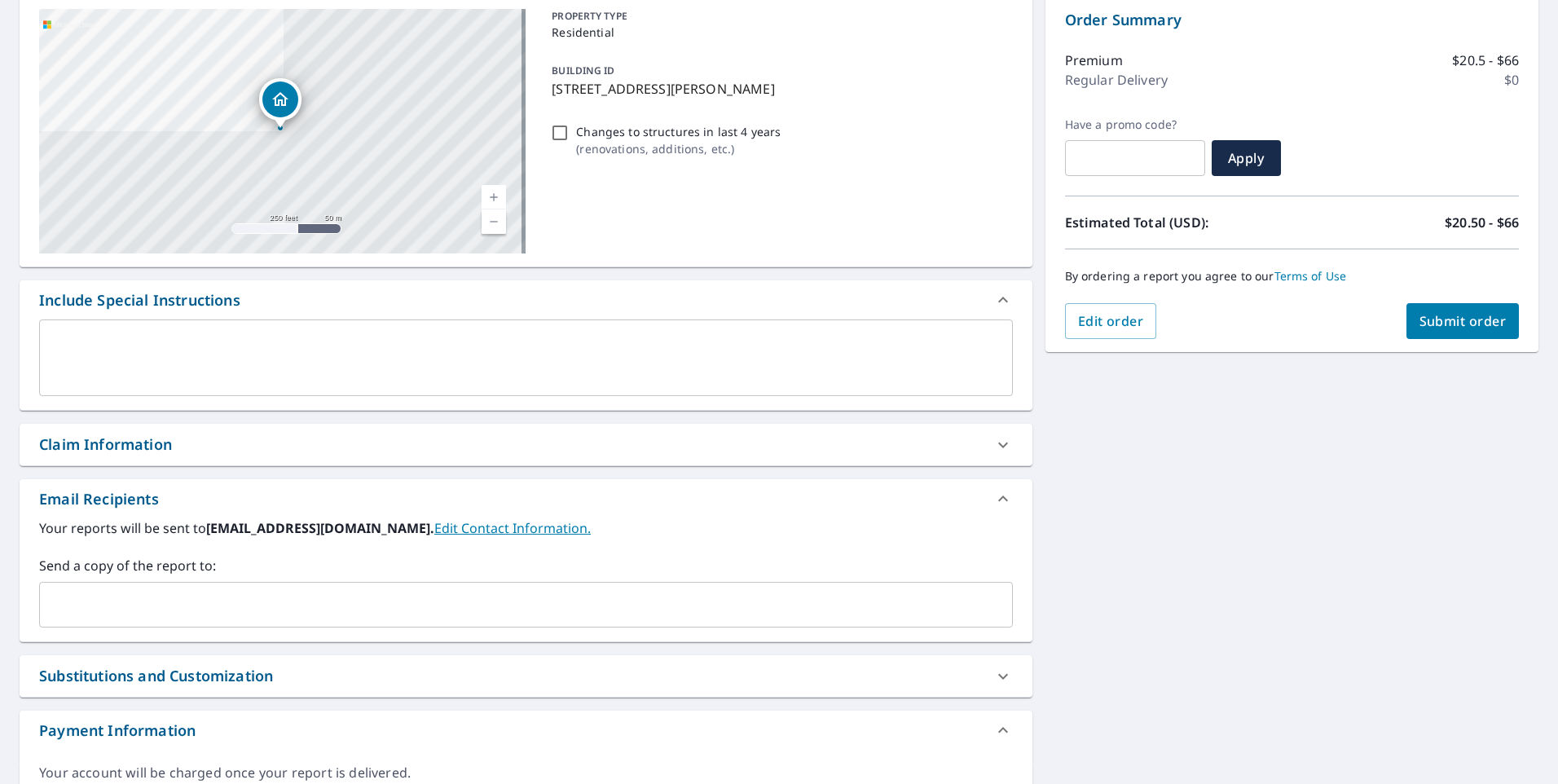
scroll to position [253, 0]
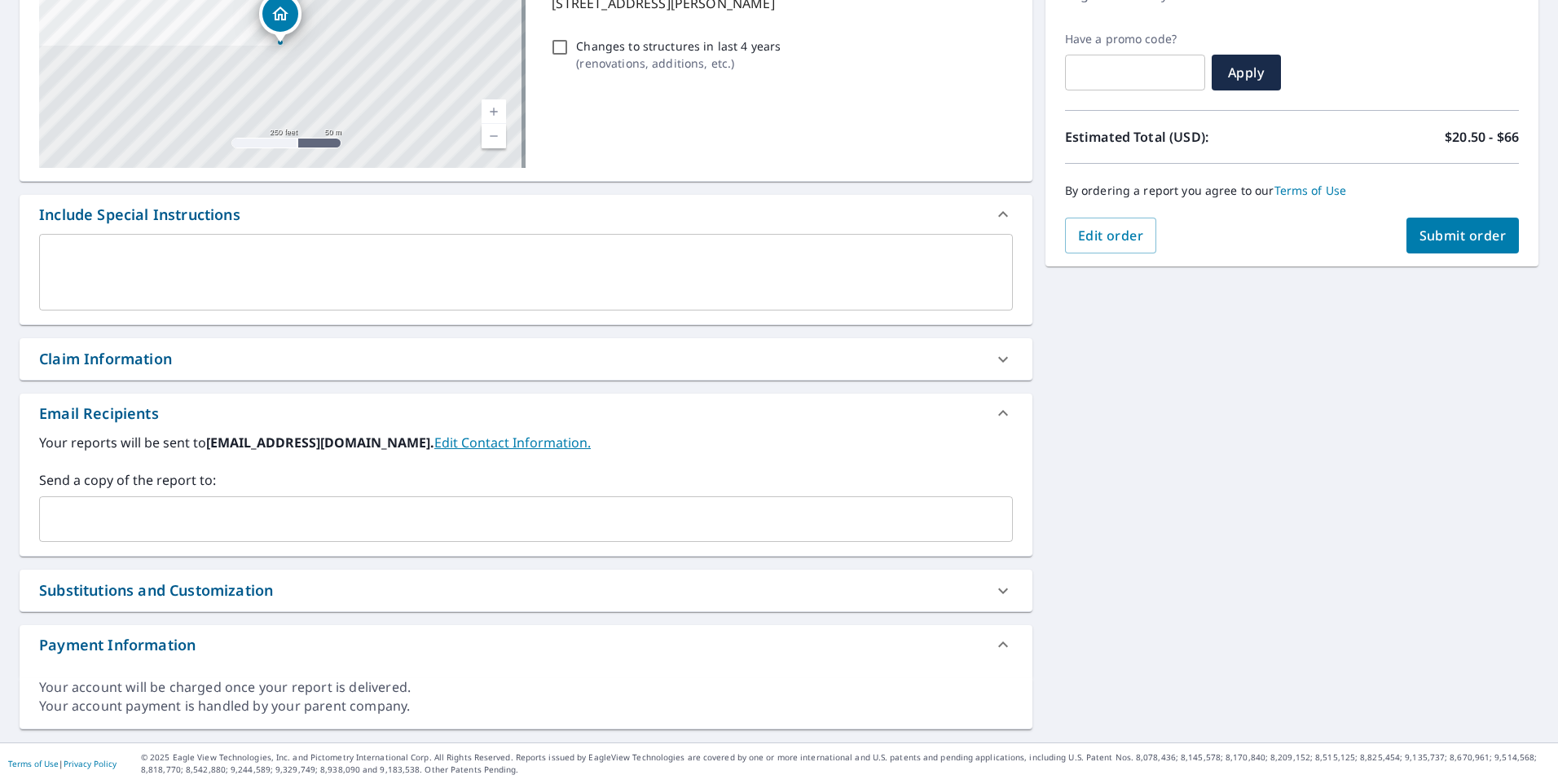
click at [81, 522] on input "text" at bounding box center [513, 519] width 934 height 31
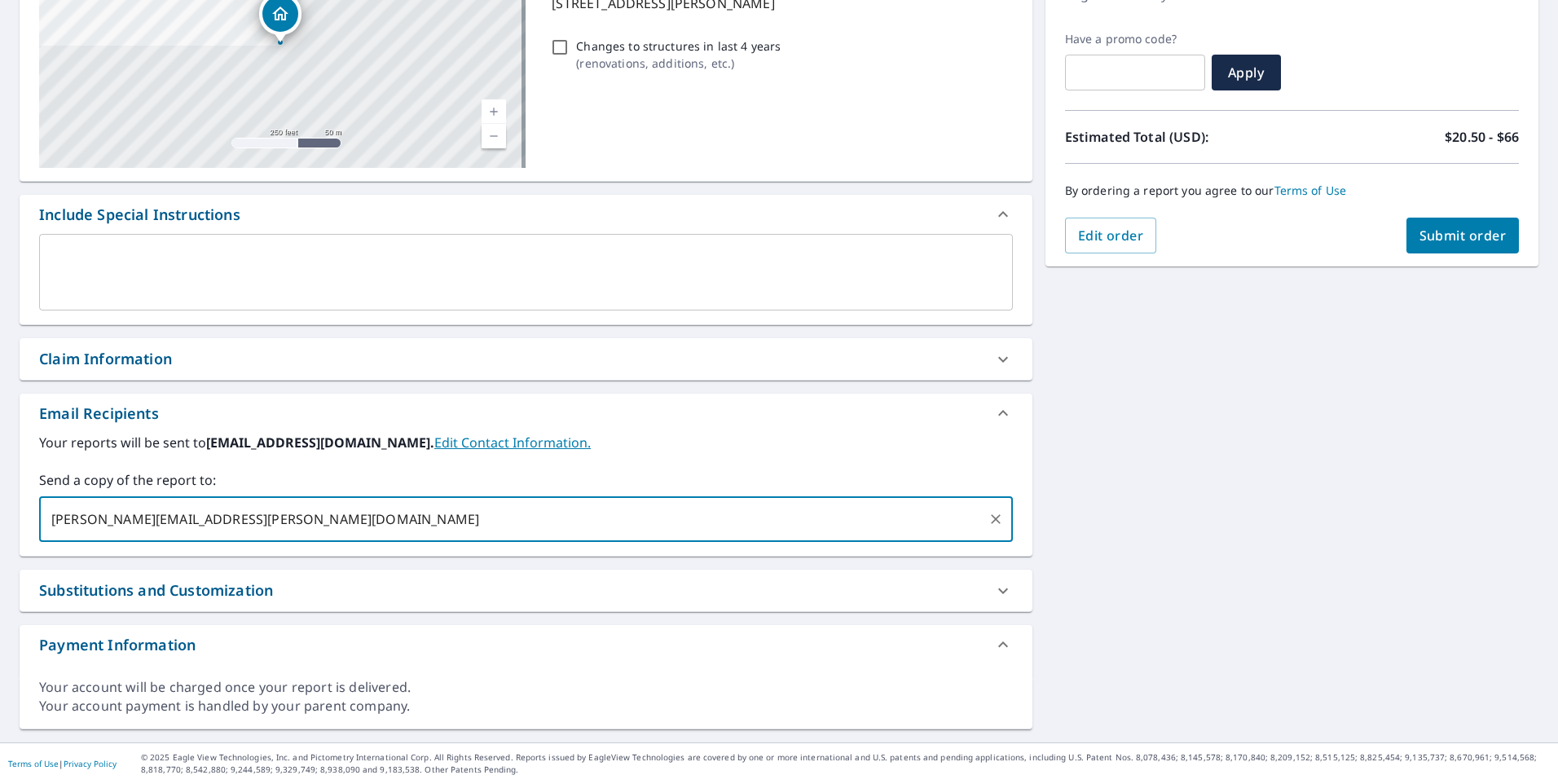
type input "[PERSON_NAME][EMAIL_ADDRESS][PERSON_NAME][DOMAIN_NAME]"
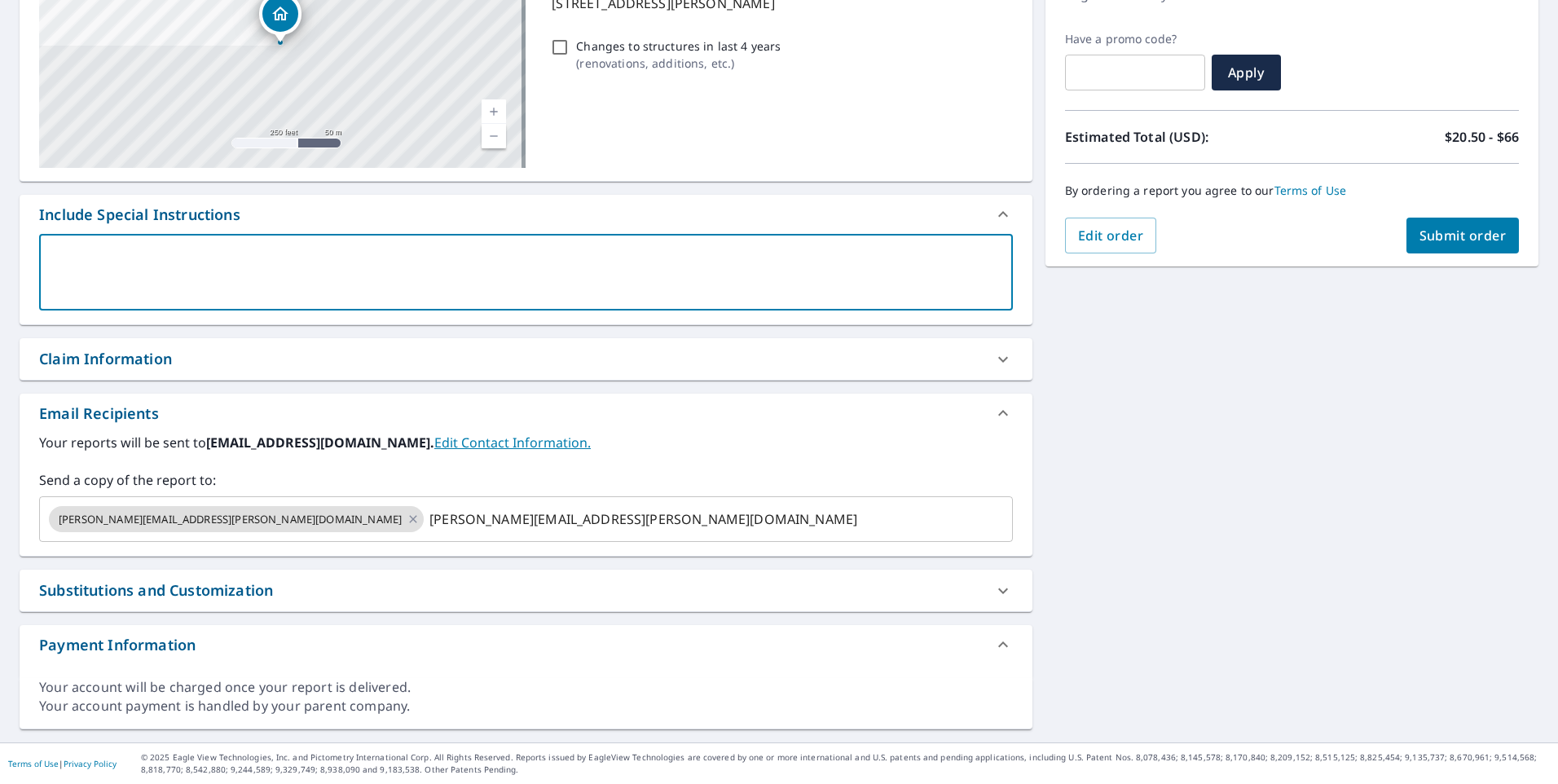
checkbox input "true"
click at [107, 285] on textarea at bounding box center [526, 272] width 950 height 46
type textarea "6"
type textarea "x"
checkbox input "true"
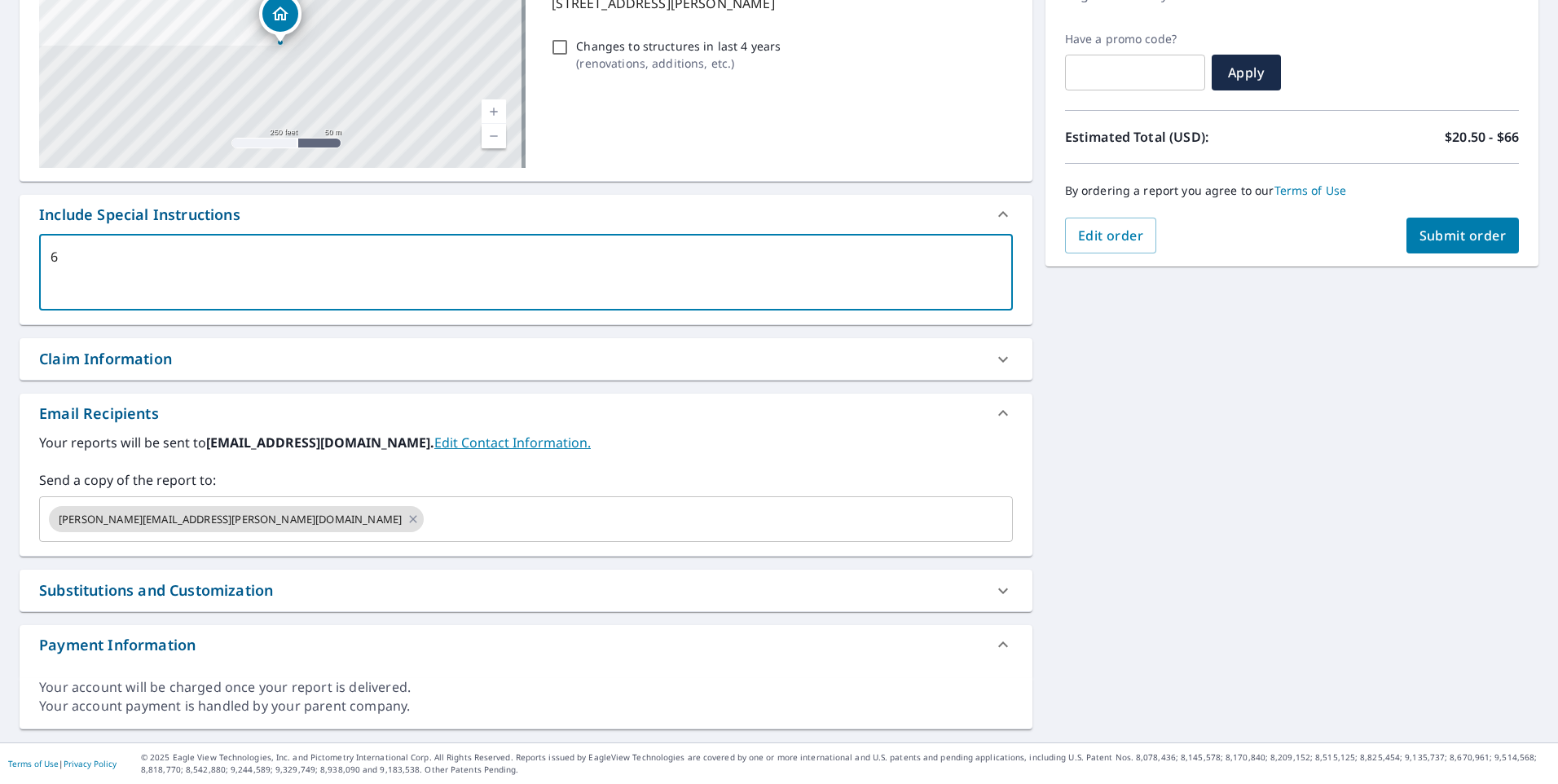
type textarea "6/"
type textarea "x"
checkbox input "true"
type textarea "6/1"
type textarea "x"
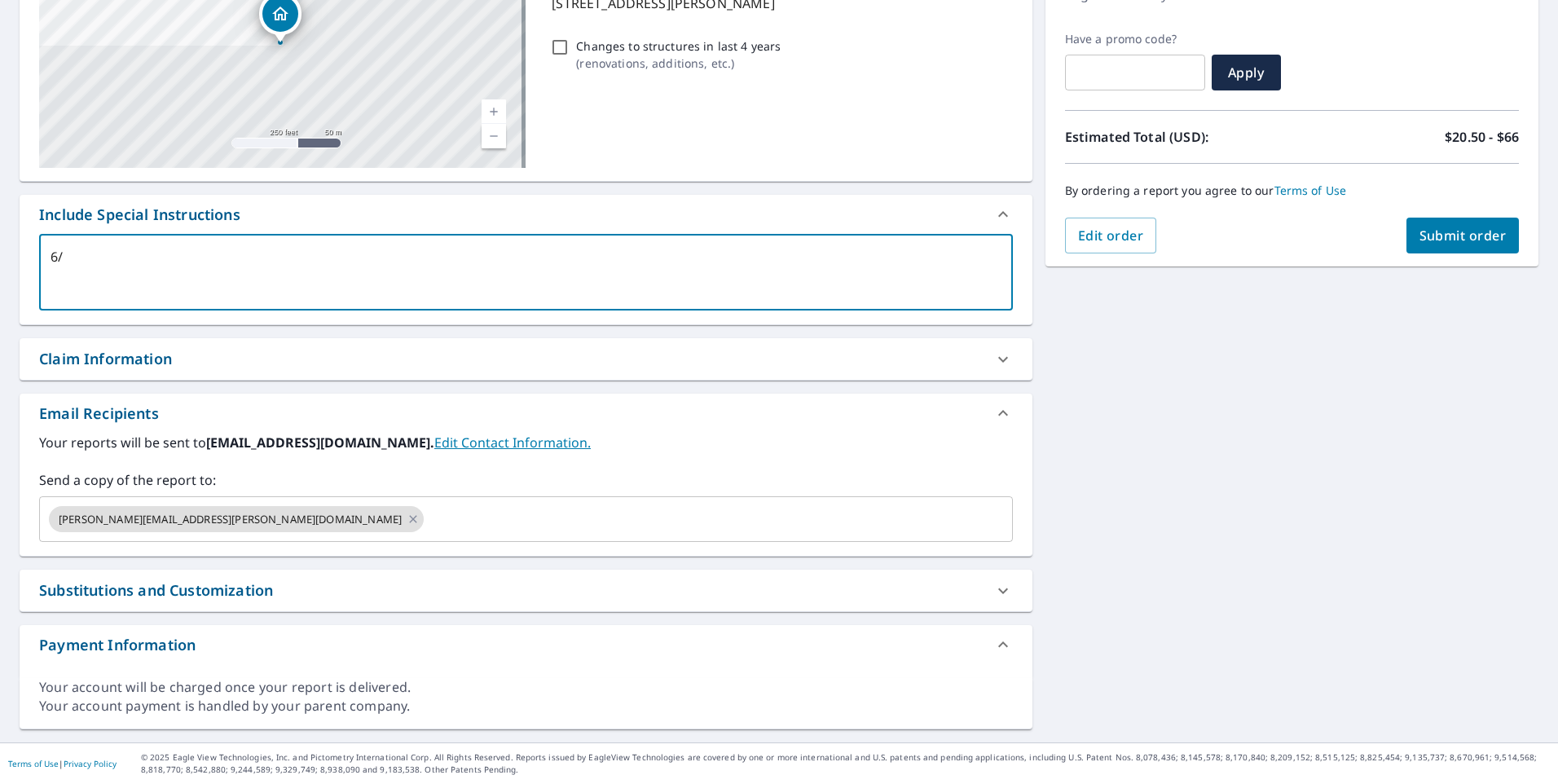
checkbox input "true"
type textarea "6/12"
type textarea "x"
checkbox input "true"
type textarea "6/12"
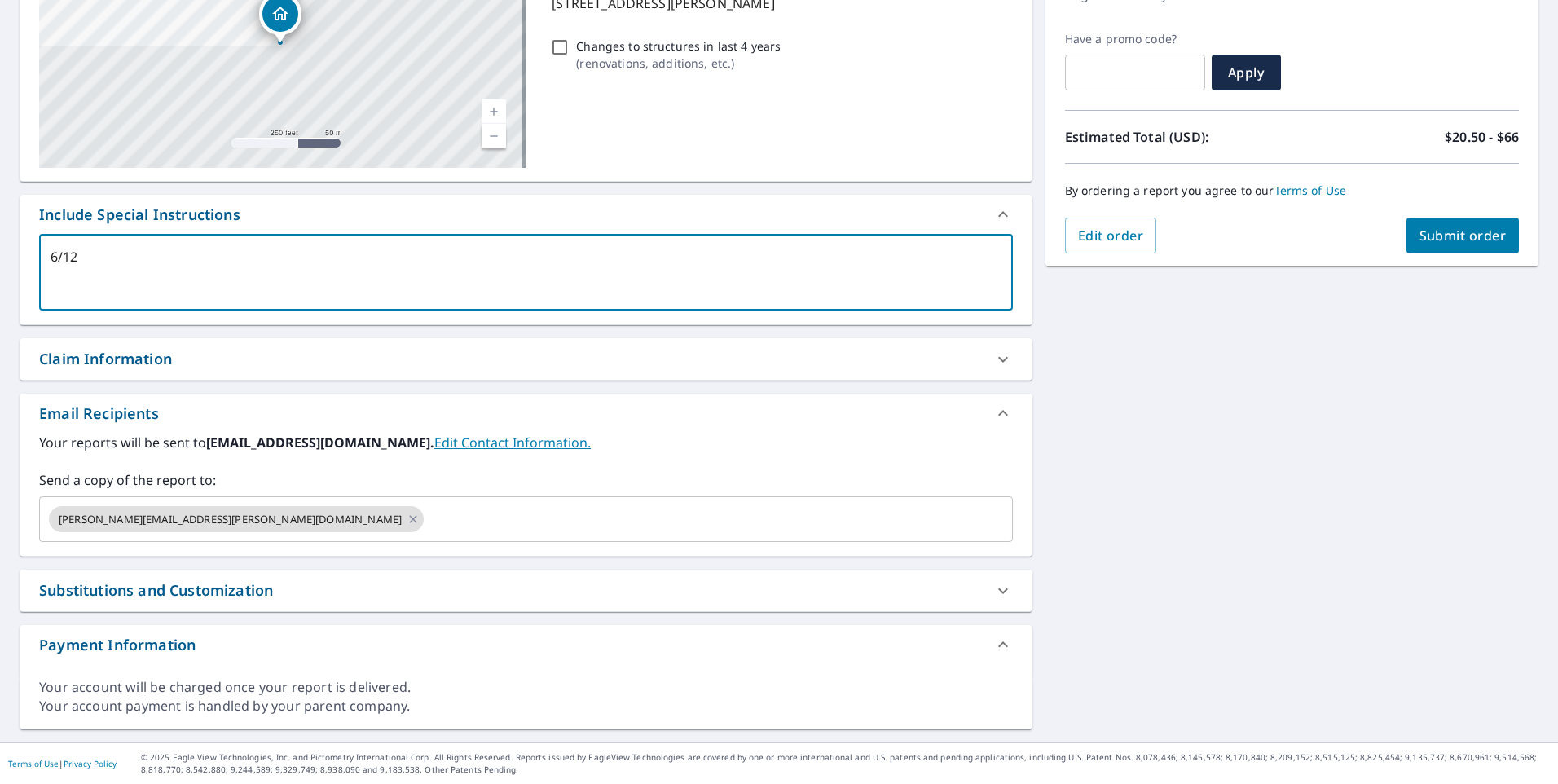
type textarea "x"
checkbox input "true"
type textarea "6/12 p"
type textarea "x"
checkbox input "true"
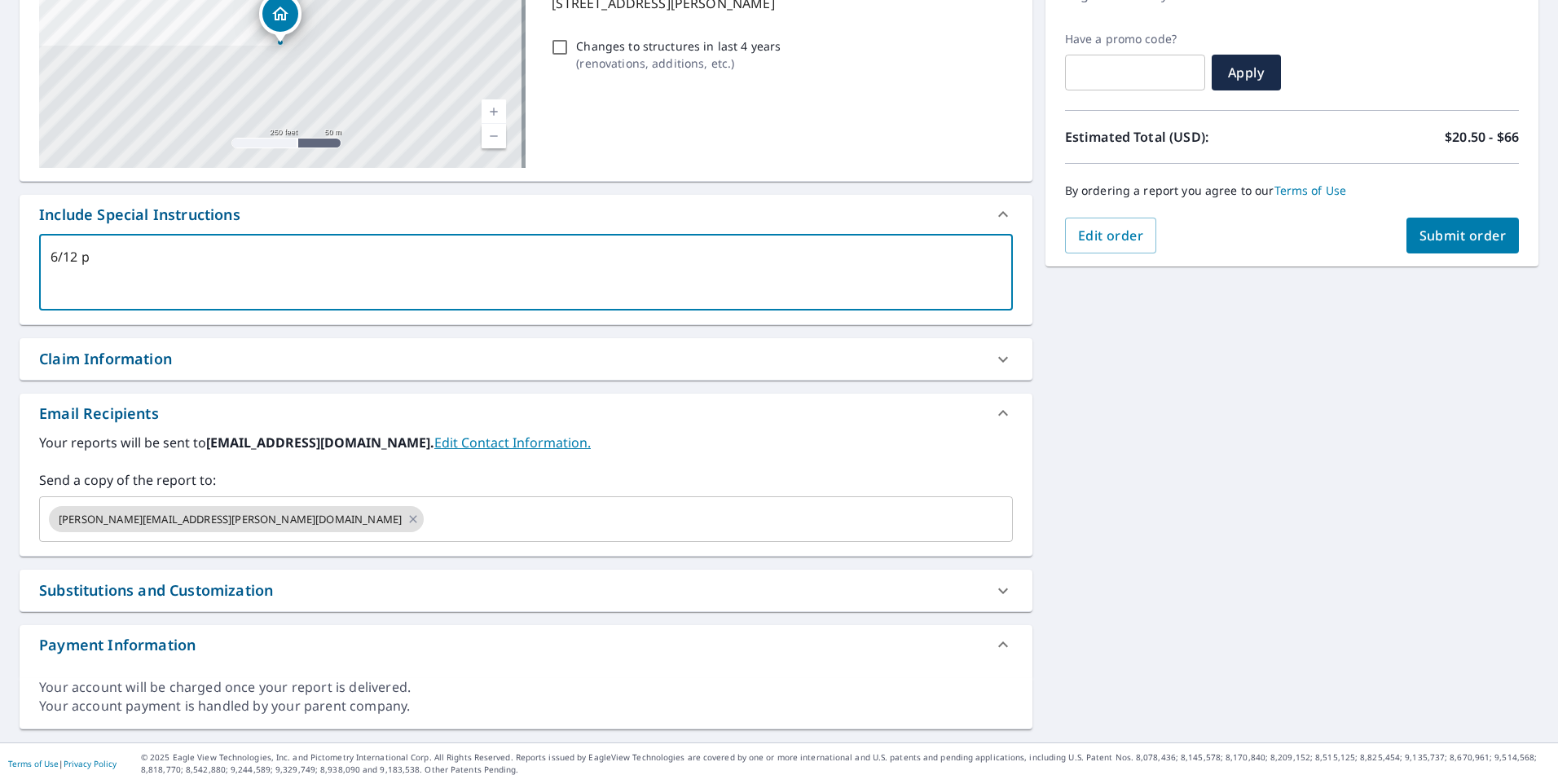
type textarea "6/12 pi"
type textarea "x"
checkbox input "true"
type textarea "6/12 pit"
type textarea "x"
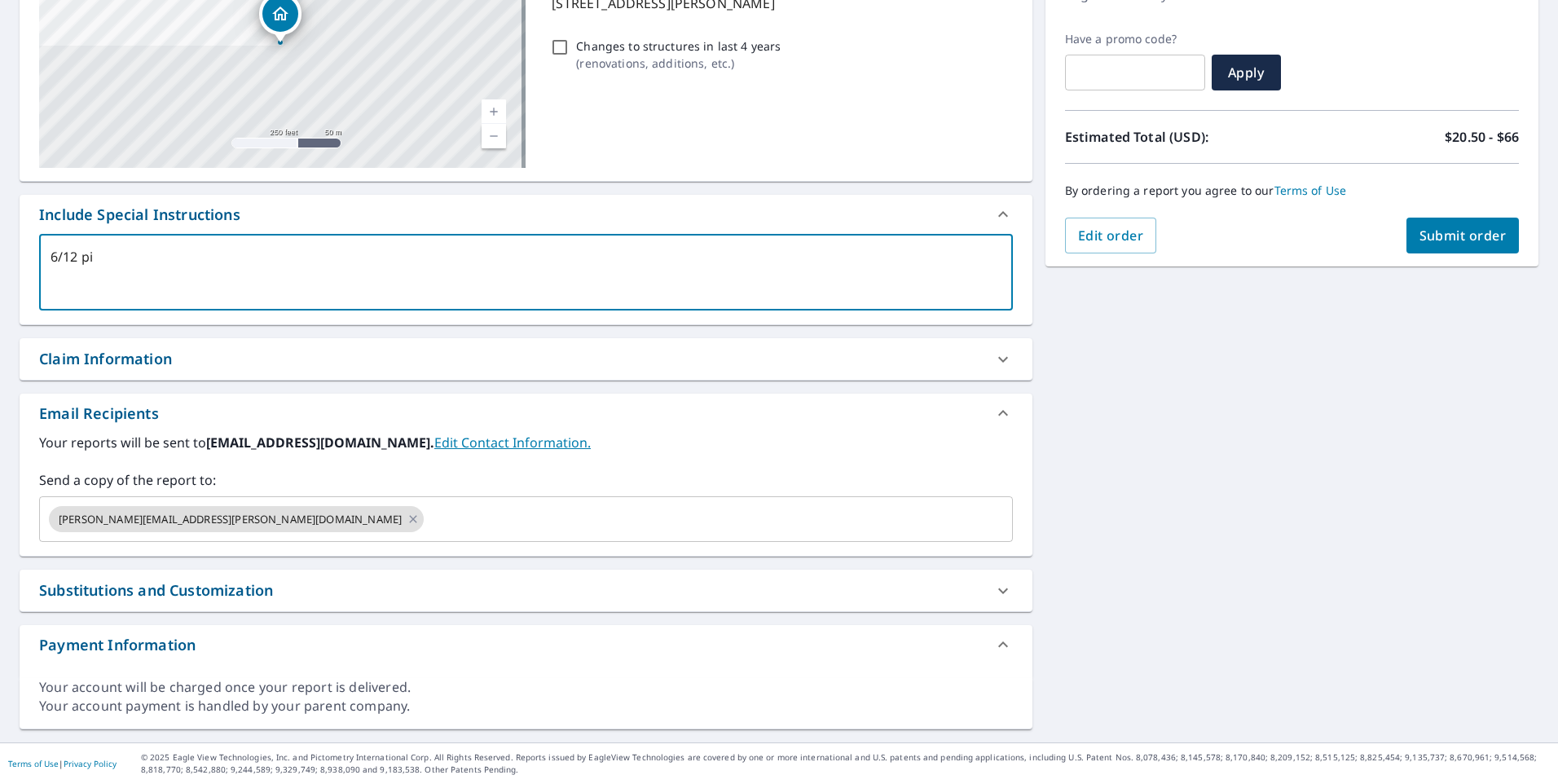
checkbox input "true"
type textarea "6/12 pitc"
type textarea "x"
checkbox input "true"
type textarea "6/12 pitch"
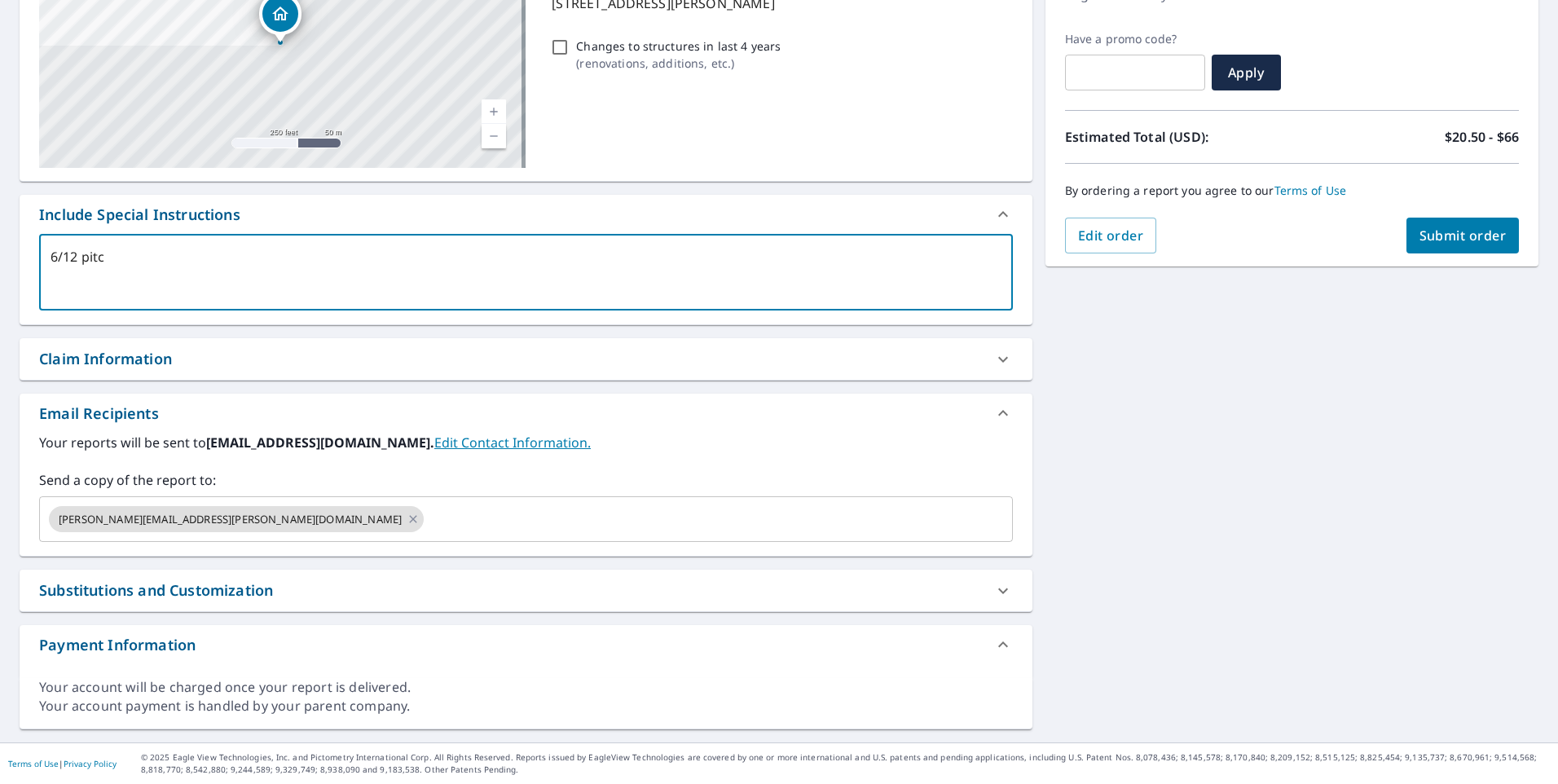
type textarea "x"
checkbox input "true"
click at [159, 284] on textarea "6/12 pitch" at bounding box center [526, 272] width 950 height 46
type textarea "6/12 pitch"
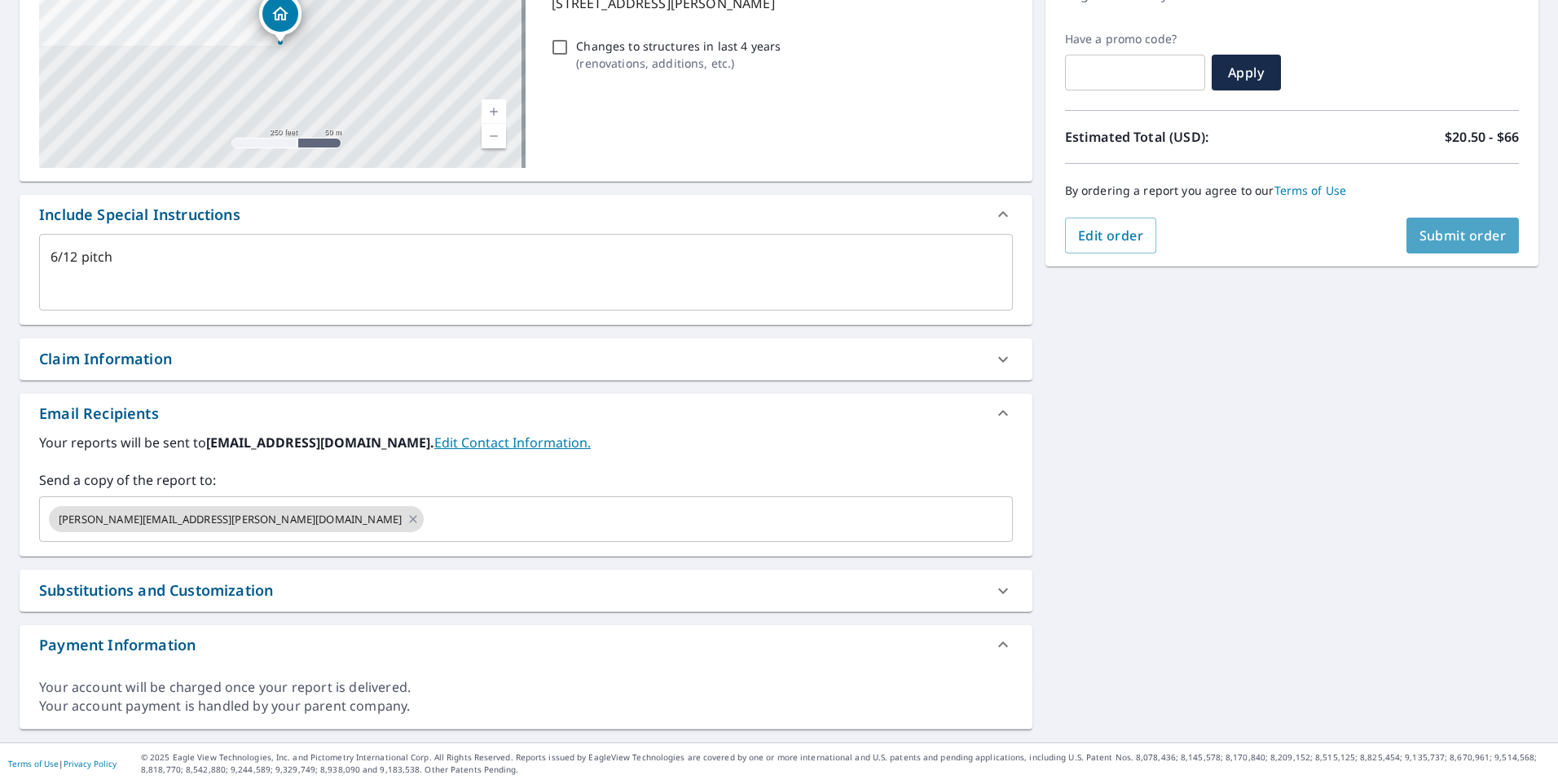
click at [1421, 233] on span "Submit order" at bounding box center [1462, 235] width 87 height 18
type textarea "x"
checkbox input "true"
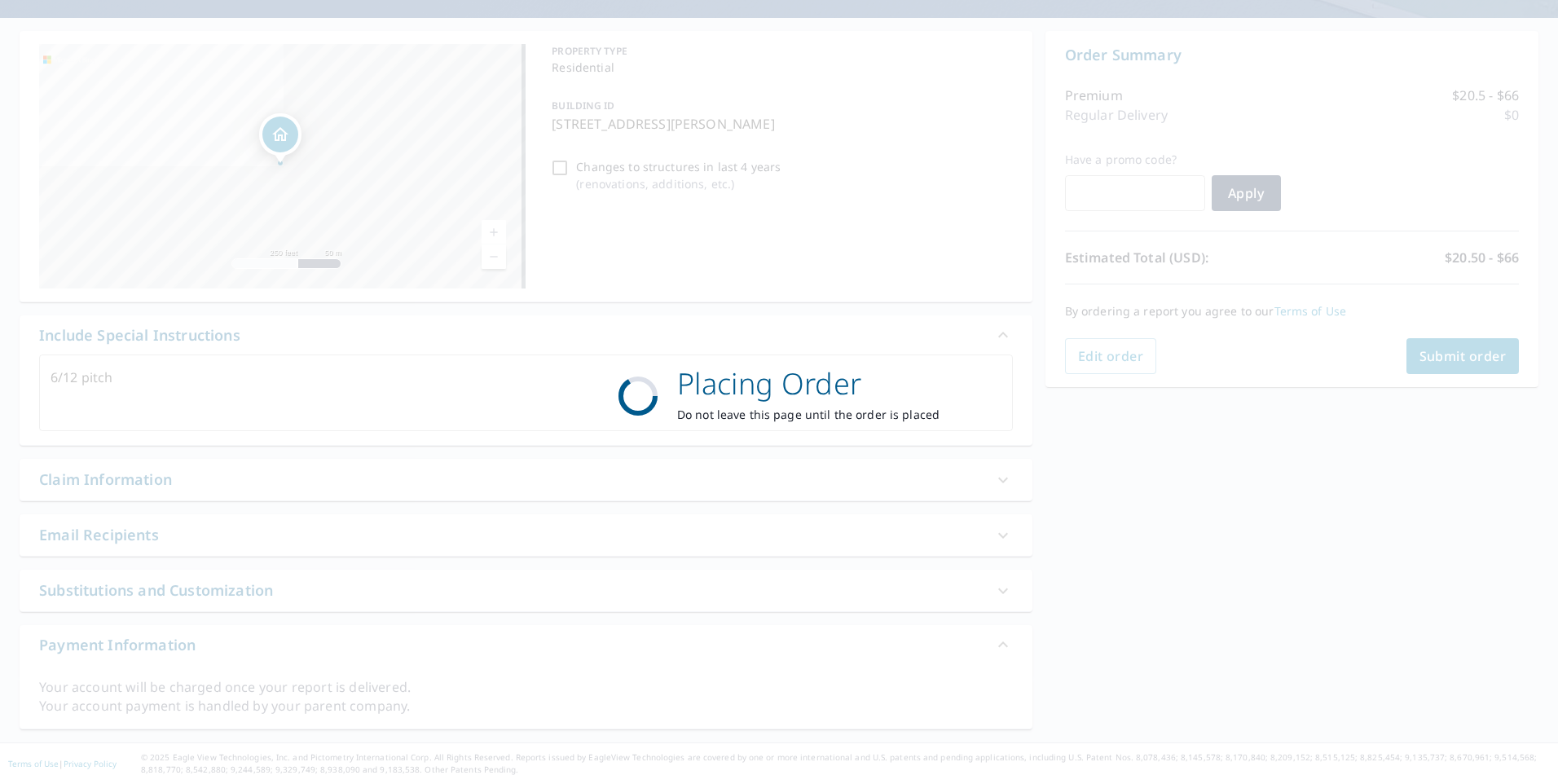
scroll to position [133, 0]
